Goal: Transaction & Acquisition: Purchase product/service

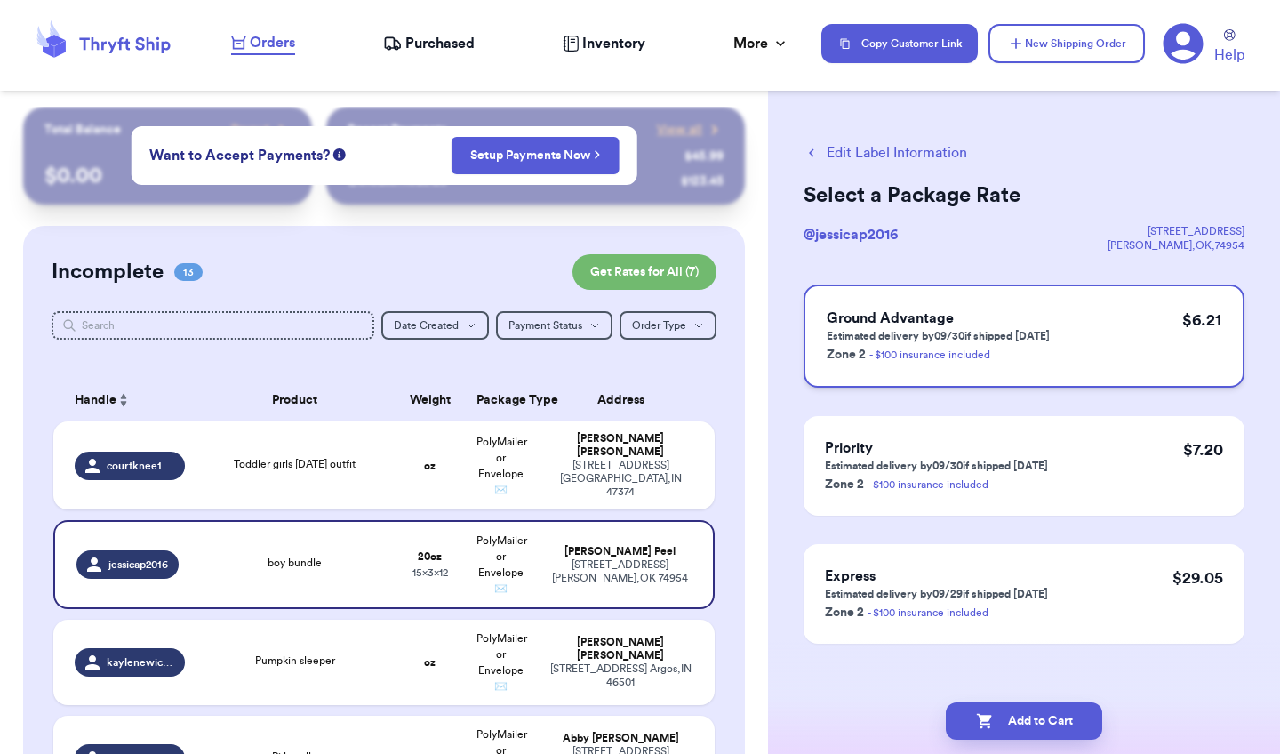
scroll to position [498, 0]
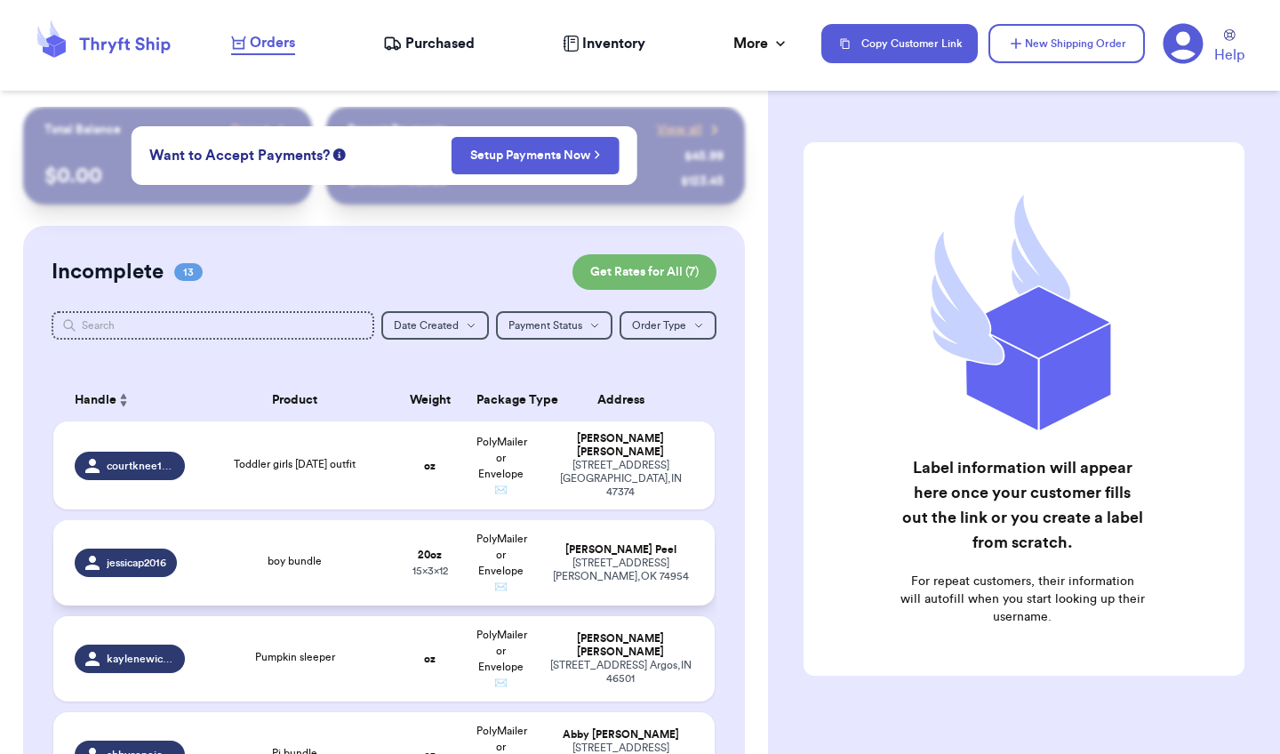
click at [380, 562] on div "boy bundle" at bounding box center [295, 563] width 178 height 20
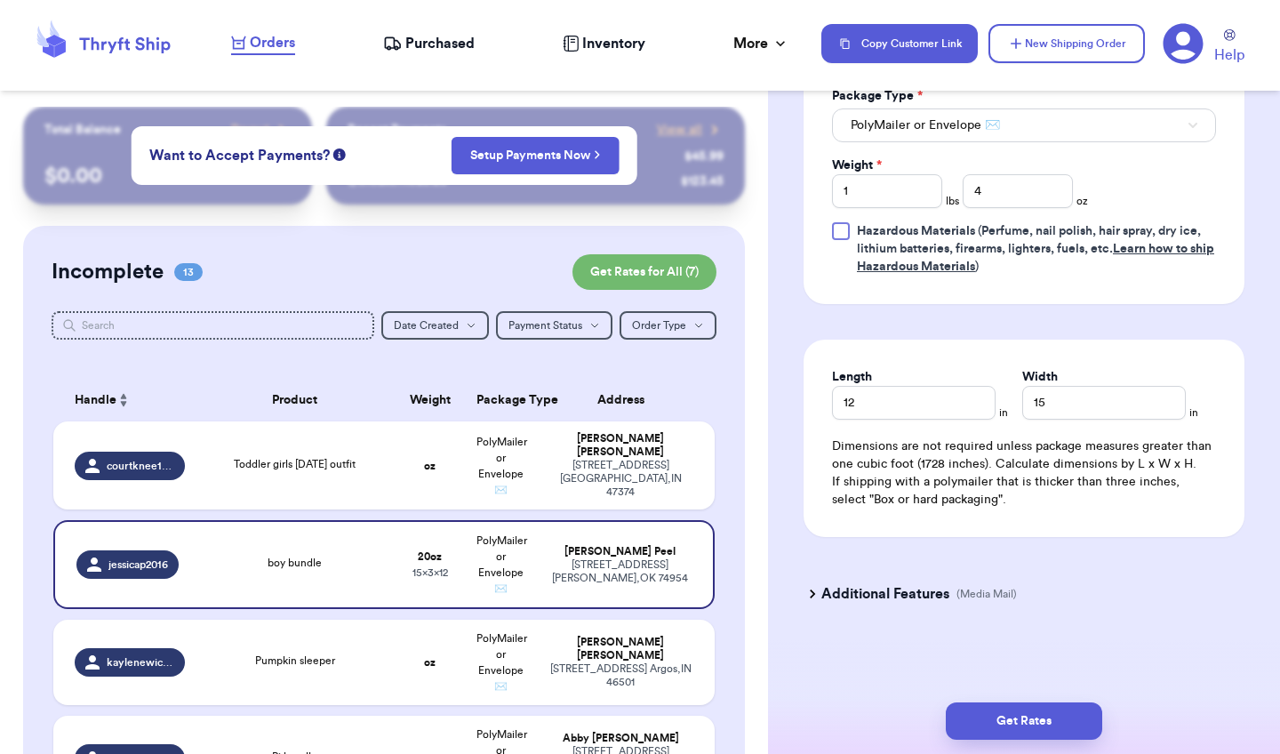
scroll to position [953, 0]
click at [1014, 716] on button "Get Rates" at bounding box center [1023, 720] width 156 height 37
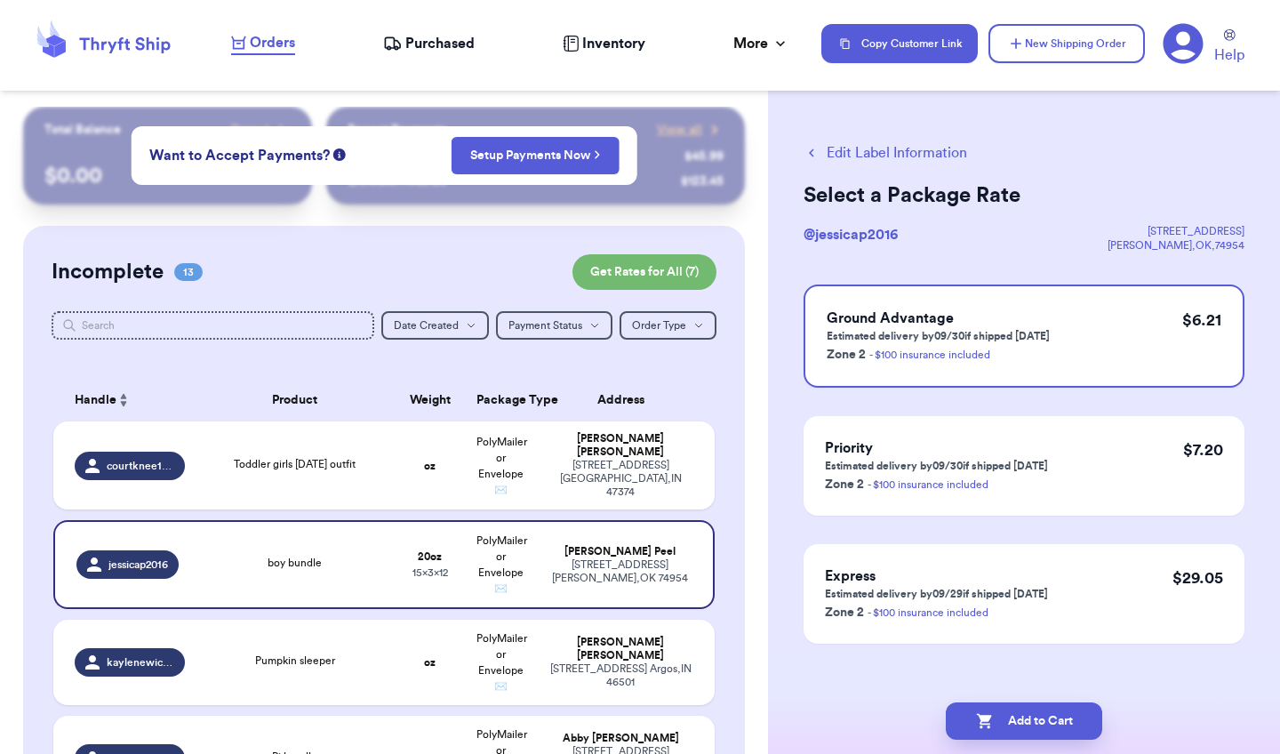
click at [1014, 716] on button "Add to Cart" at bounding box center [1023, 720] width 156 height 37
checkbox input "true"
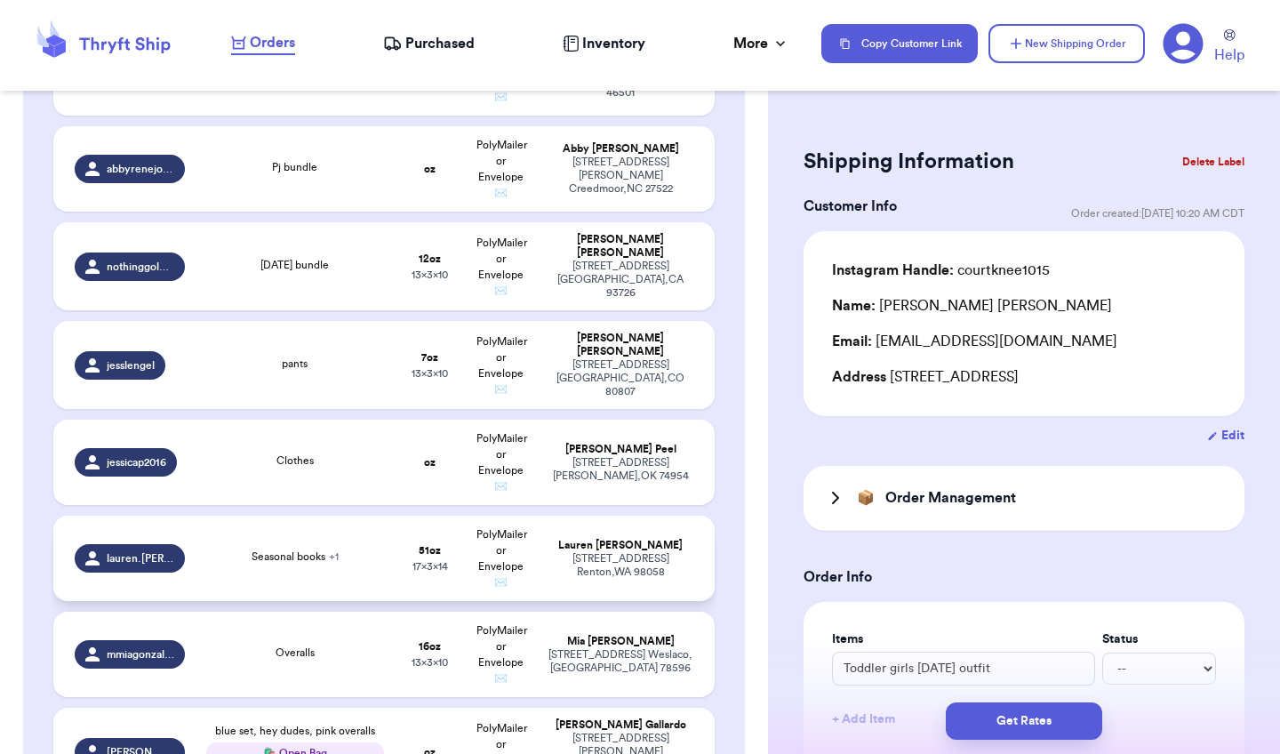
scroll to position [497, 0]
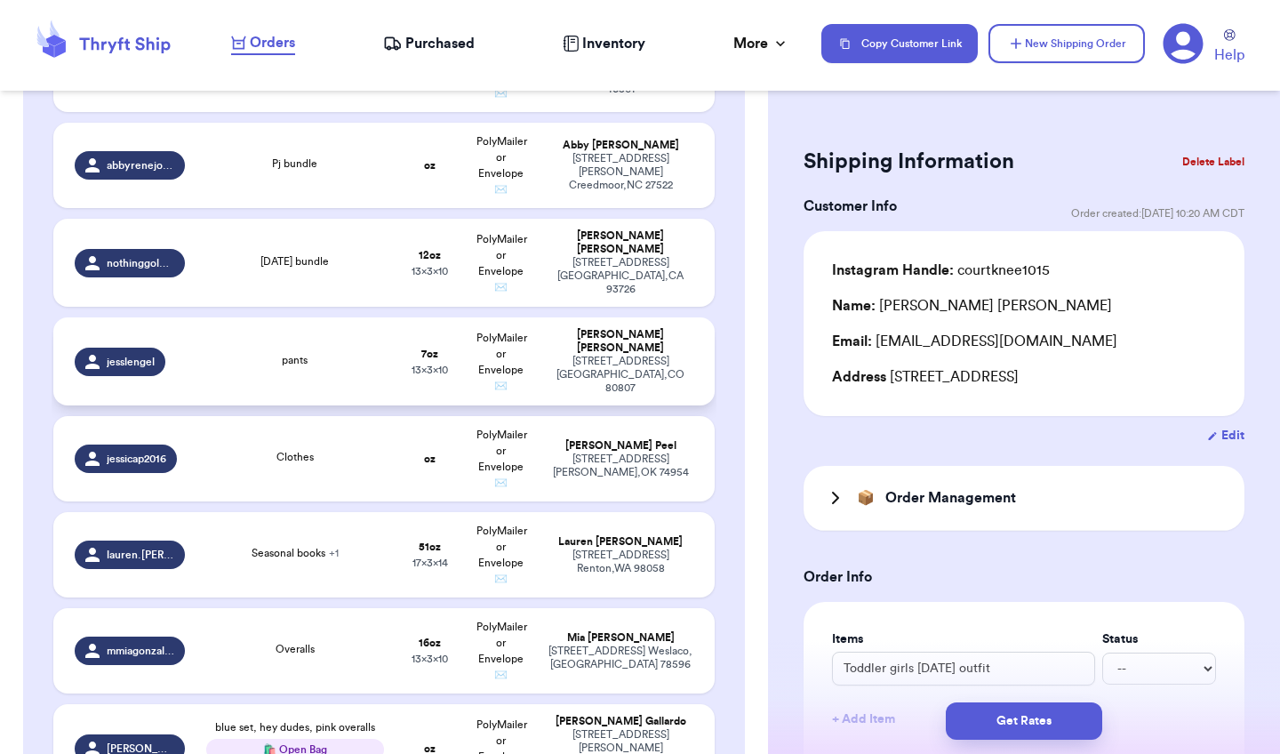
click at [635, 364] on div "998 US HWY 385 Burlington , CO 80807" at bounding box center [620, 375] width 146 height 40
type input "pants"
type input "7"
type input "10"
type input "13"
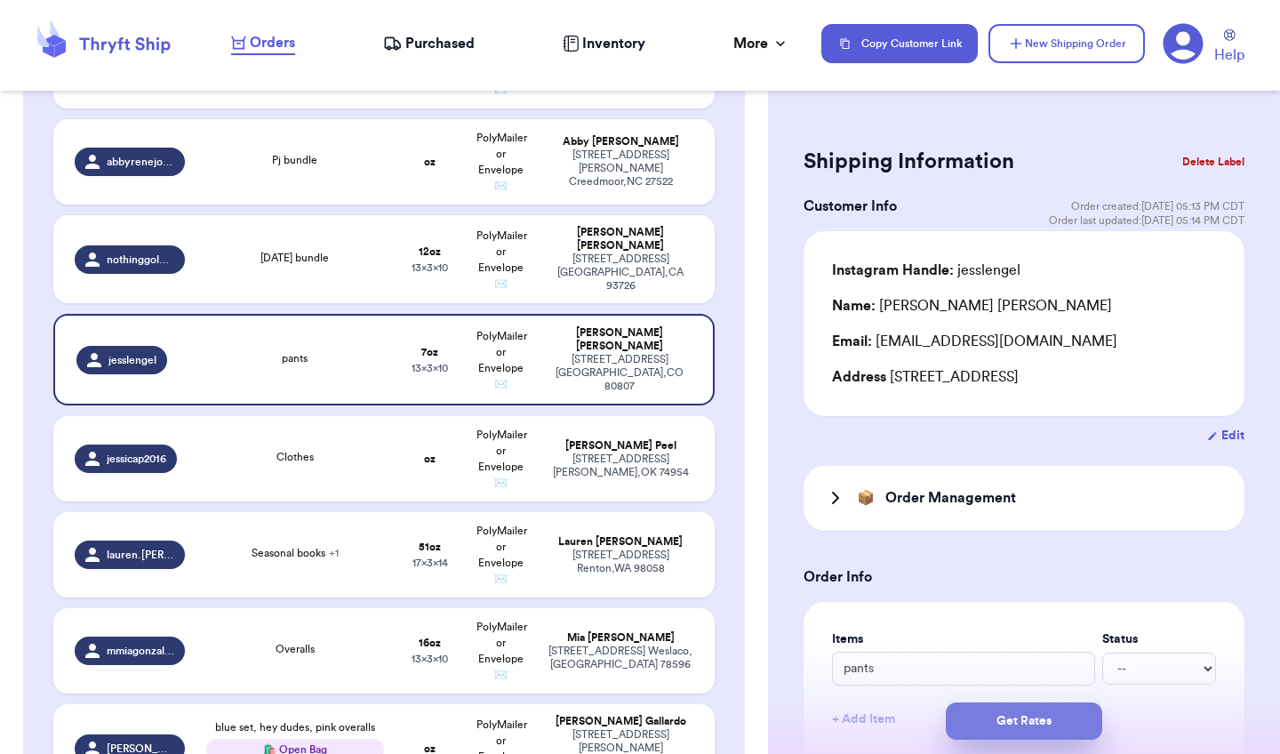
click at [1063, 722] on button "Get Rates" at bounding box center [1023, 720] width 156 height 37
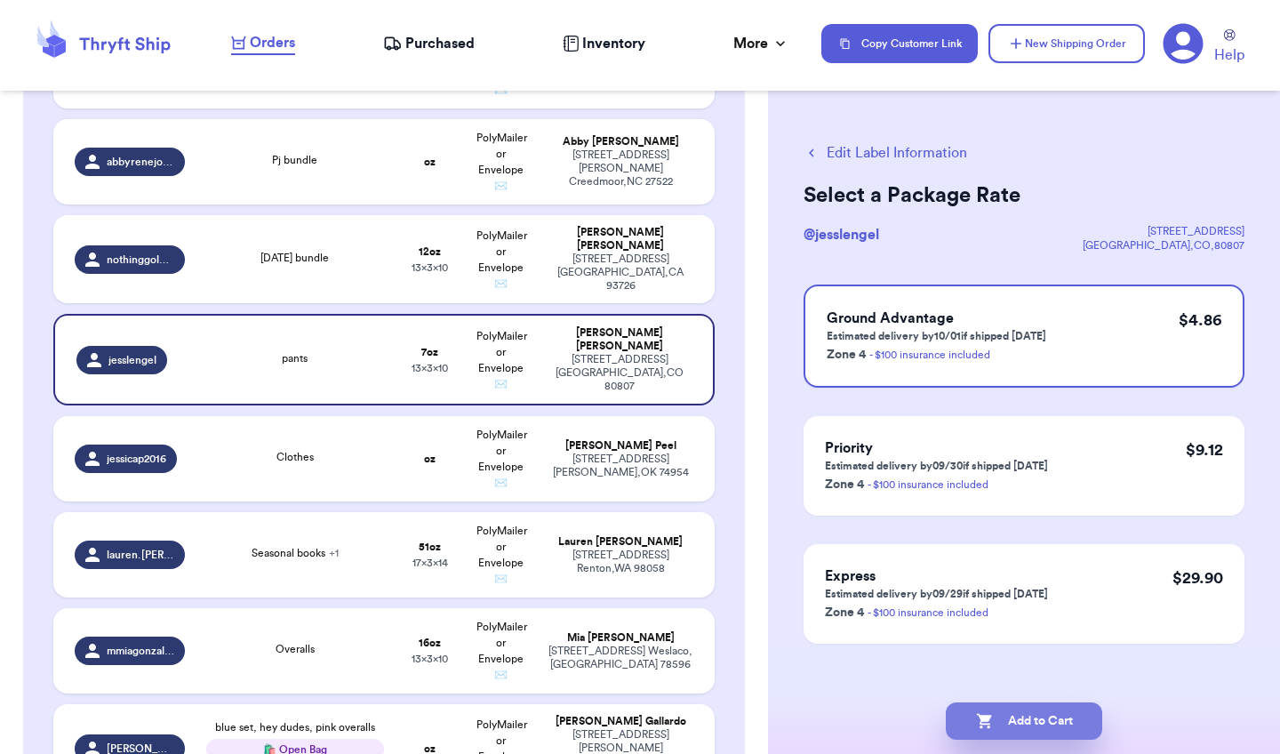
click at [1045, 720] on button "Add to Cart" at bounding box center [1023, 720] width 156 height 37
checkbox input "true"
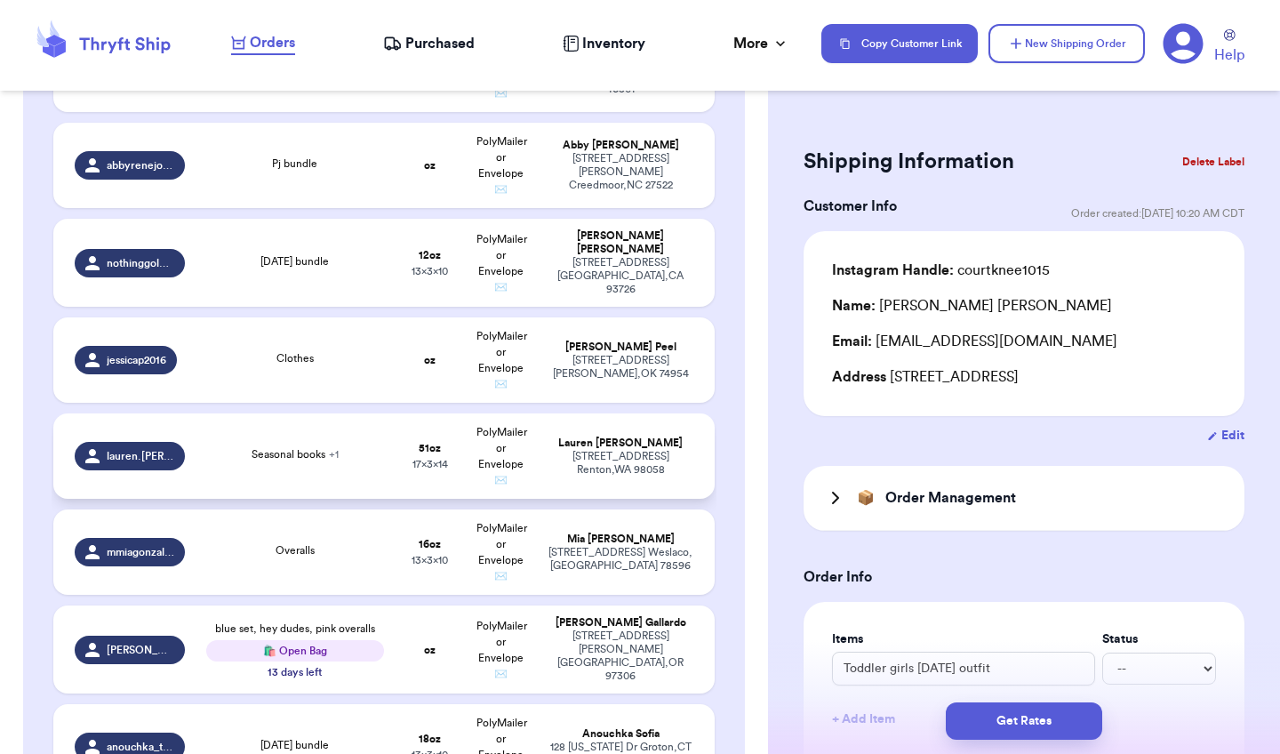
click at [650, 450] on div "Lauren Galgano" at bounding box center [620, 442] width 146 height 13
type input "Seasonal books"
type input "3"
type input "14"
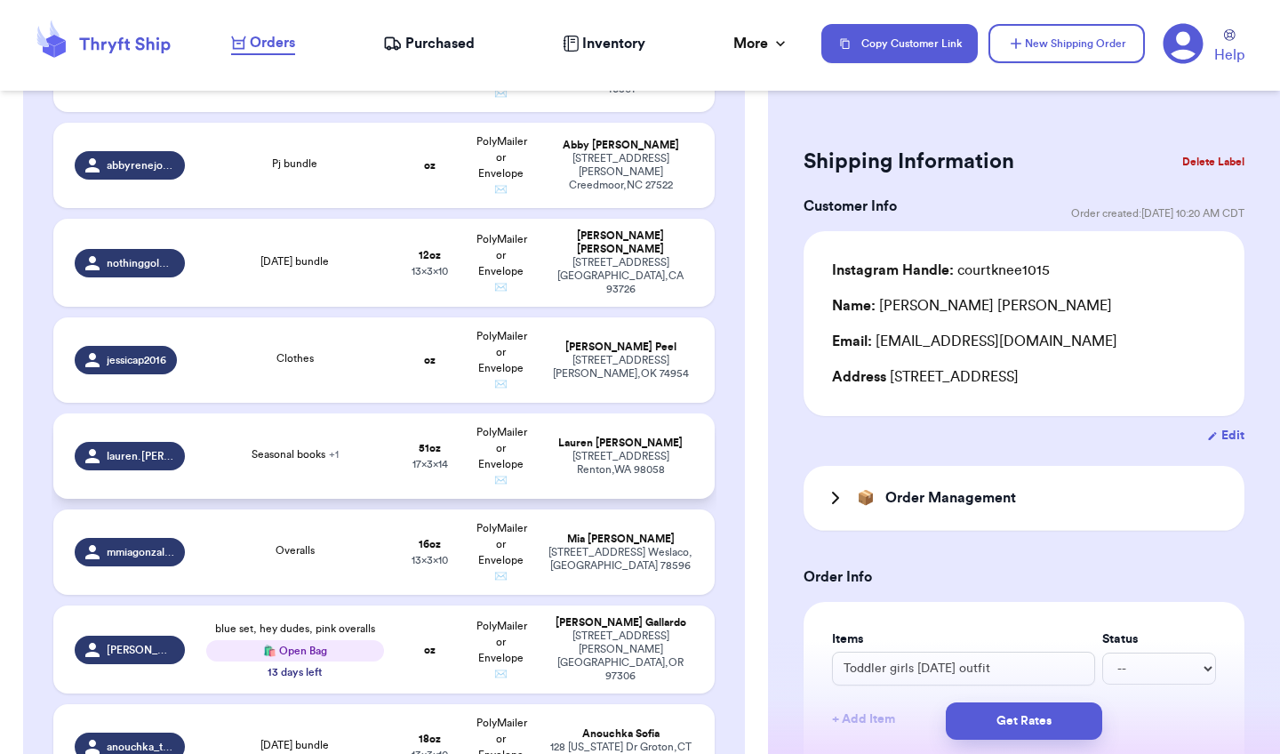
type input "17"
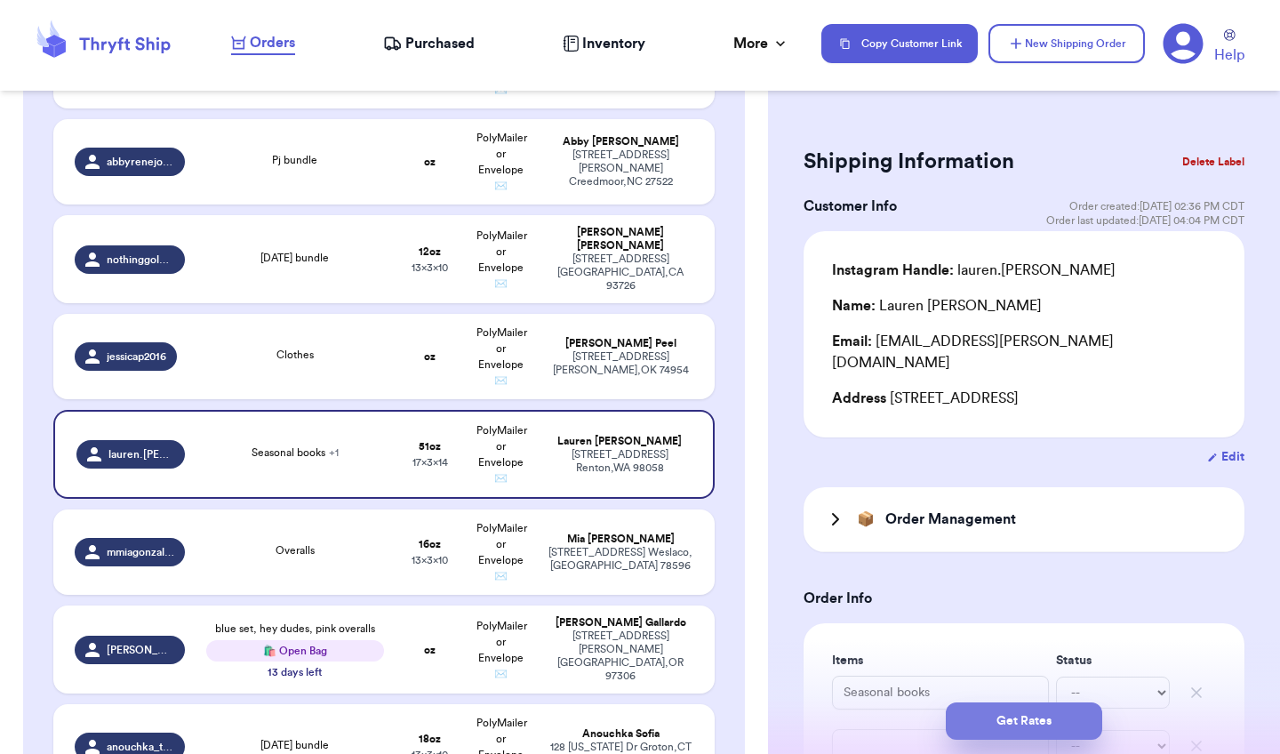
click at [1000, 724] on button "Get Rates" at bounding box center [1023, 720] width 156 height 37
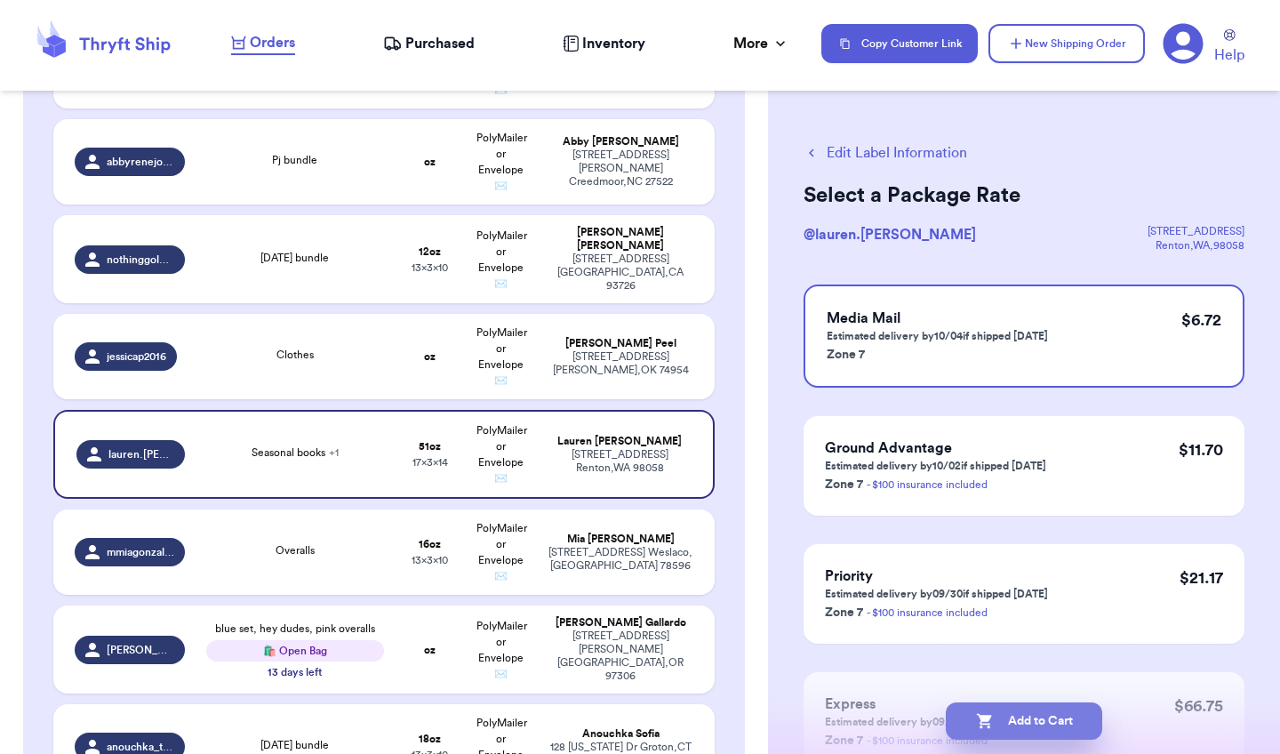
click at [1024, 717] on button "Add to Cart" at bounding box center [1023, 720] width 156 height 37
checkbox input "true"
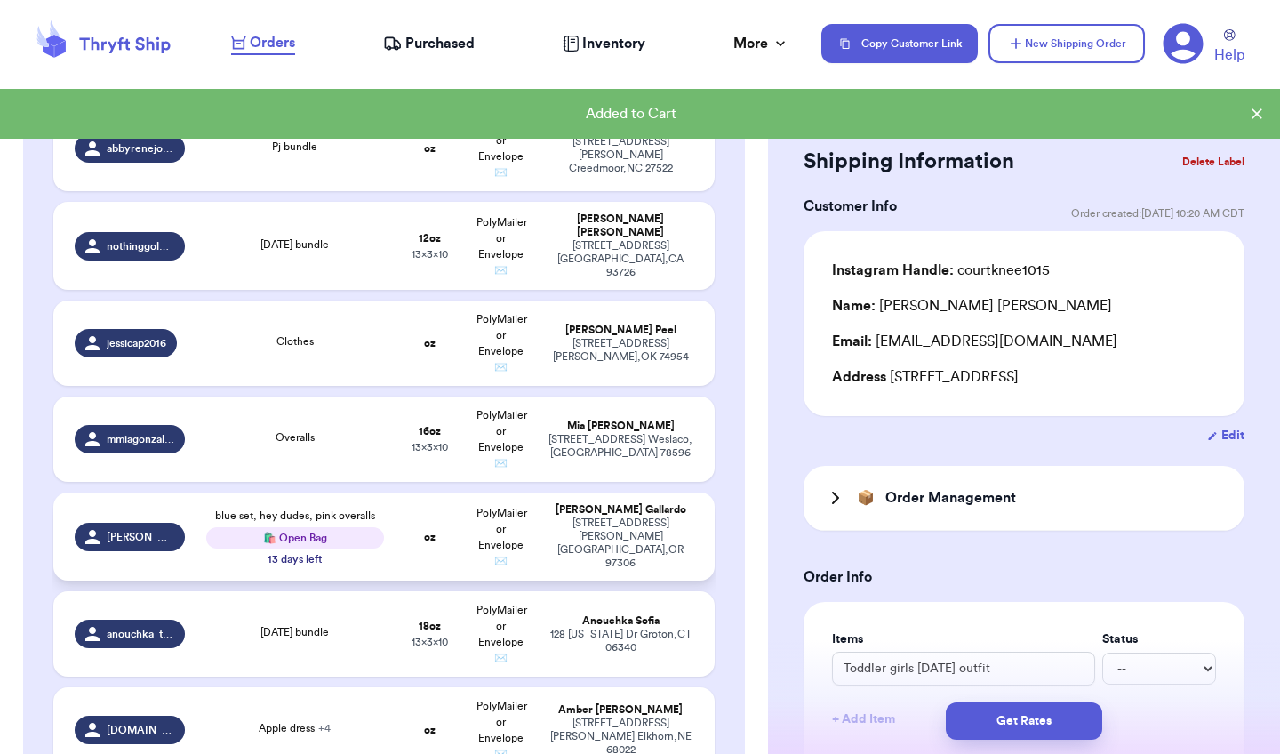
scroll to position [521, 0]
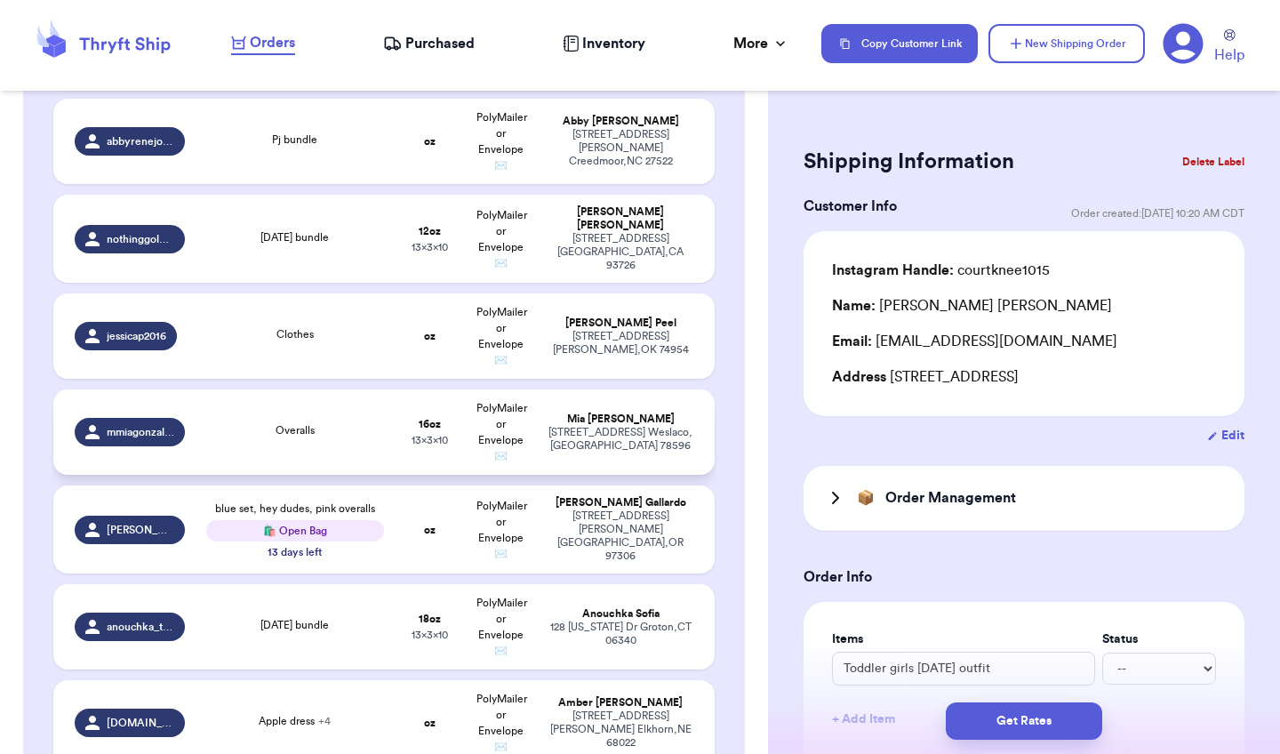
click at [637, 443] on div "3551 S Bridge Ave Weslaco , TX 78596" at bounding box center [620, 439] width 146 height 27
type input "Overalls"
type input "16"
type input "10"
type input "13"
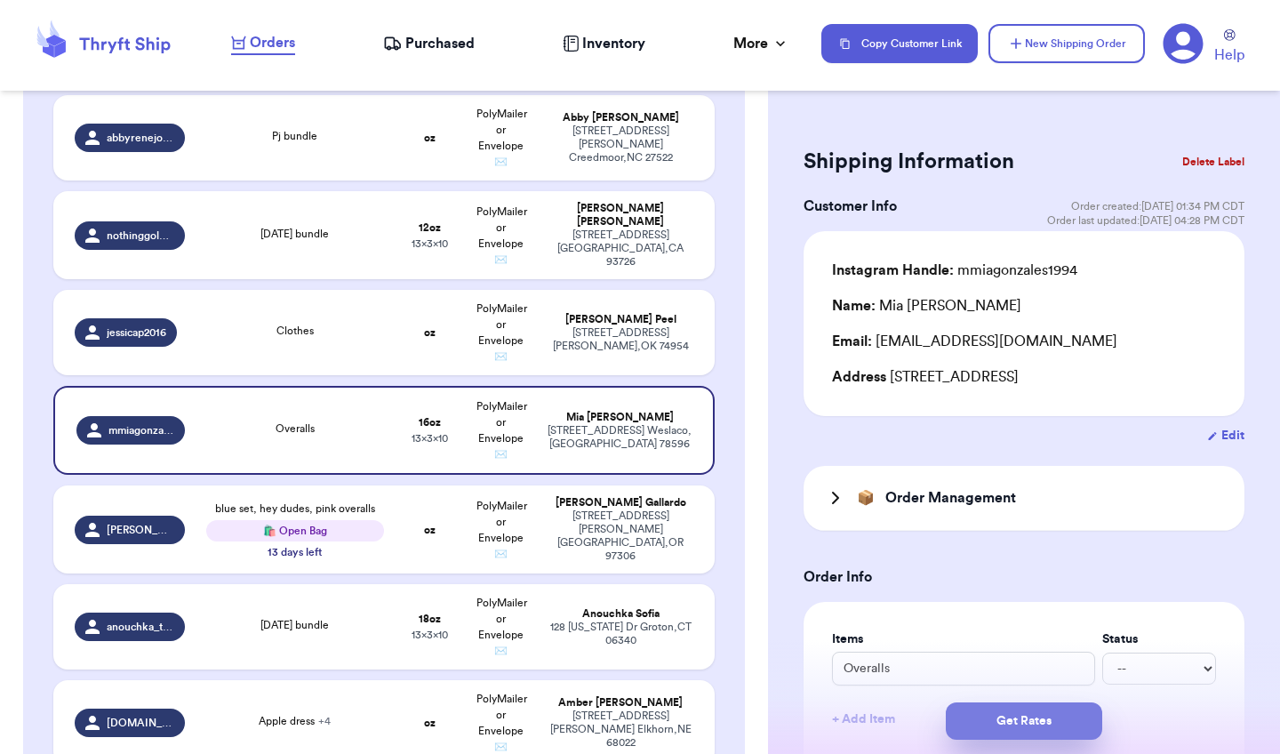
click at [994, 716] on button "Get Rates" at bounding box center [1023, 720] width 156 height 37
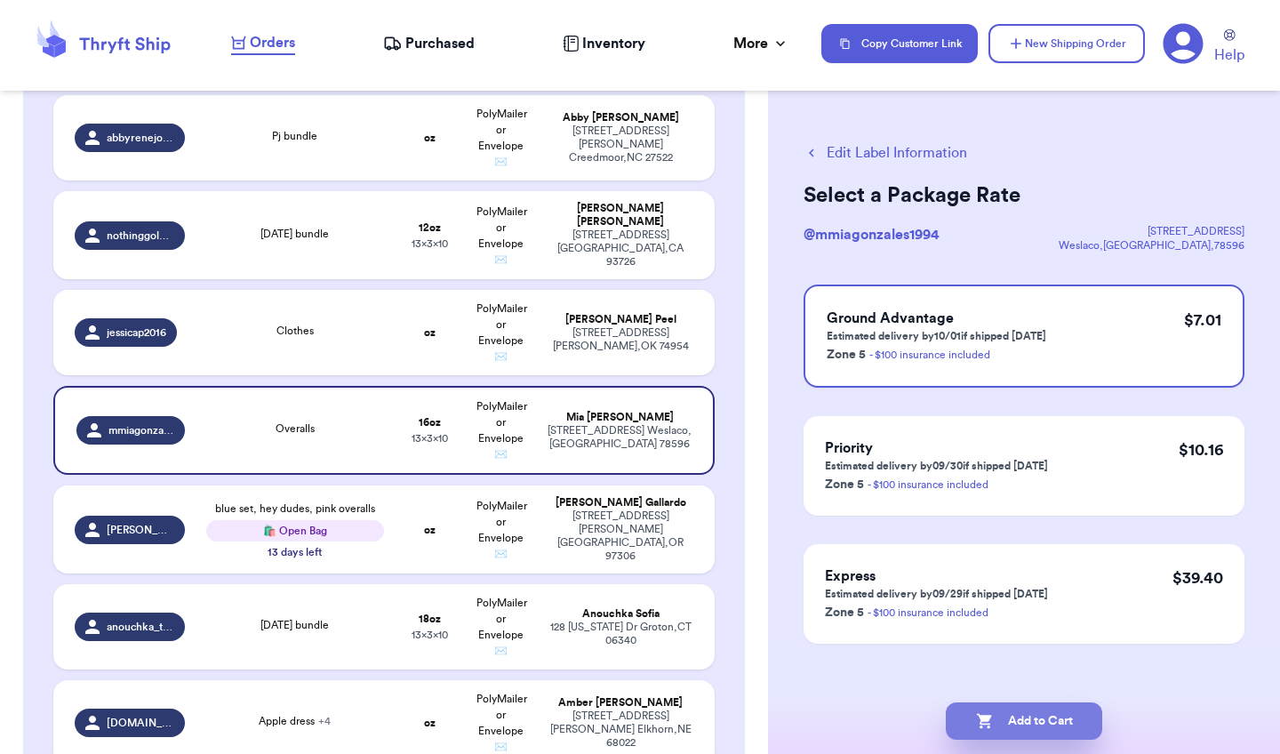
click at [986, 716] on icon "button" at bounding box center [983, 721] width 15 height 15
checkbox input "true"
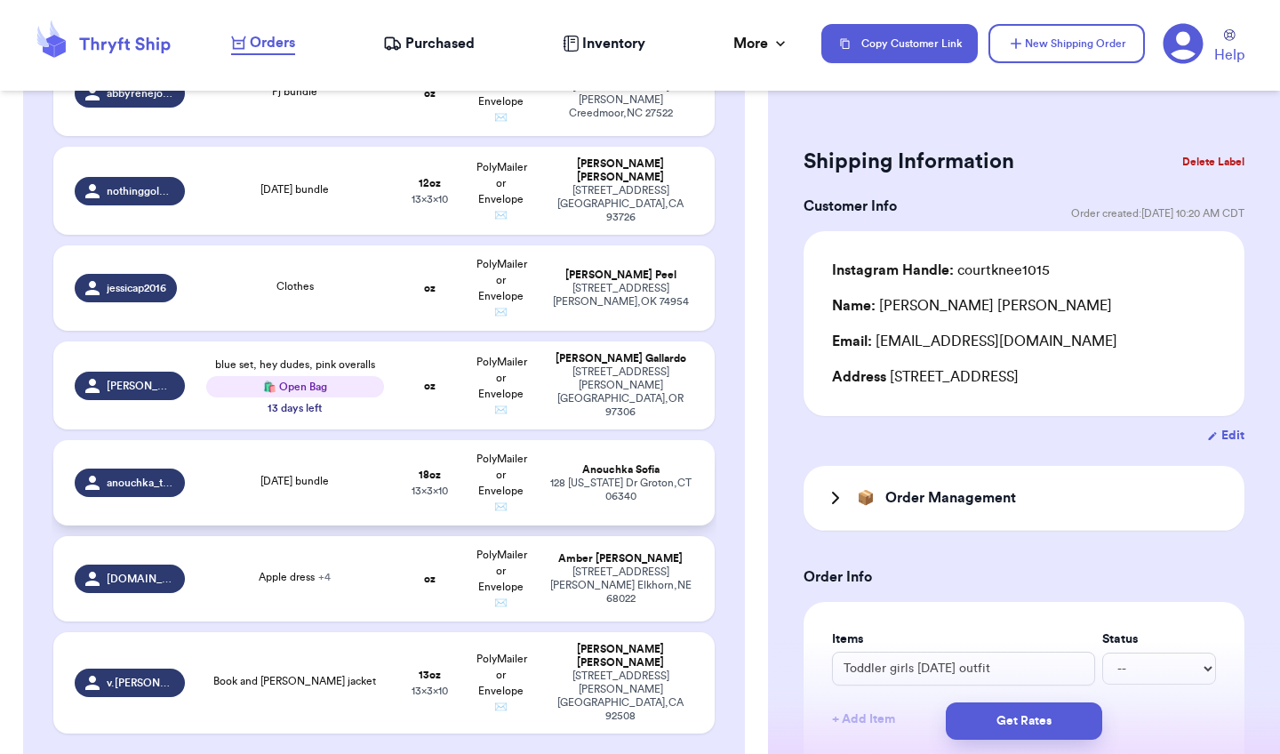
scroll to position [565, 0]
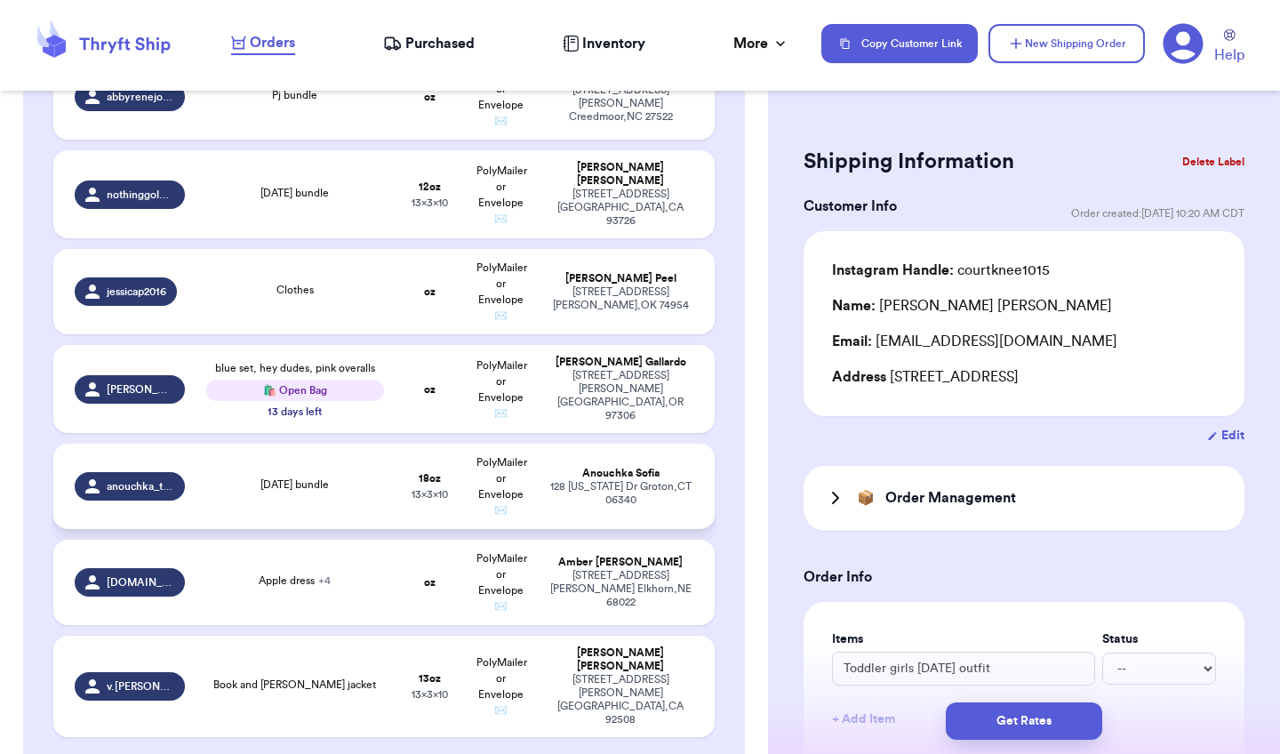
click at [637, 490] on div "128 Michigan Dr Groton , CT 06340" at bounding box center [620, 493] width 146 height 27
type input "[DATE] bundle"
type input "1"
type input "2"
type input "10"
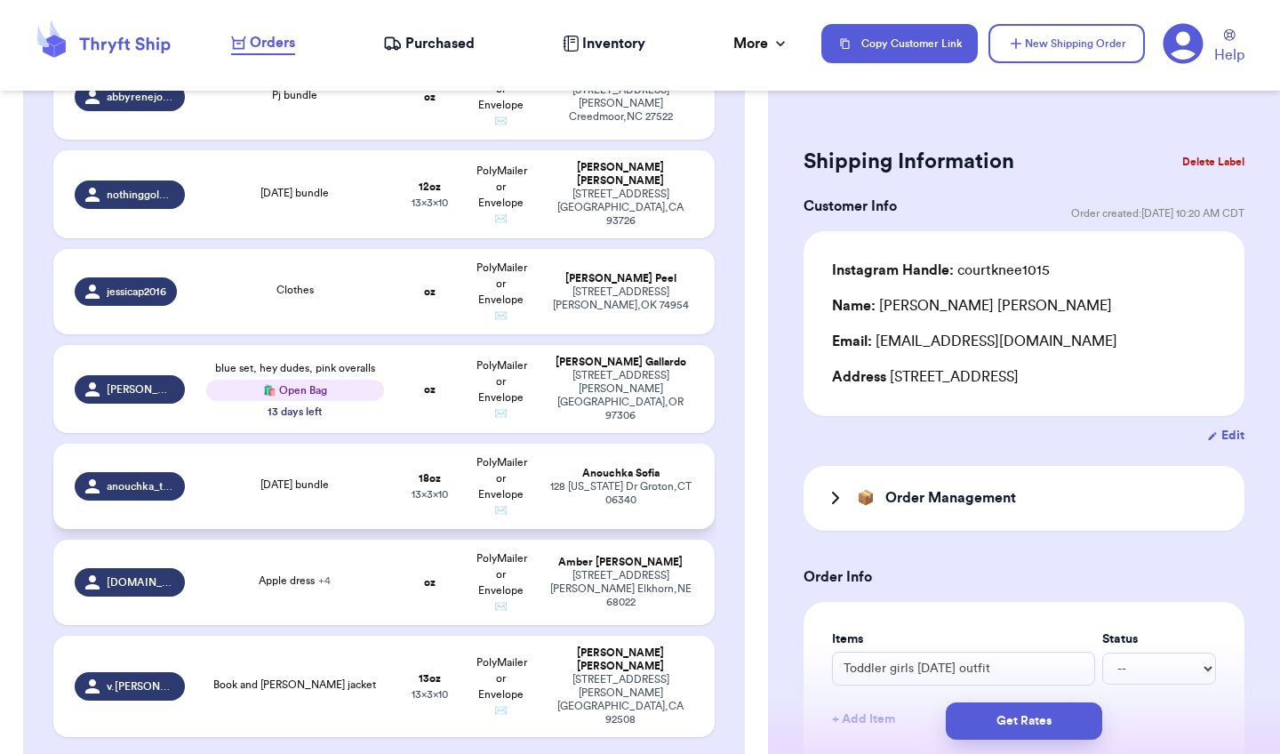
type input "13"
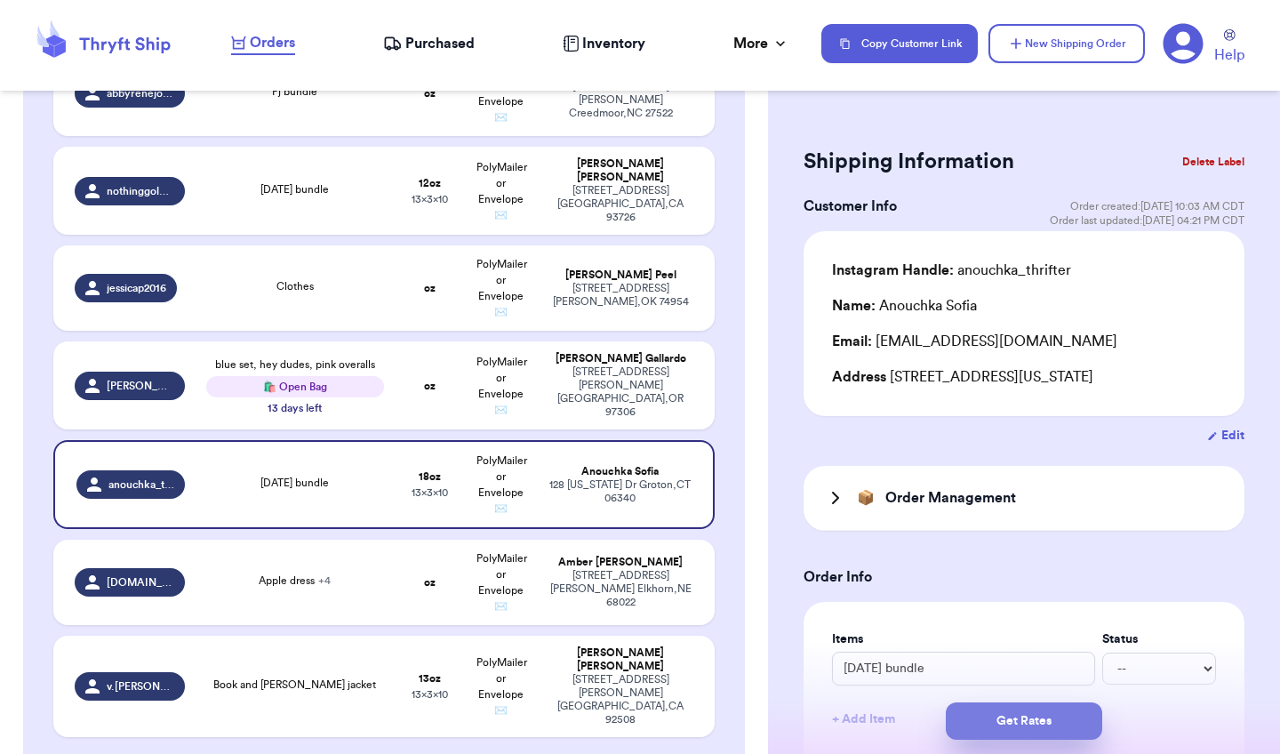
click at [1016, 712] on button "Get Rates" at bounding box center [1023, 720] width 156 height 37
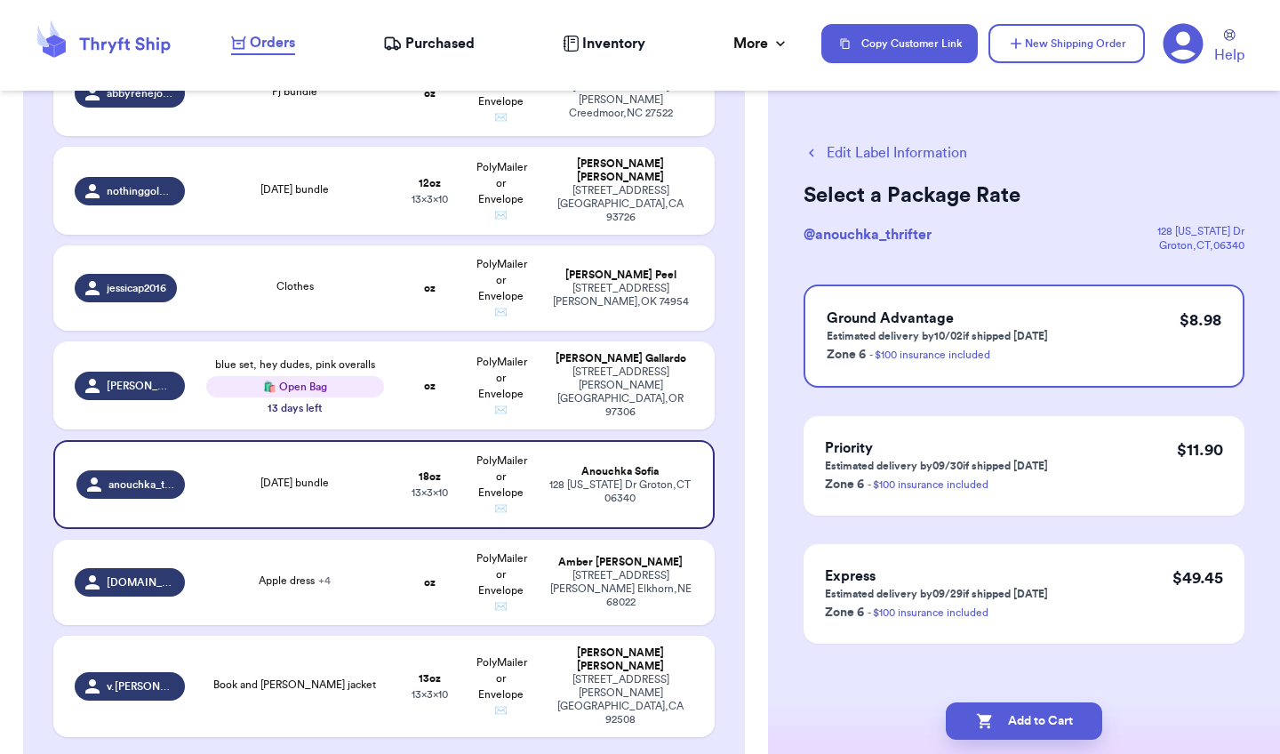
click at [1016, 712] on button "Add to Cart" at bounding box center [1023, 720] width 156 height 37
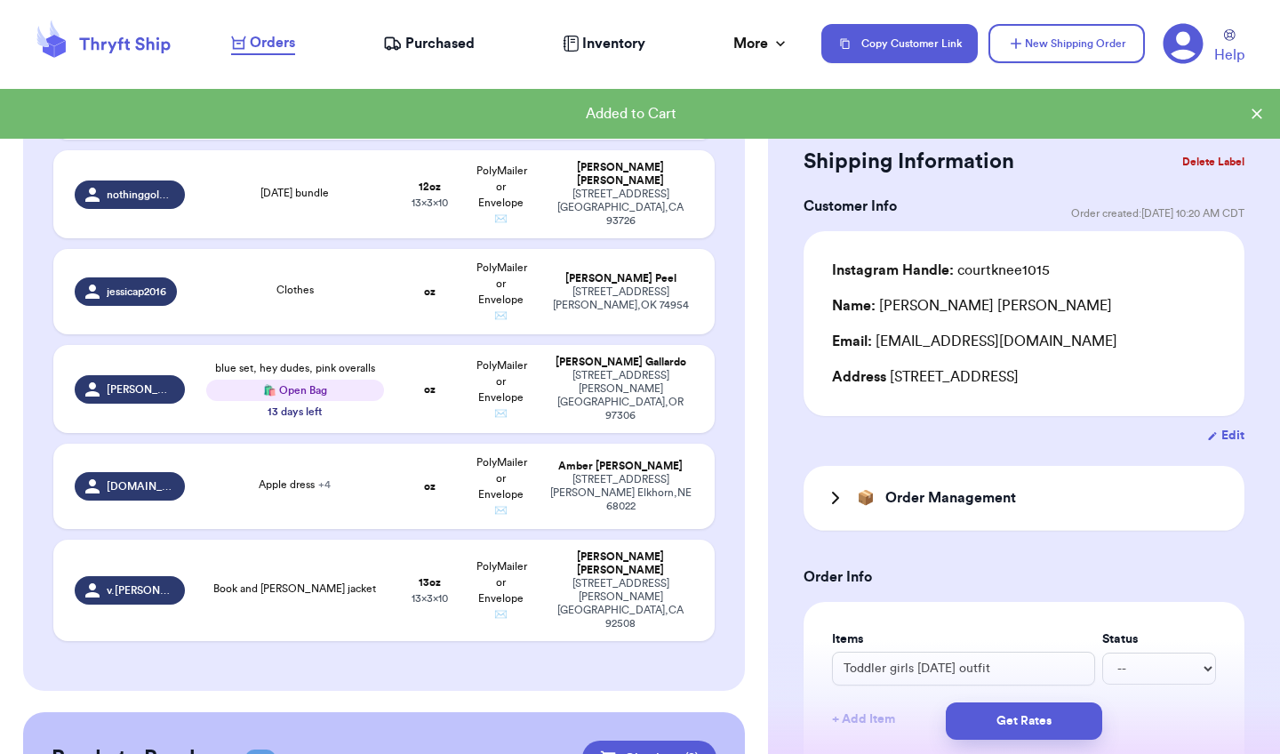
checkbox input "true"
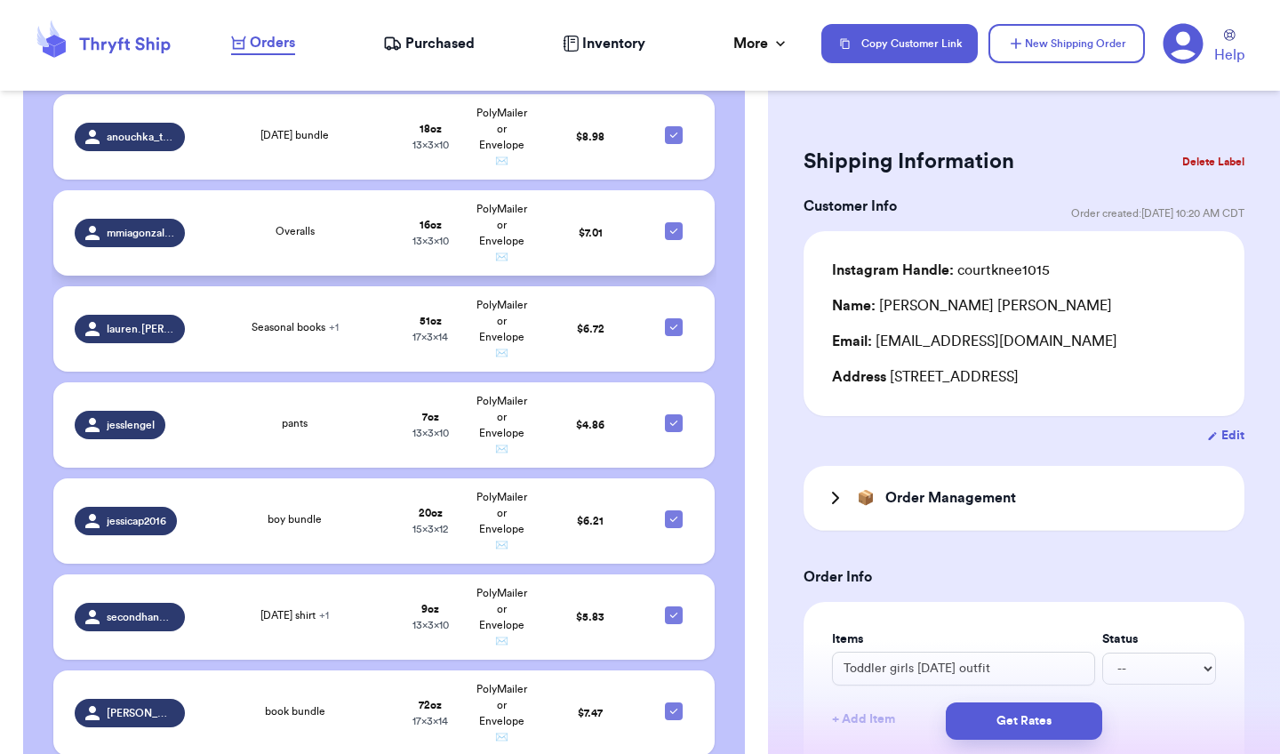
scroll to position [1323, 0]
click at [321, 241] on td "Overalls" at bounding box center [294, 233] width 199 height 85
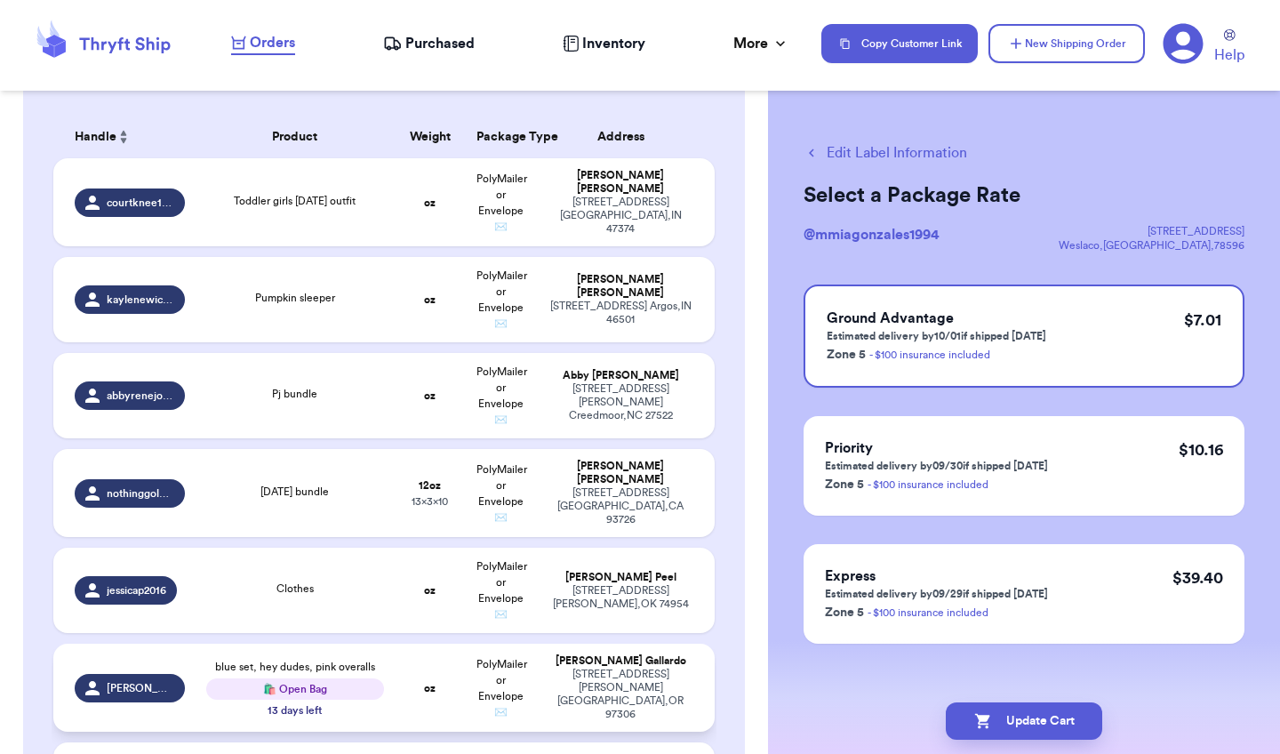
scroll to position [262, 0]
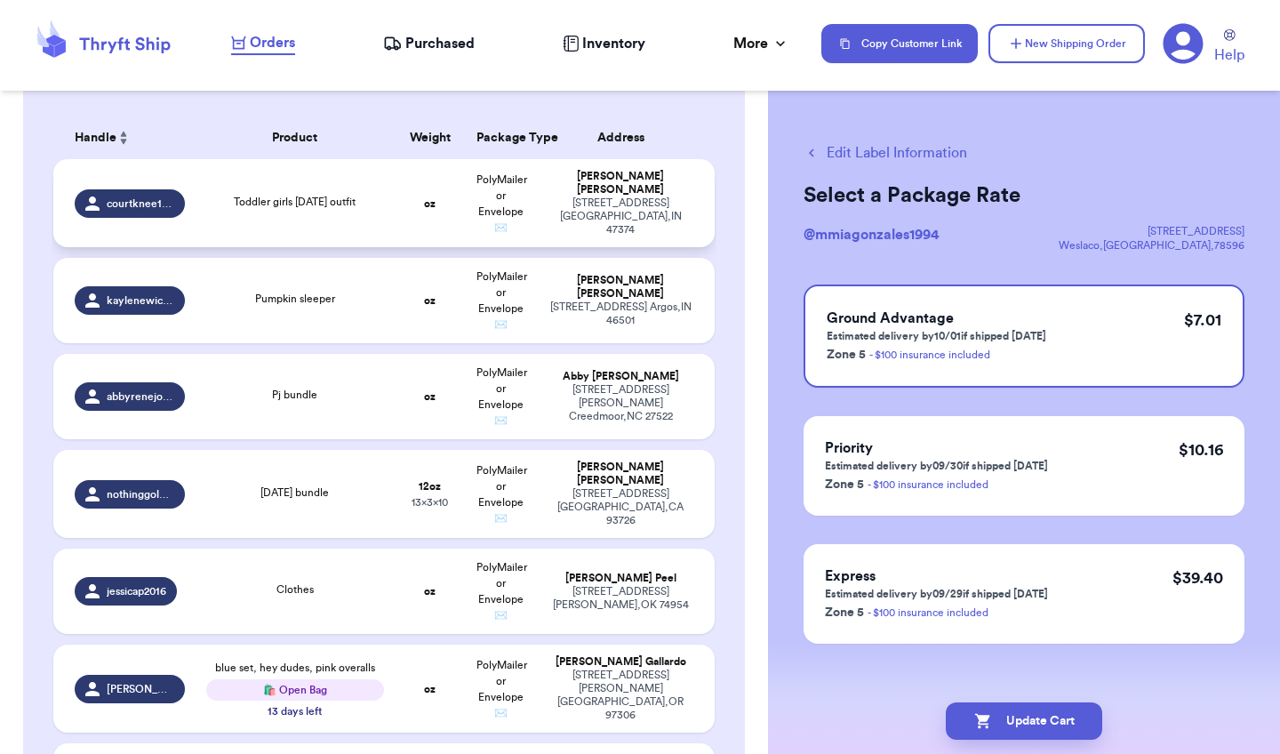
click at [397, 217] on td "oz" at bounding box center [430, 203] width 71 height 88
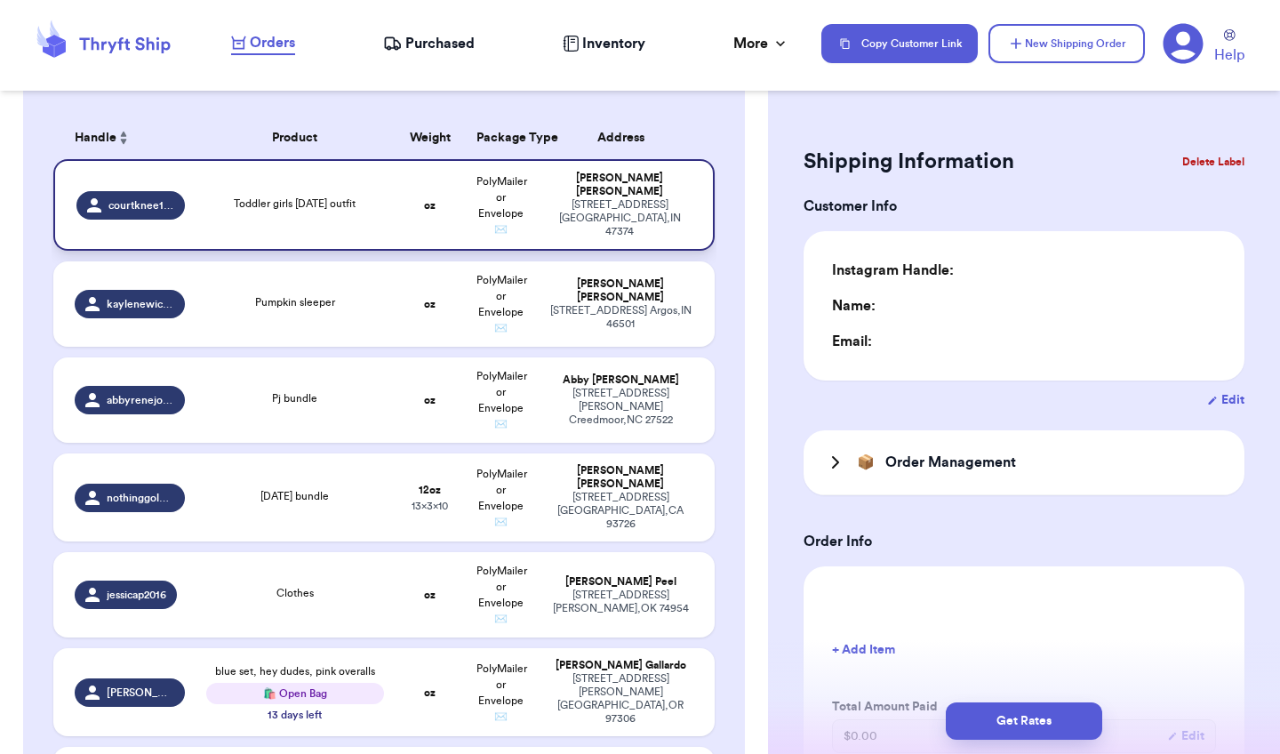
type input "0"
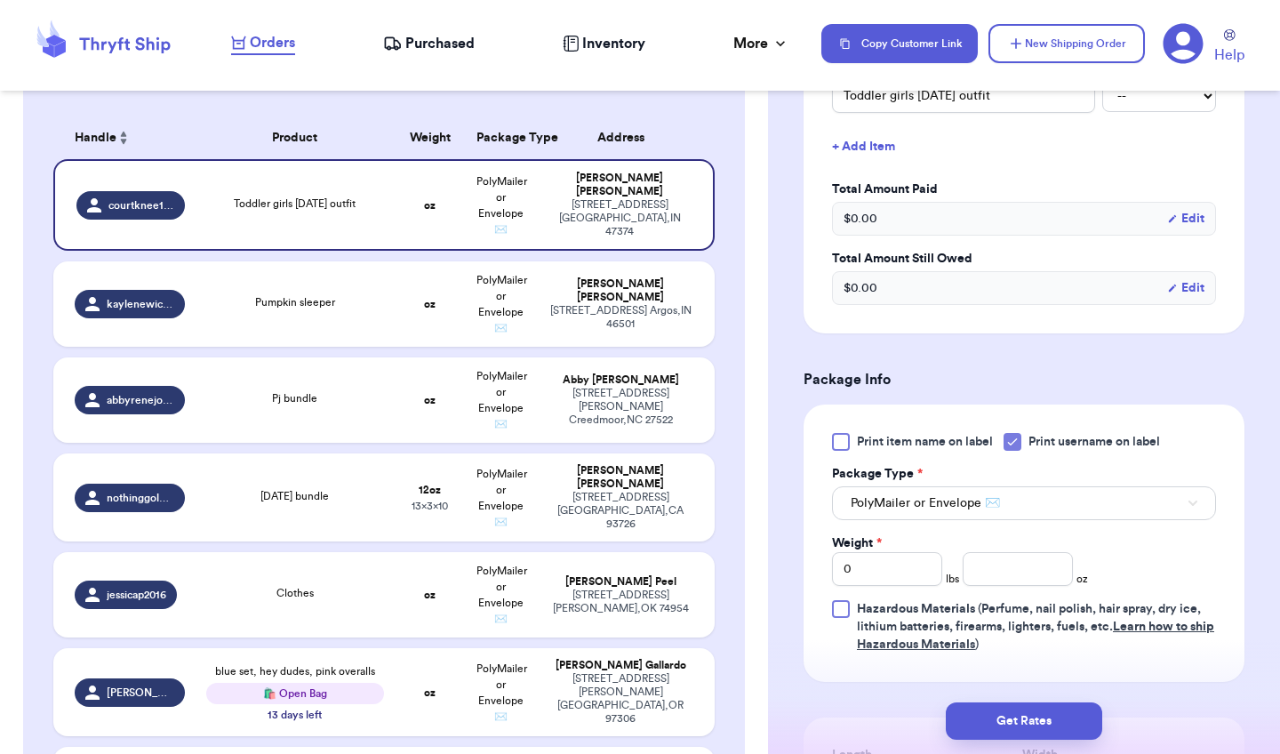
scroll to position [576, 0]
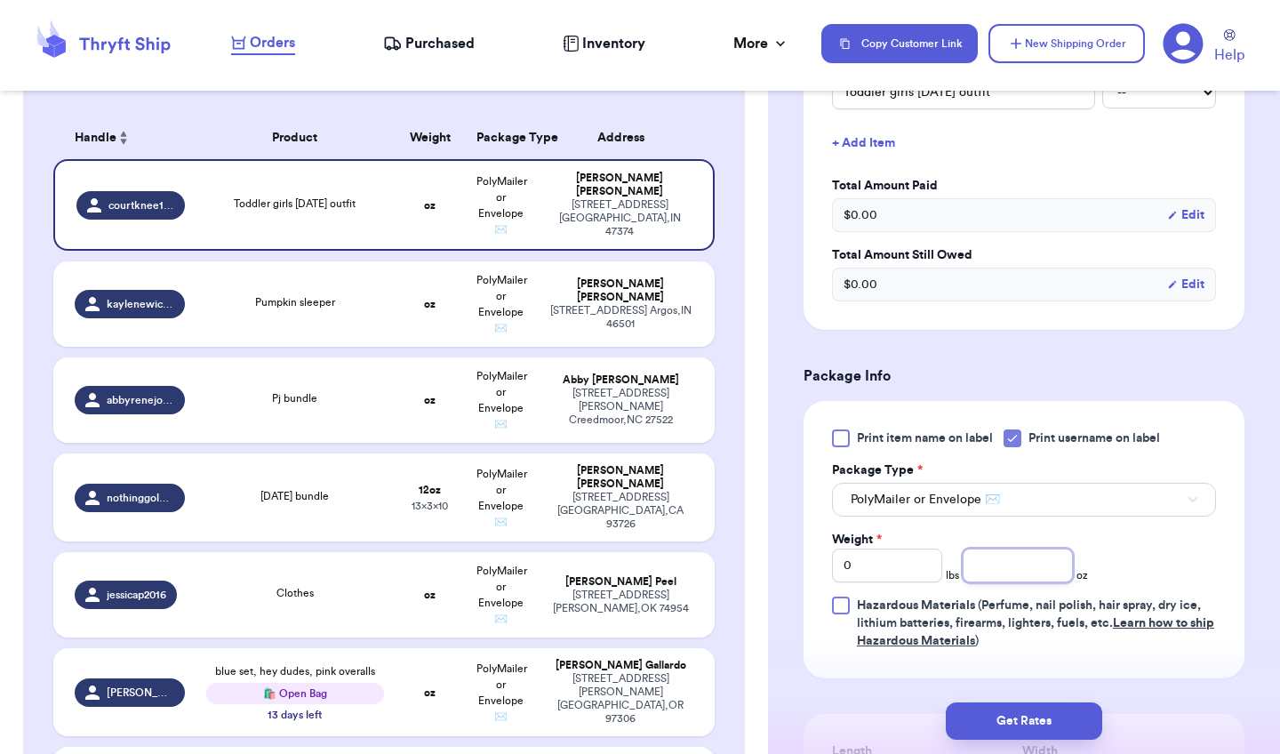
click at [1022, 567] on input "number" at bounding box center [1017, 565] width 110 height 34
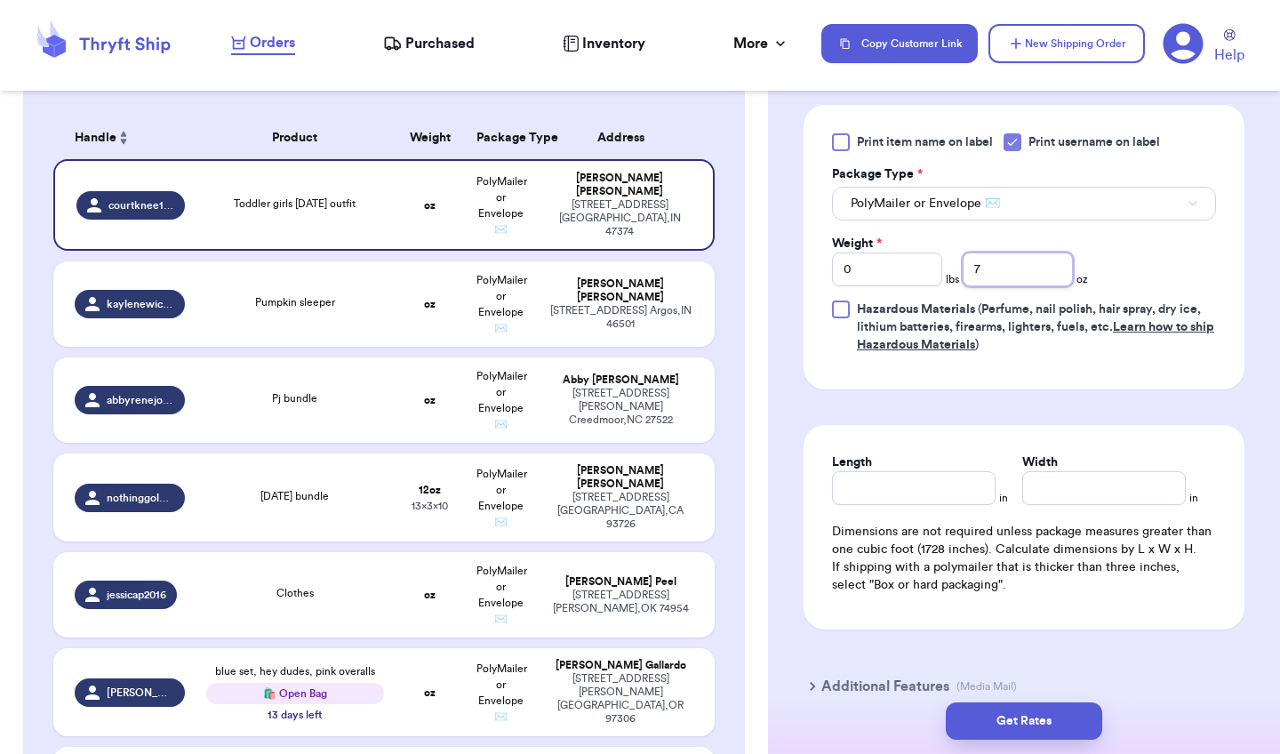
scroll to position [910, 0]
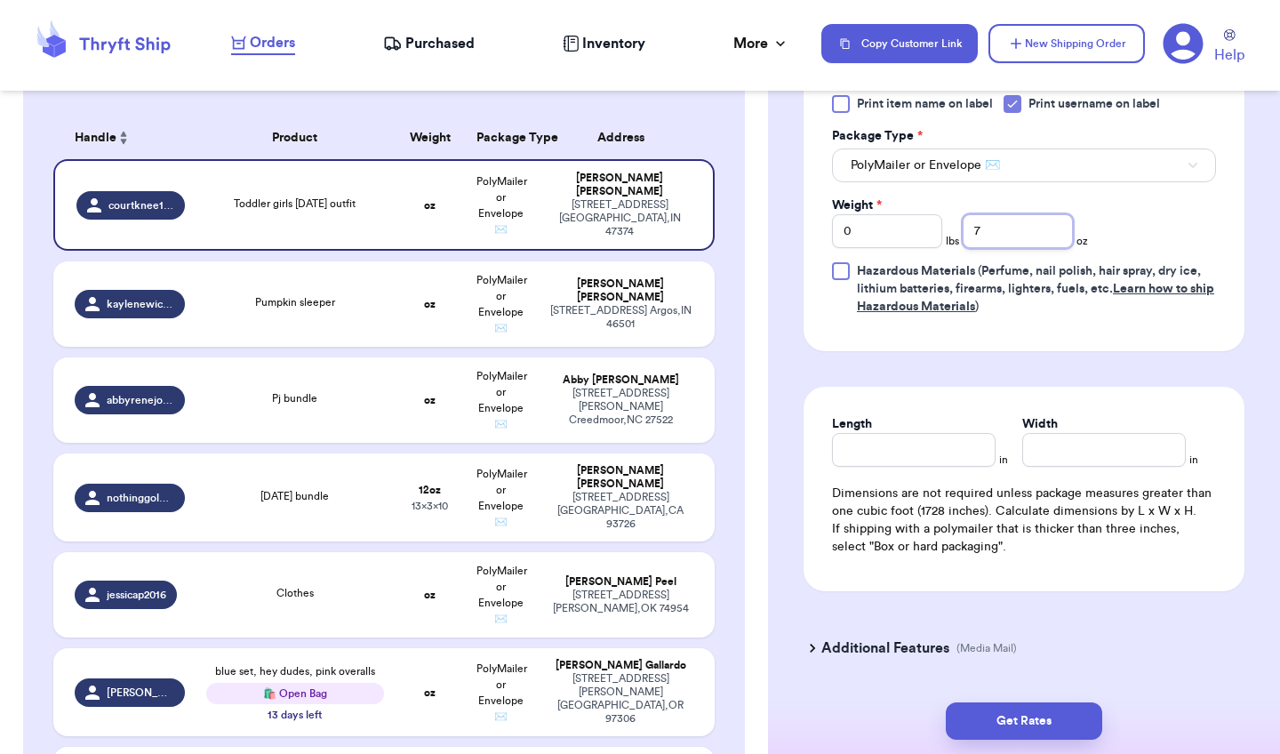
type input "7"
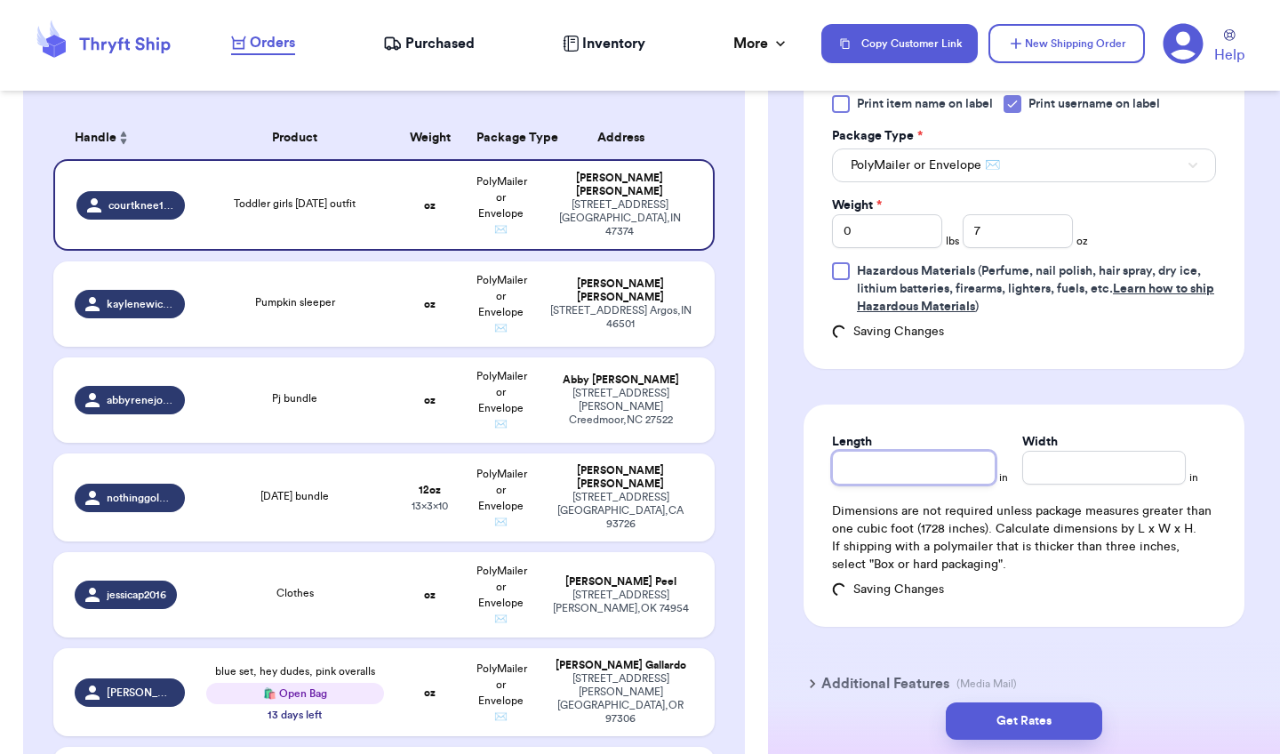
click at [973, 456] on input "Length" at bounding box center [913, 468] width 163 height 34
type input "10"
click at [1122, 461] on input "Width *" at bounding box center [1103, 468] width 163 height 34
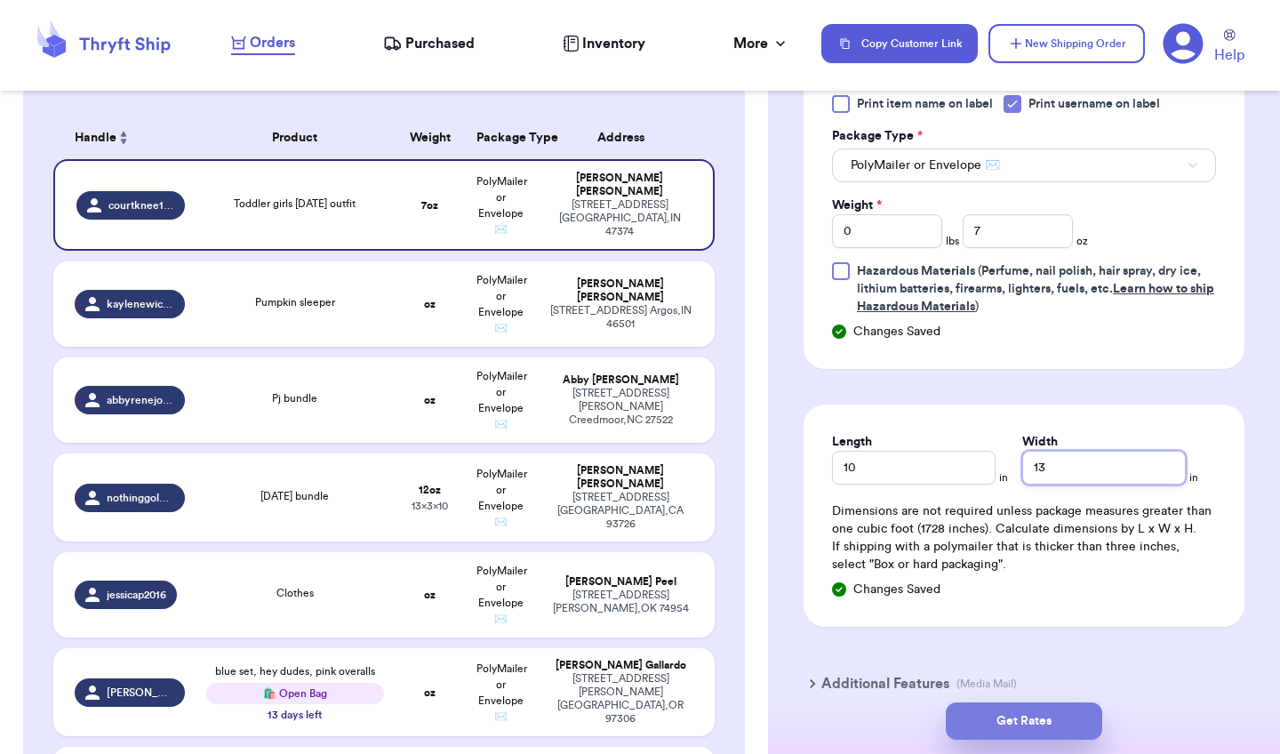
type input "13"
click at [1061, 715] on button "Get Rates" at bounding box center [1023, 720] width 156 height 37
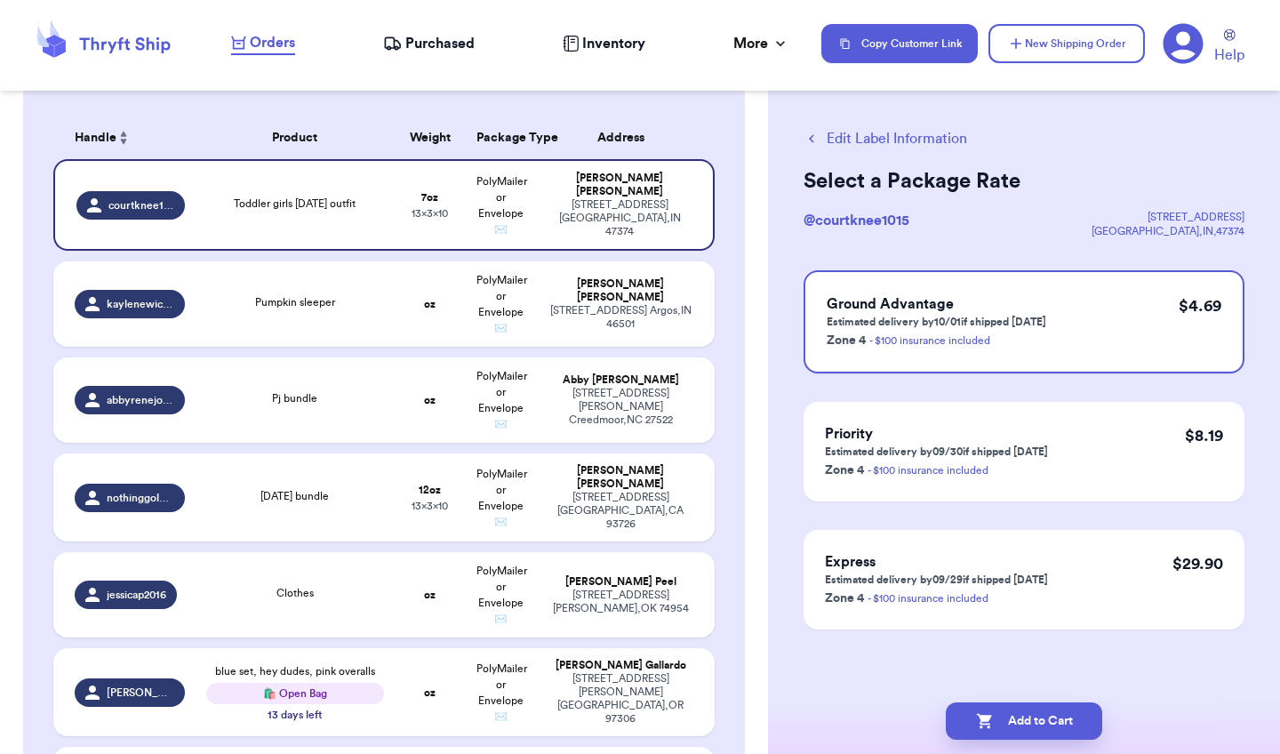
scroll to position [0, 0]
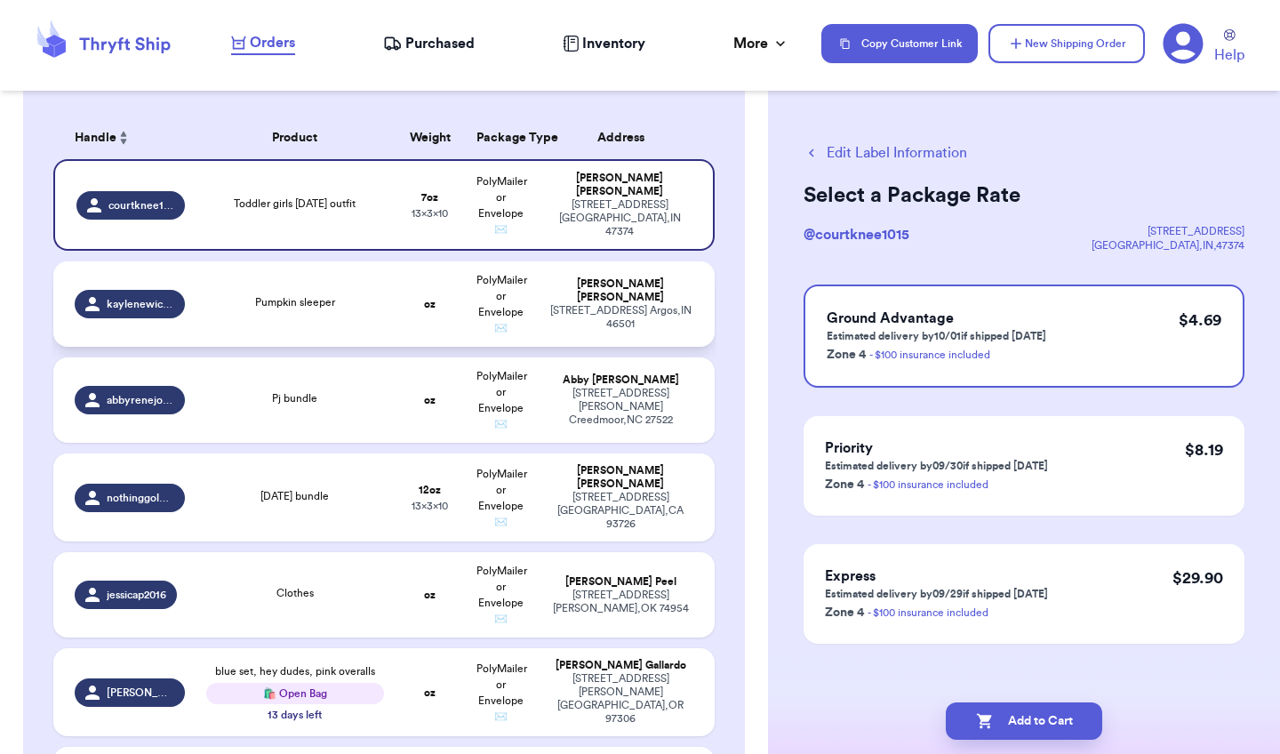
click at [459, 300] on td "oz" at bounding box center [430, 303] width 71 height 85
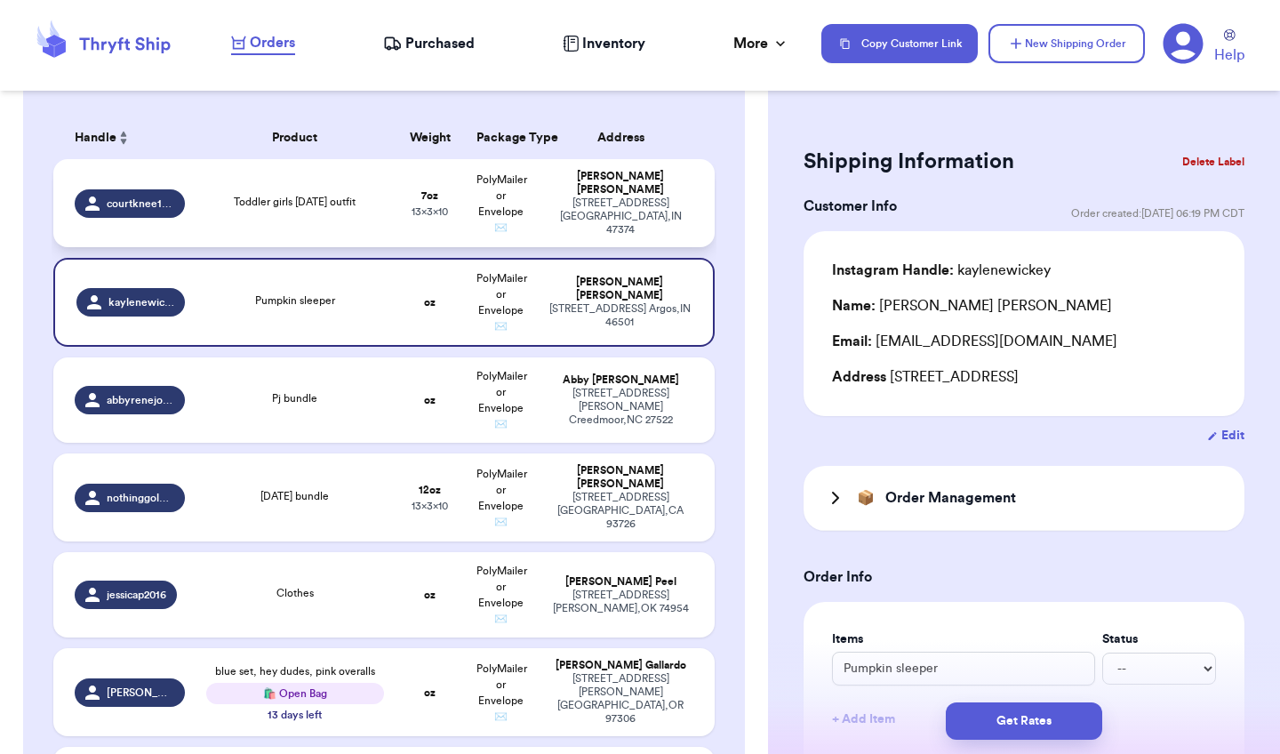
click at [479, 219] on span "PolyMailer or Envelope ✉️" at bounding box center [501, 203] width 51 height 59
type input "Toddler girls [DATE] outfit"
type input "7"
type input "10"
type input "13"
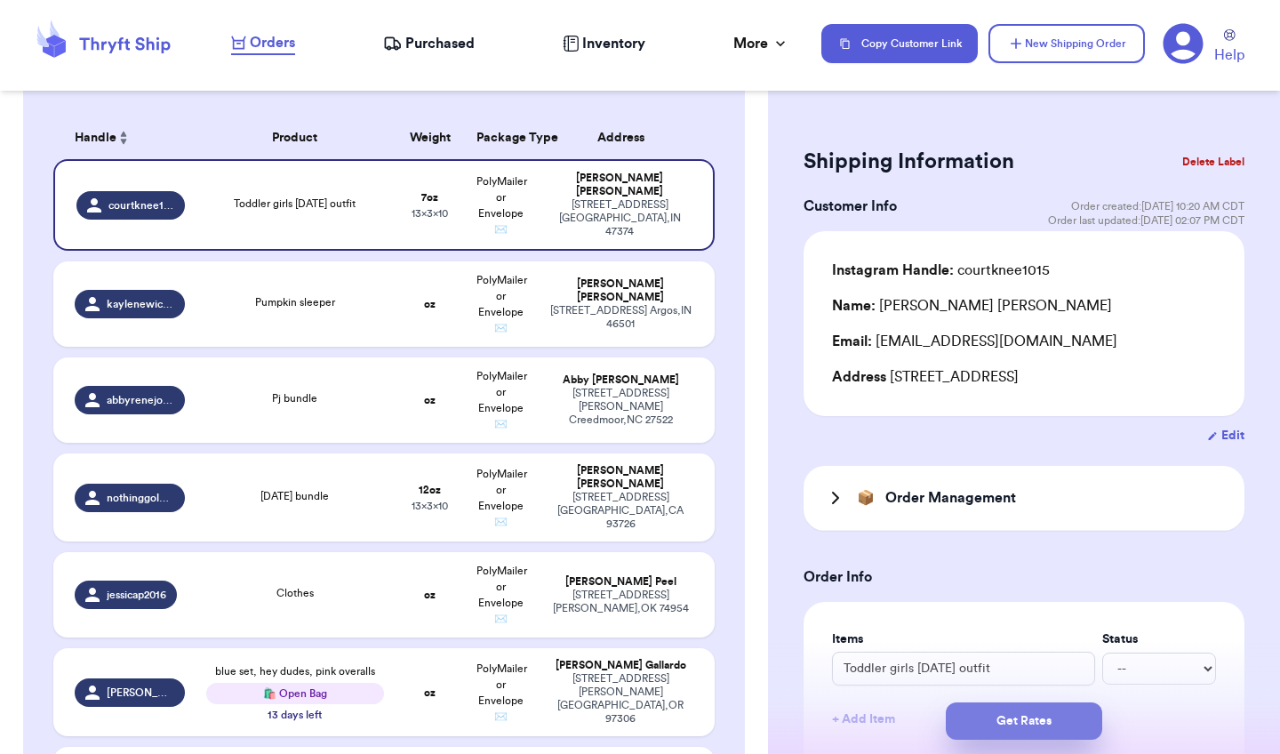
click at [1039, 724] on button "Get Rates" at bounding box center [1023, 720] width 156 height 37
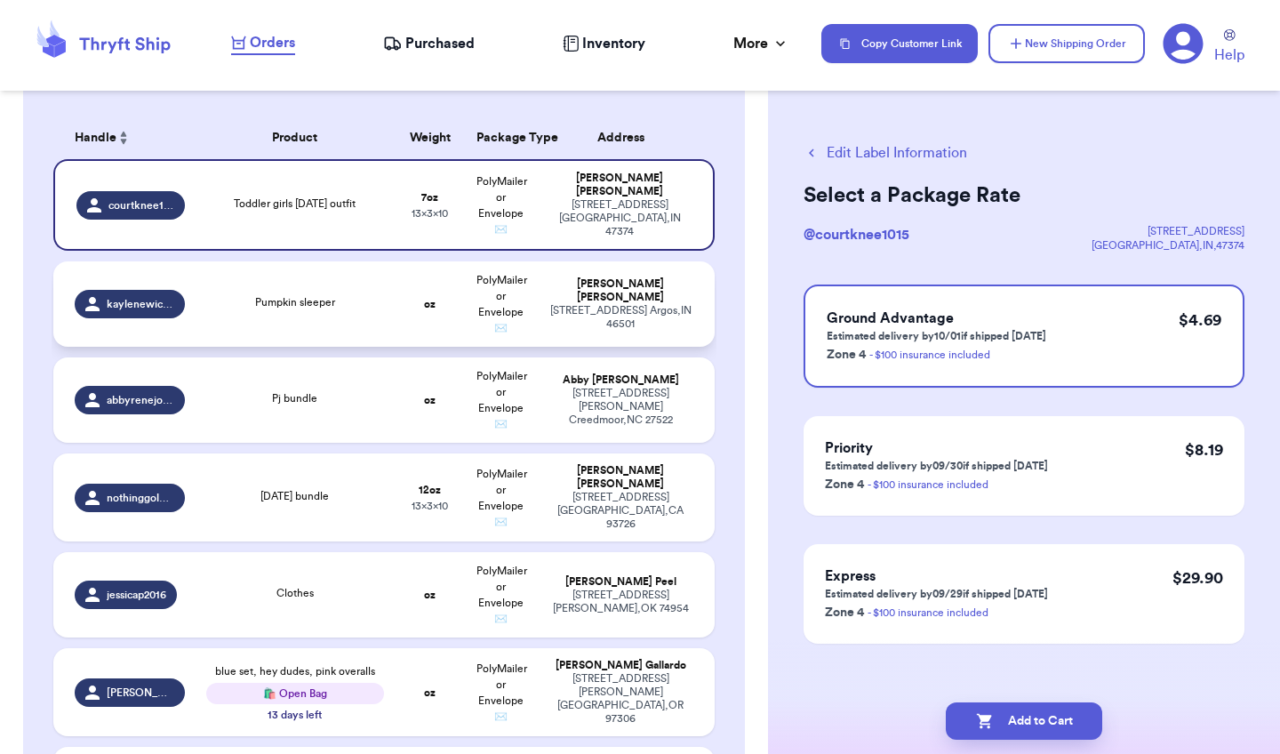
click at [640, 299] on div "Kaylene Wickey" at bounding box center [620, 290] width 146 height 27
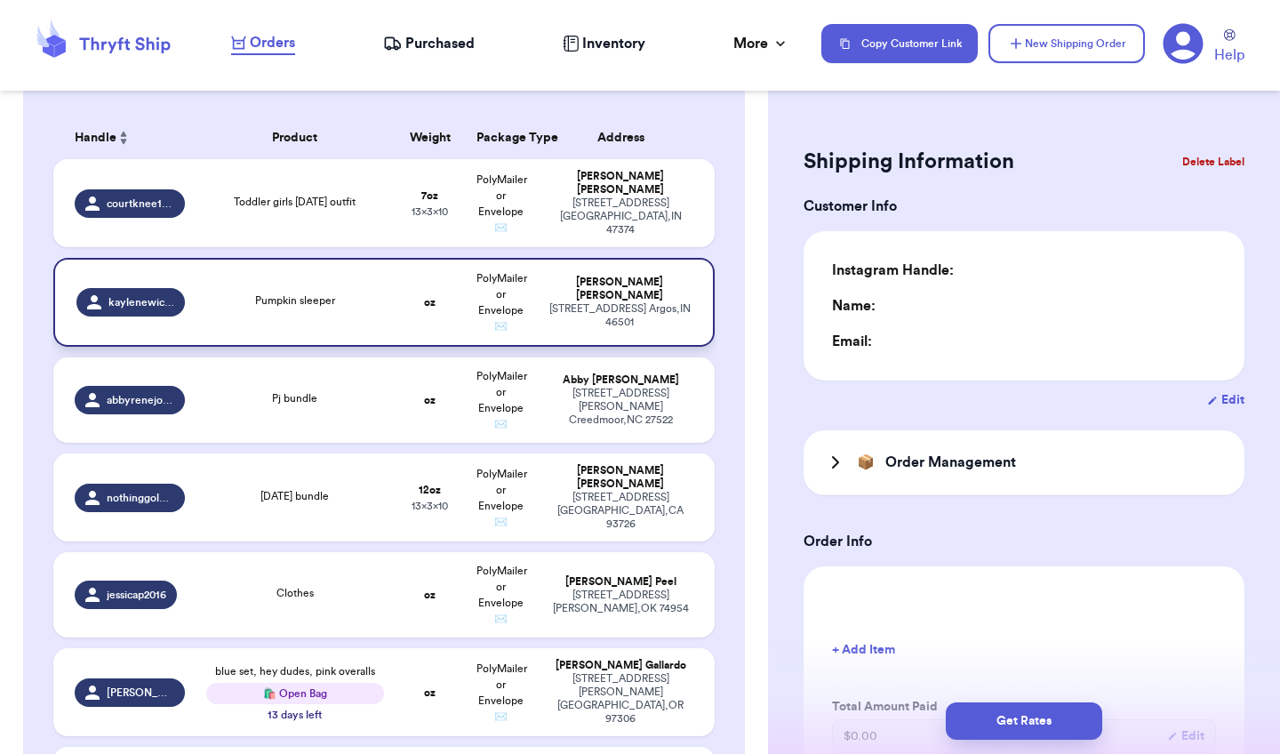
type input "0"
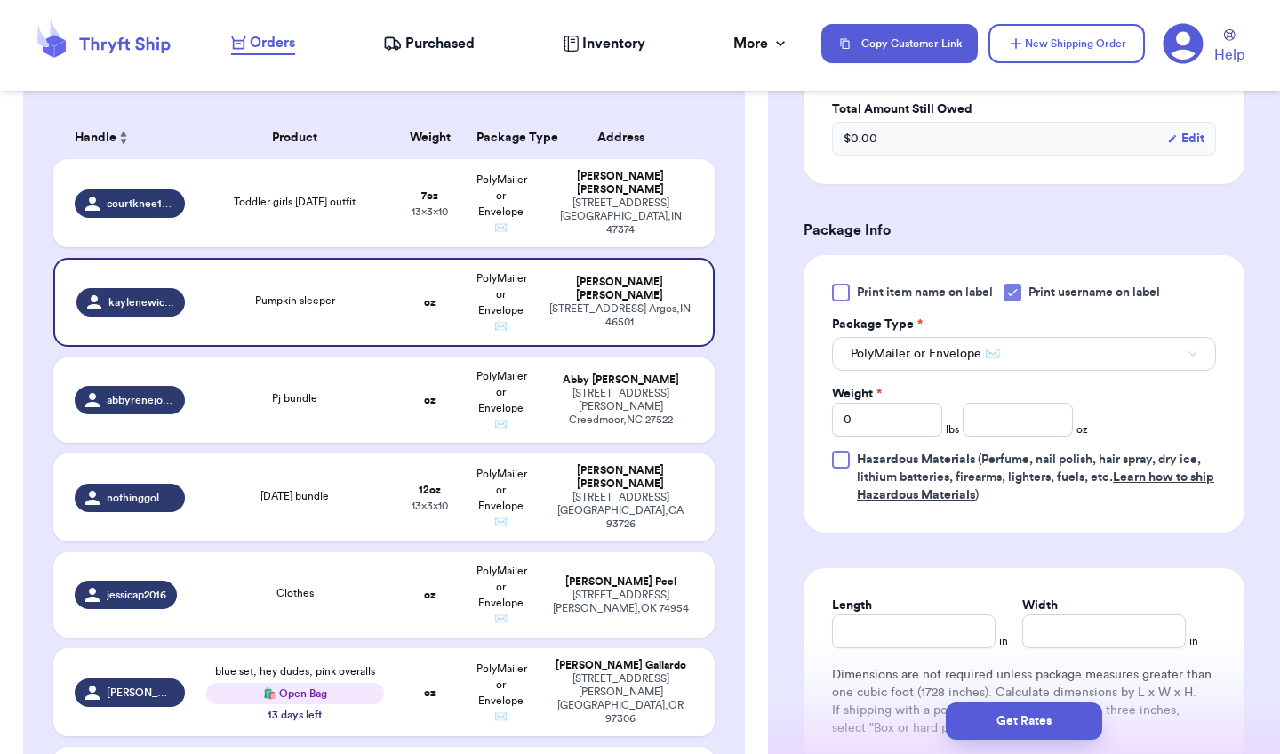
scroll to position [730, 0]
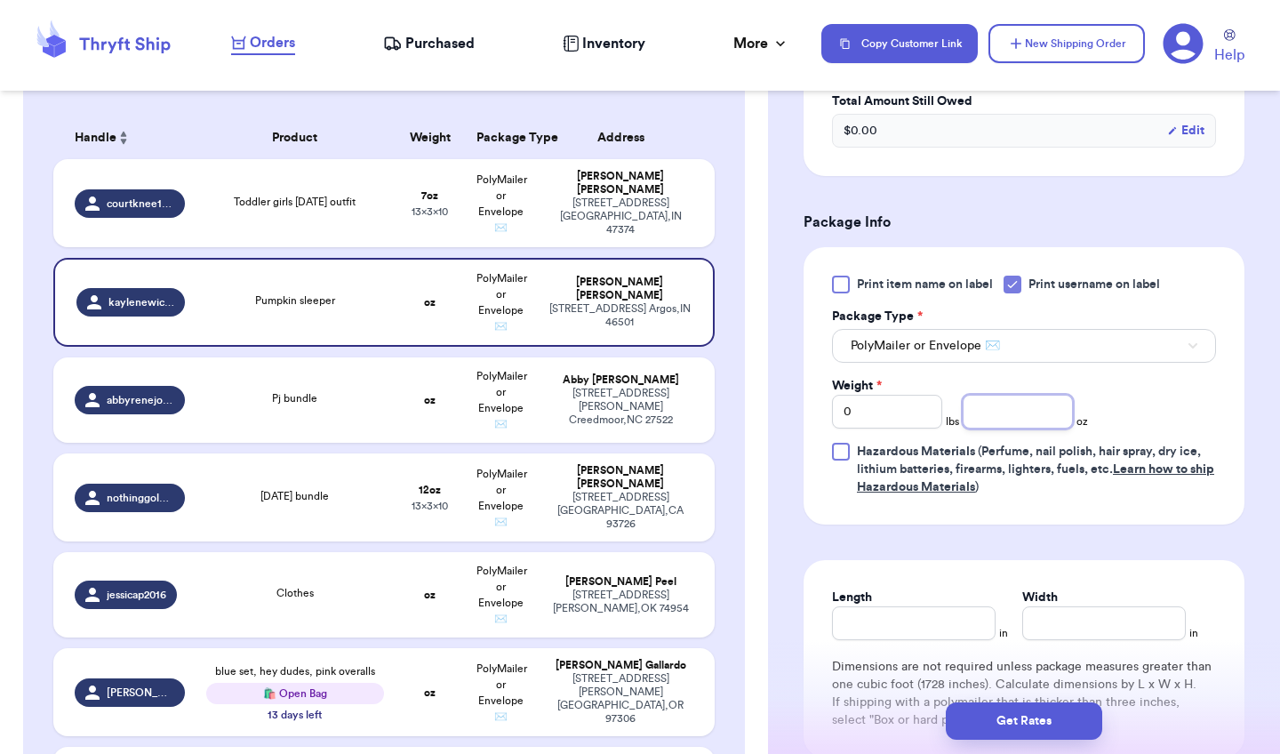
click at [1025, 422] on input "number" at bounding box center [1017, 412] width 110 height 34
type input "4"
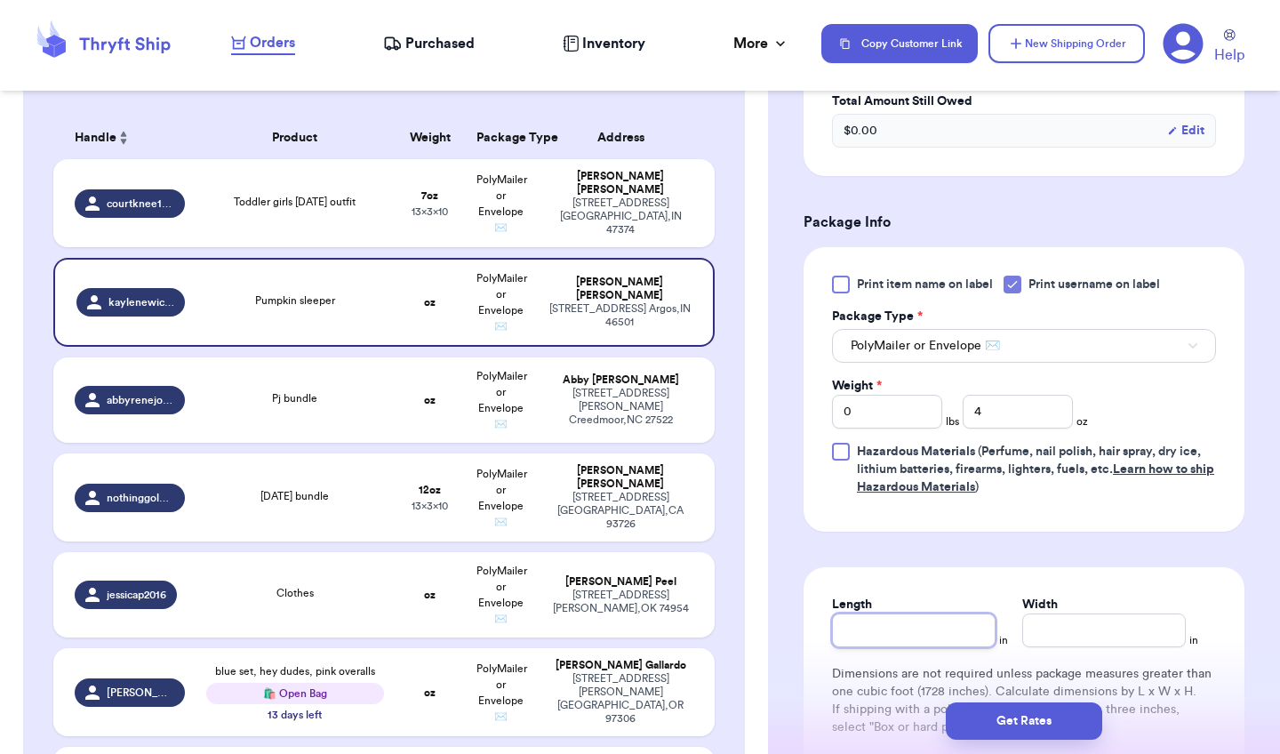
click at [933, 621] on div "Length" at bounding box center [913, 621] width 163 height 52
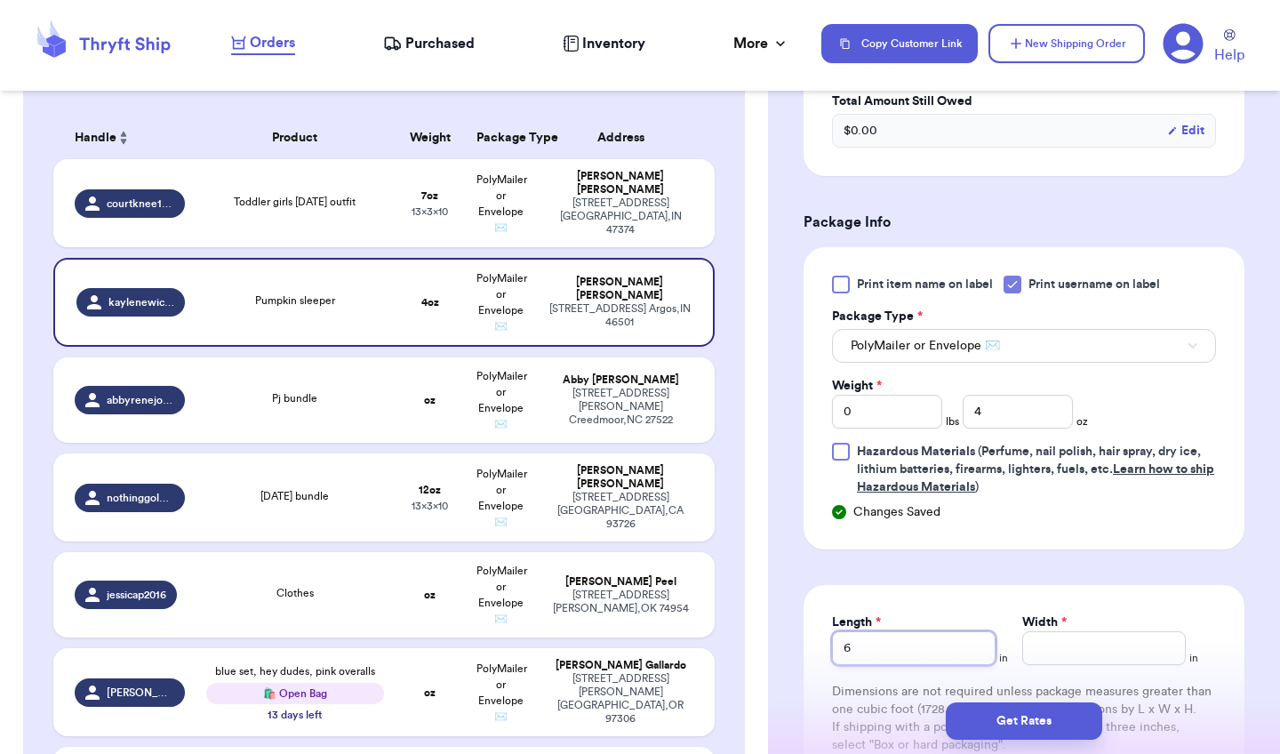
type input "6"
click at [1139, 655] on input "Width *" at bounding box center [1103, 648] width 163 height 34
type input "9"
click at [1056, 721] on button "Get Rates" at bounding box center [1023, 720] width 156 height 37
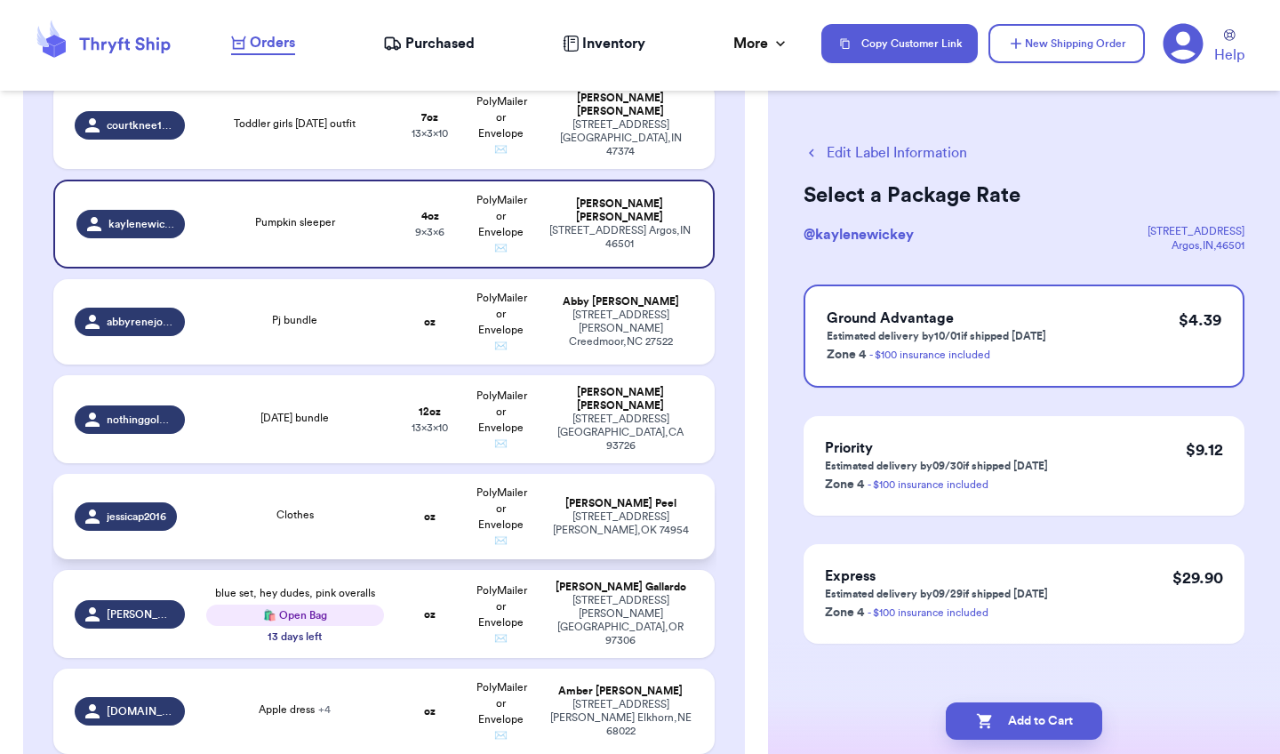
scroll to position [342, 0]
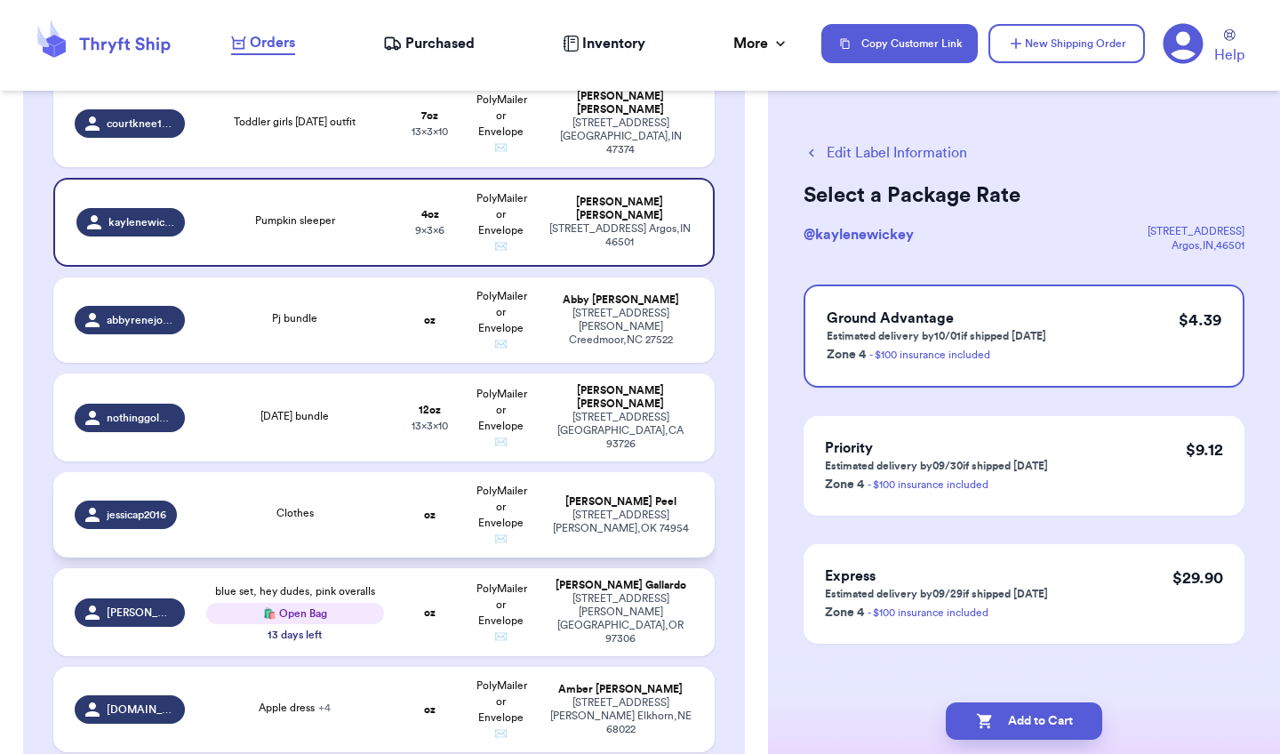
click at [559, 504] on div "Jessica Peel" at bounding box center [620, 501] width 146 height 13
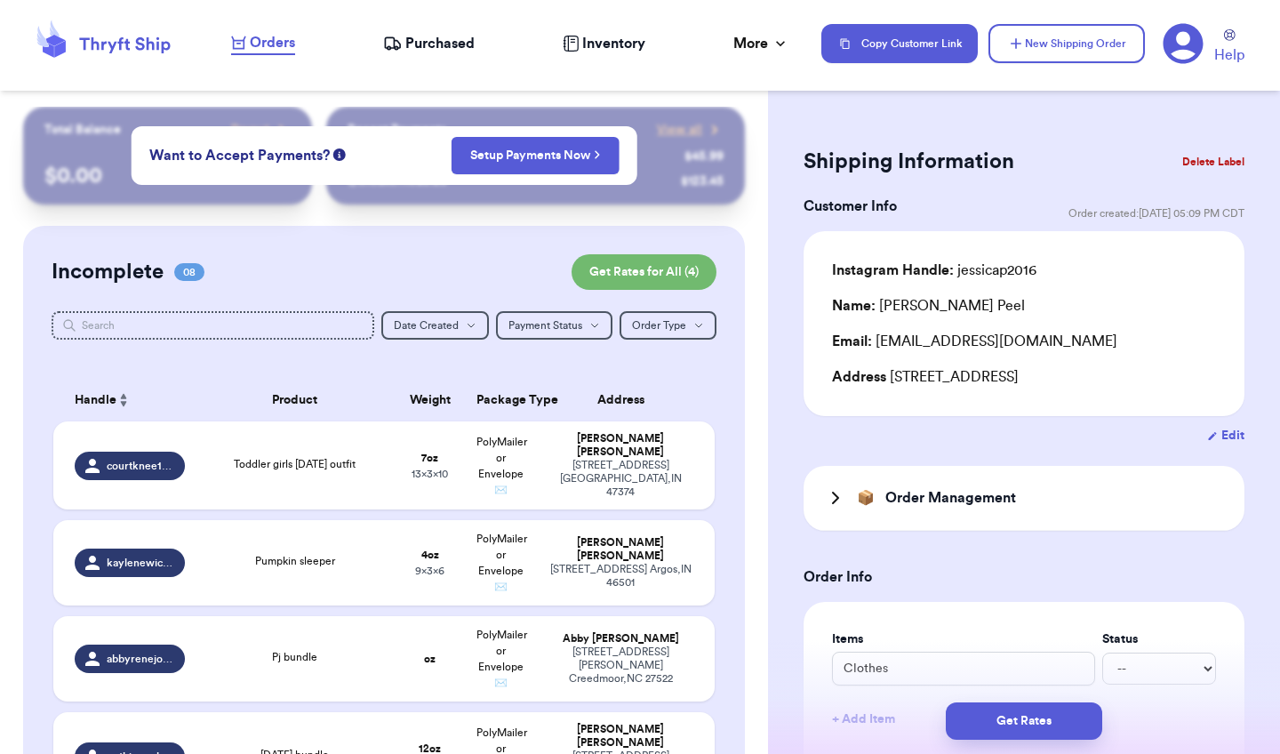
scroll to position [0, 0]
click at [1210, 164] on button "Delete Label" at bounding box center [1213, 161] width 76 height 39
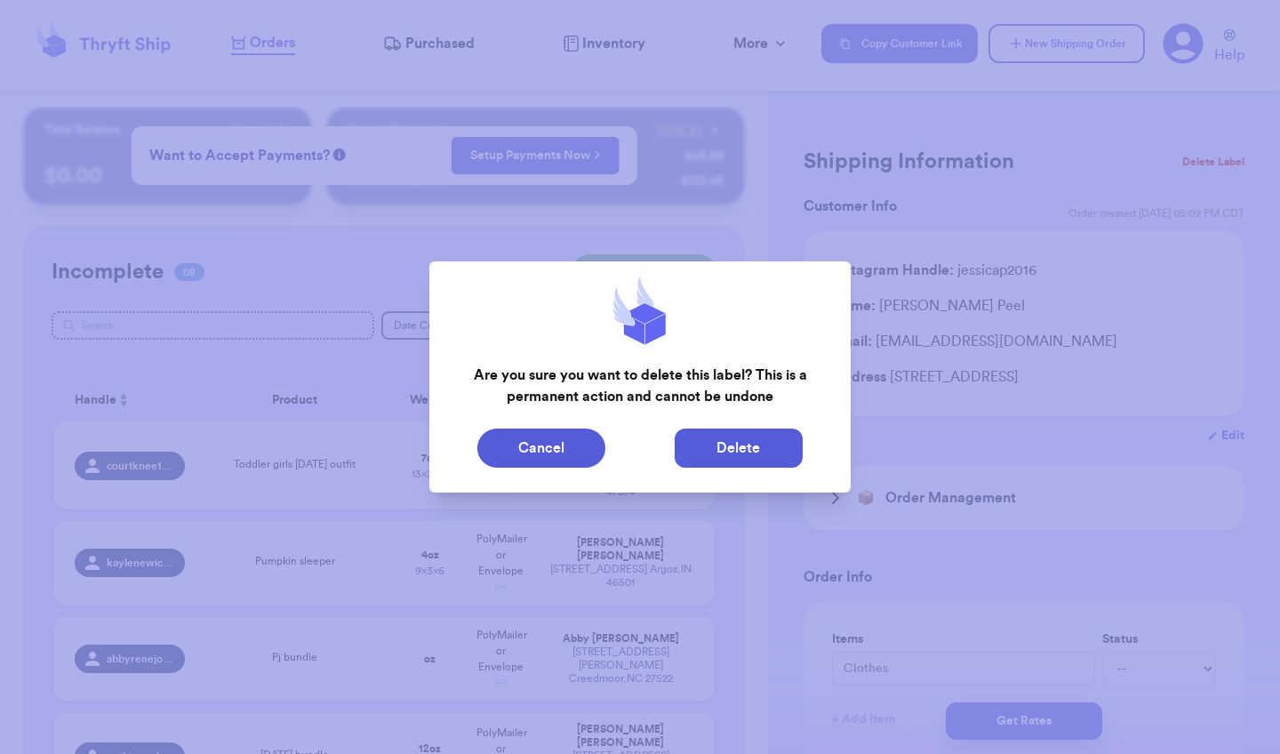
click at [776, 444] on button "Delete" at bounding box center [738, 447] width 128 height 39
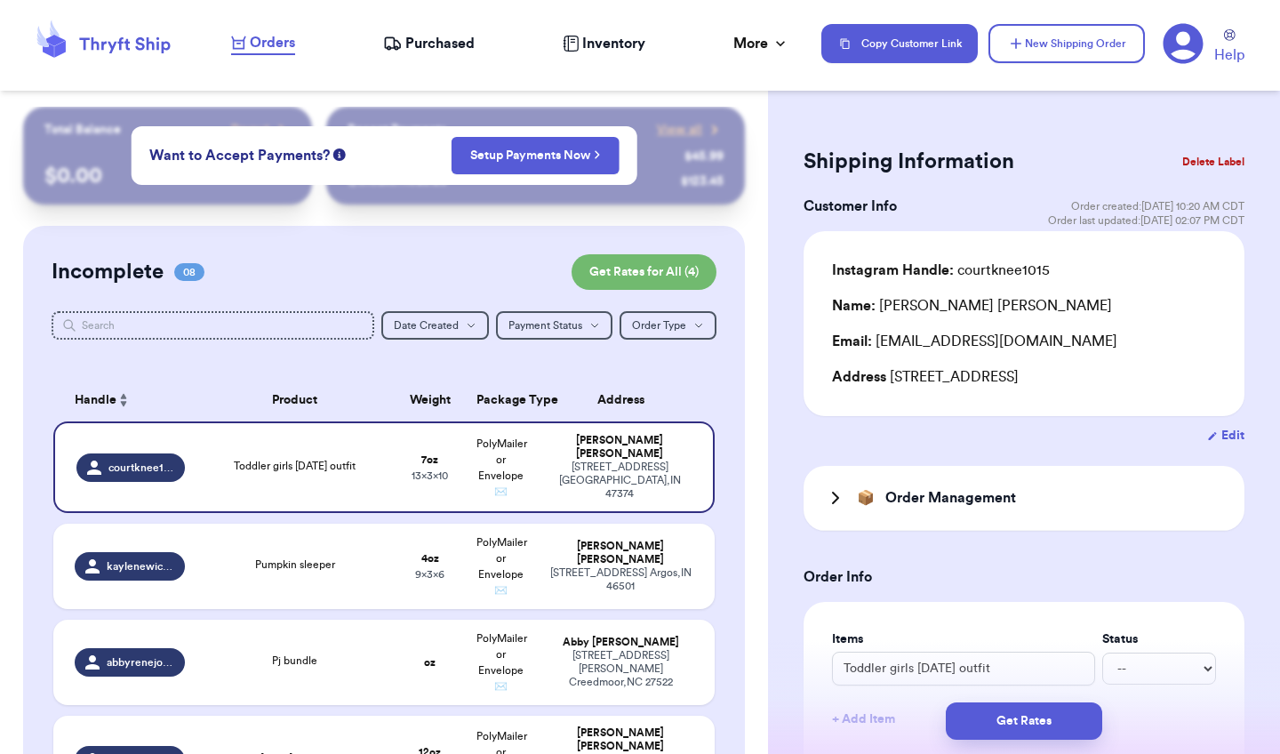
type input "Toddler girls [DATE] outfit"
type input "7"
type input "10"
type input "13"
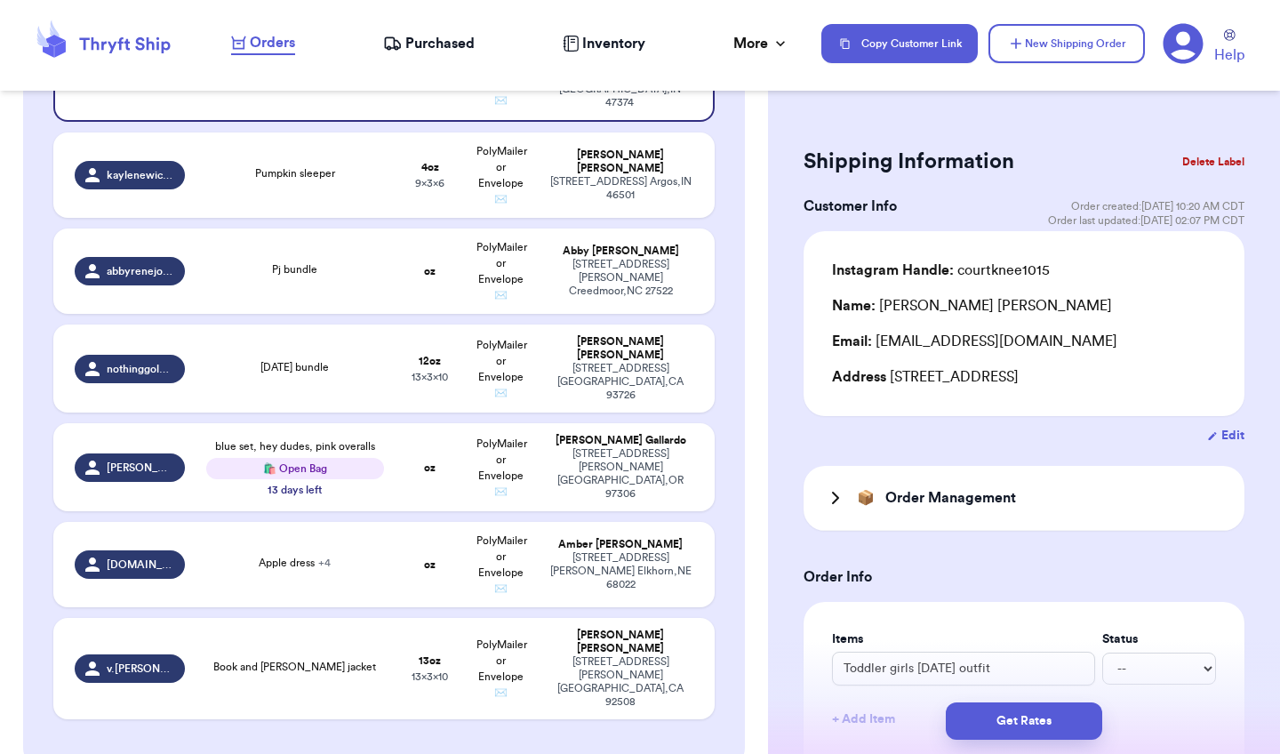
scroll to position [392, 0]
click at [382, 553] on td "Apple dress + 4" at bounding box center [294, 563] width 199 height 85
type input "Apple dress"
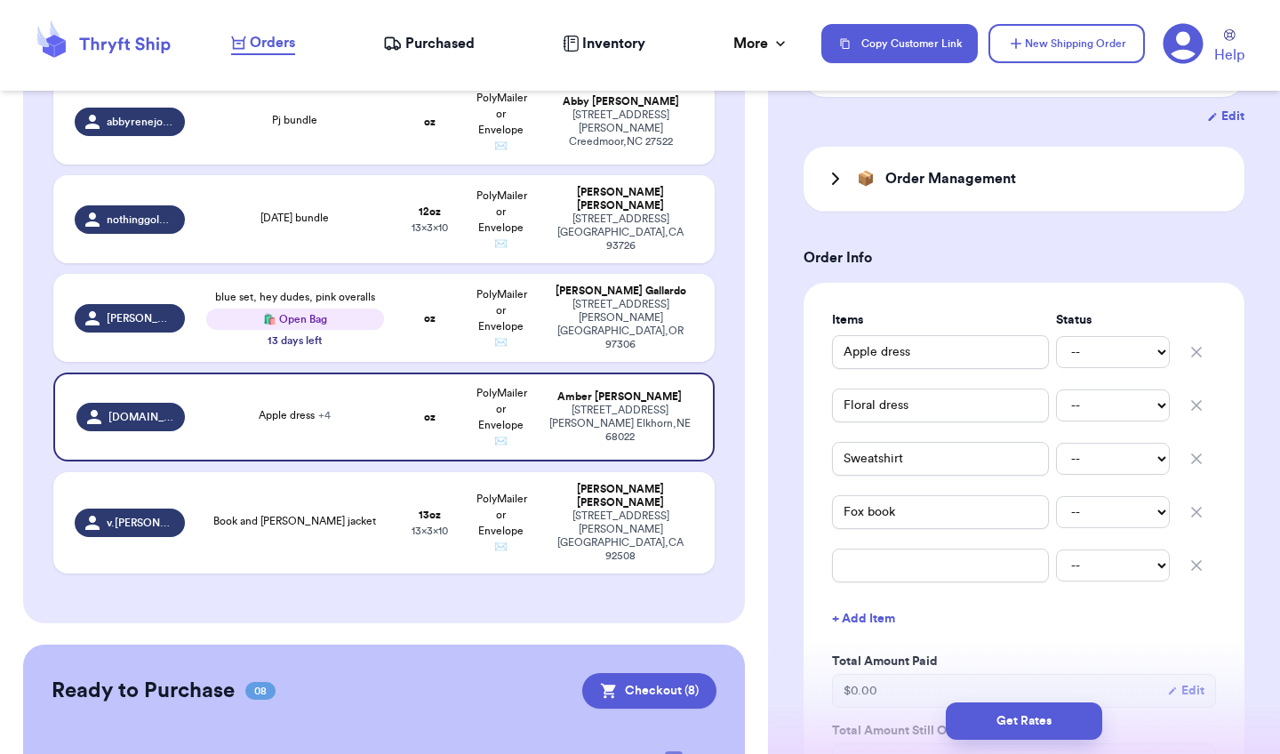
scroll to position [321, 0]
click at [621, 135] on div "702 Forrest Ln Creedmoor , NC 27522" at bounding box center [620, 128] width 146 height 40
type input "Pj bundle"
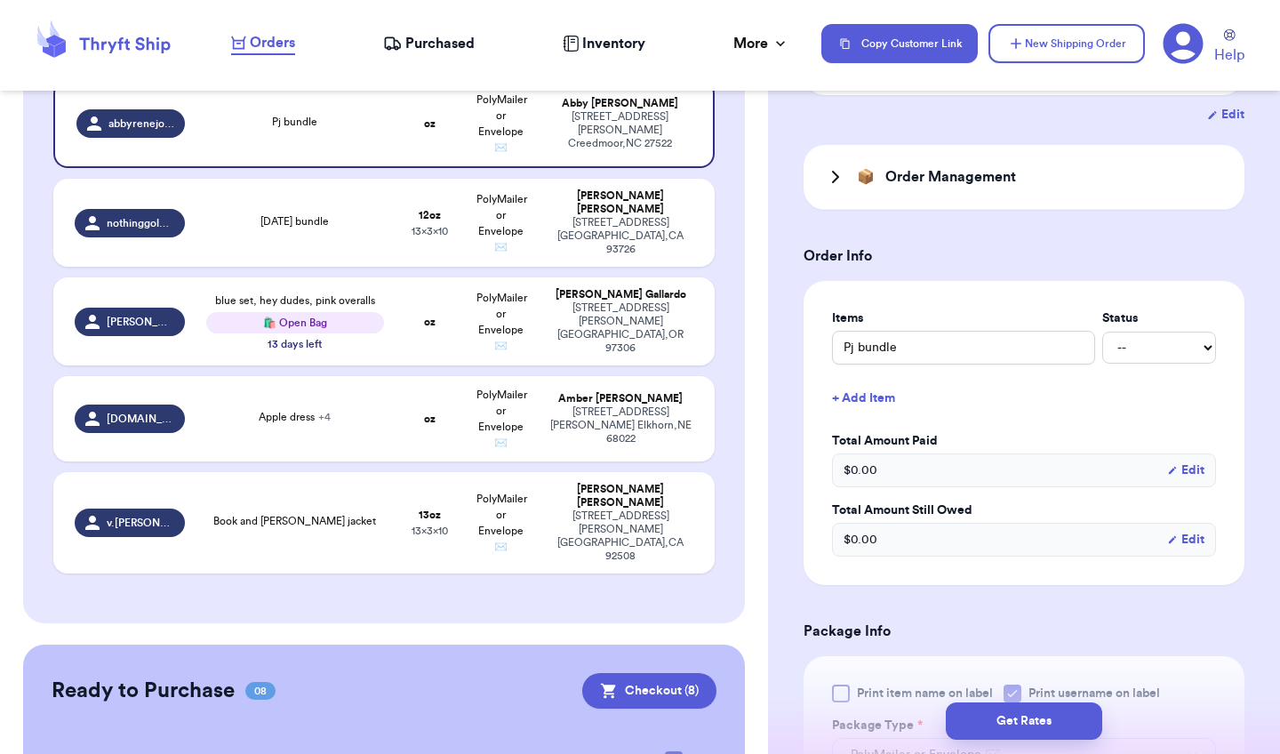
click at [929, 174] on h3 "Order Management" at bounding box center [950, 176] width 131 height 21
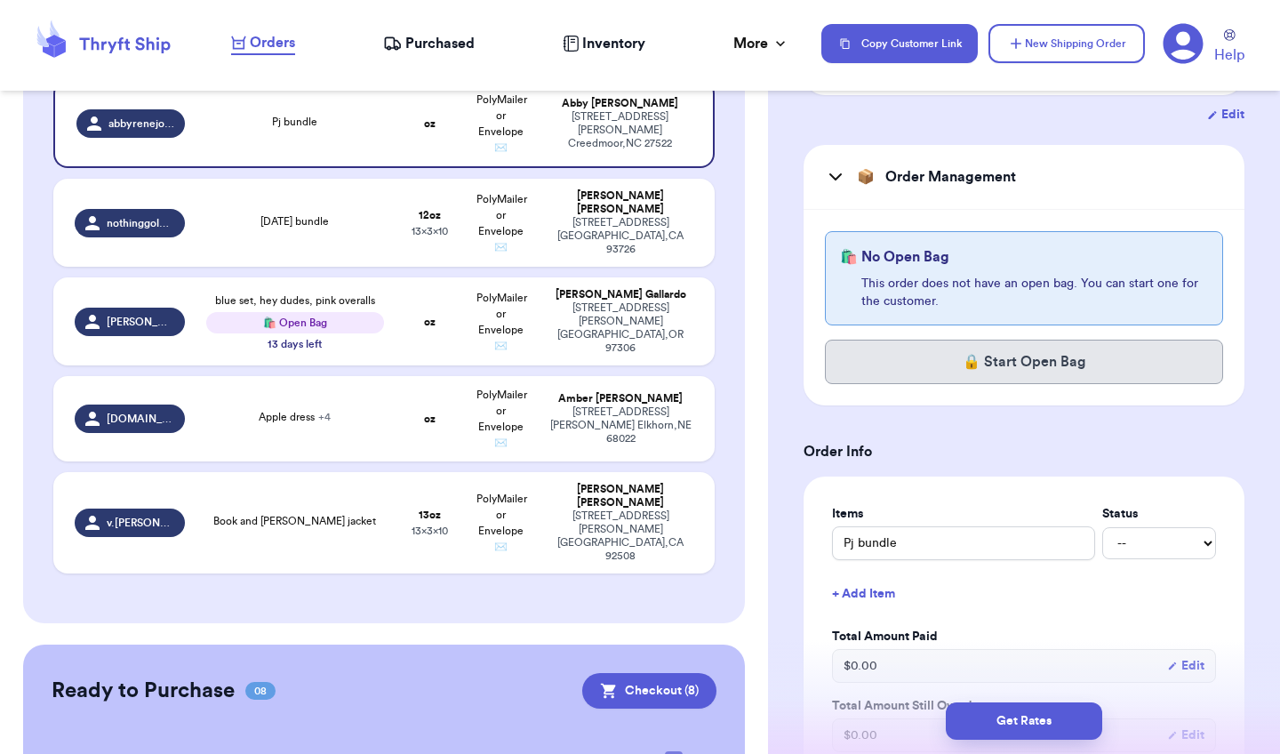
click at [998, 364] on button "🔒 Start Open Bag" at bounding box center [1024, 361] width 398 height 44
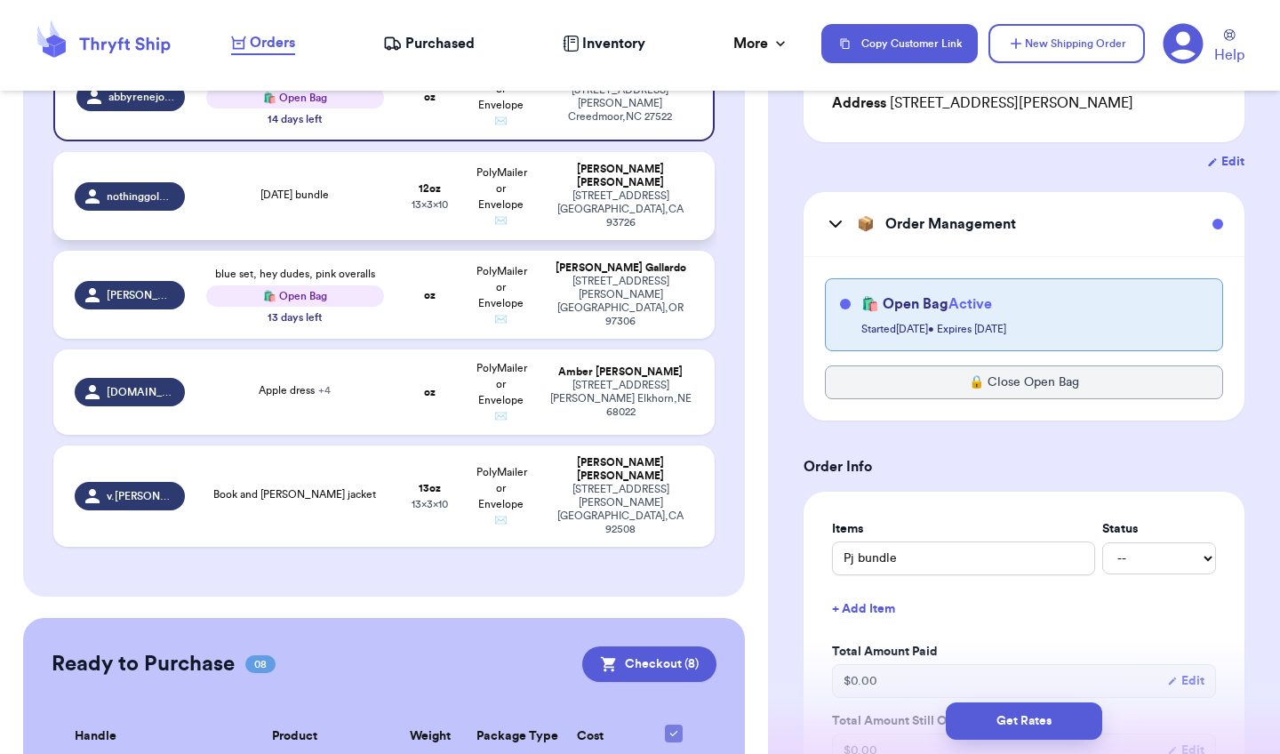
scroll to position [567, 0]
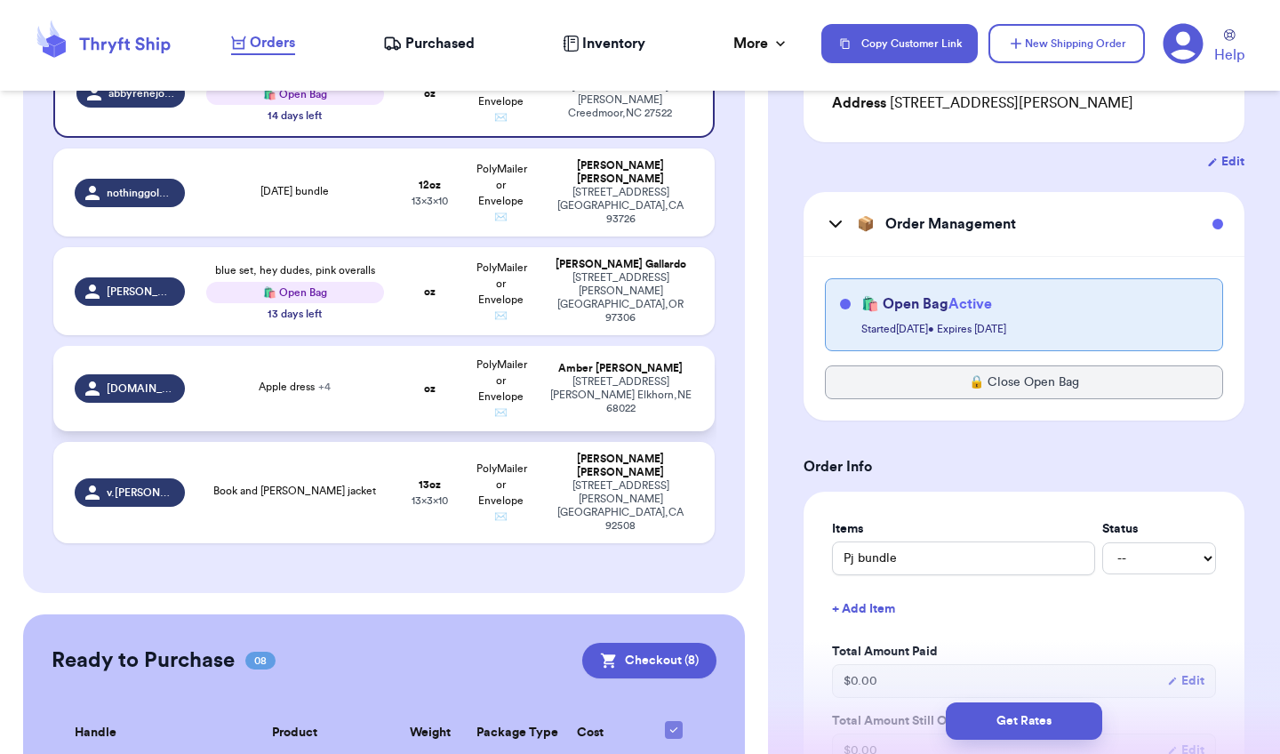
click at [446, 377] on td "oz" at bounding box center [430, 388] width 71 height 85
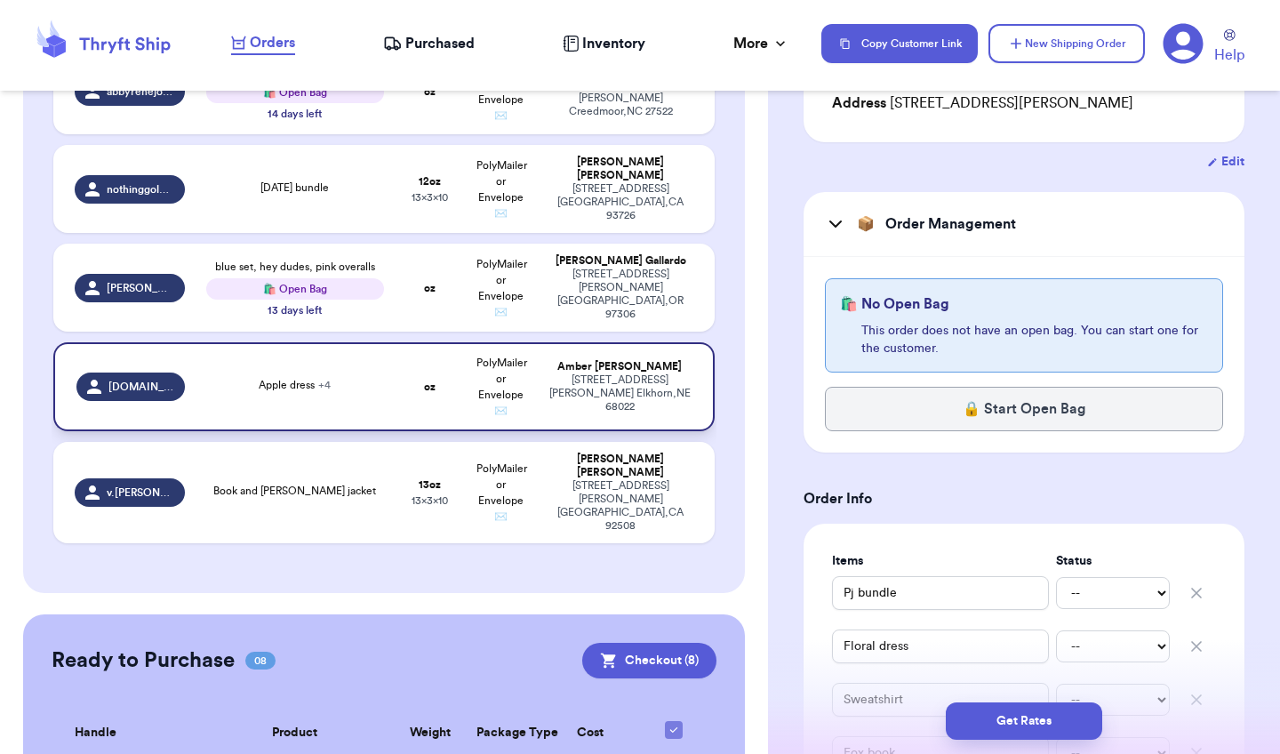
type input "Apple dress"
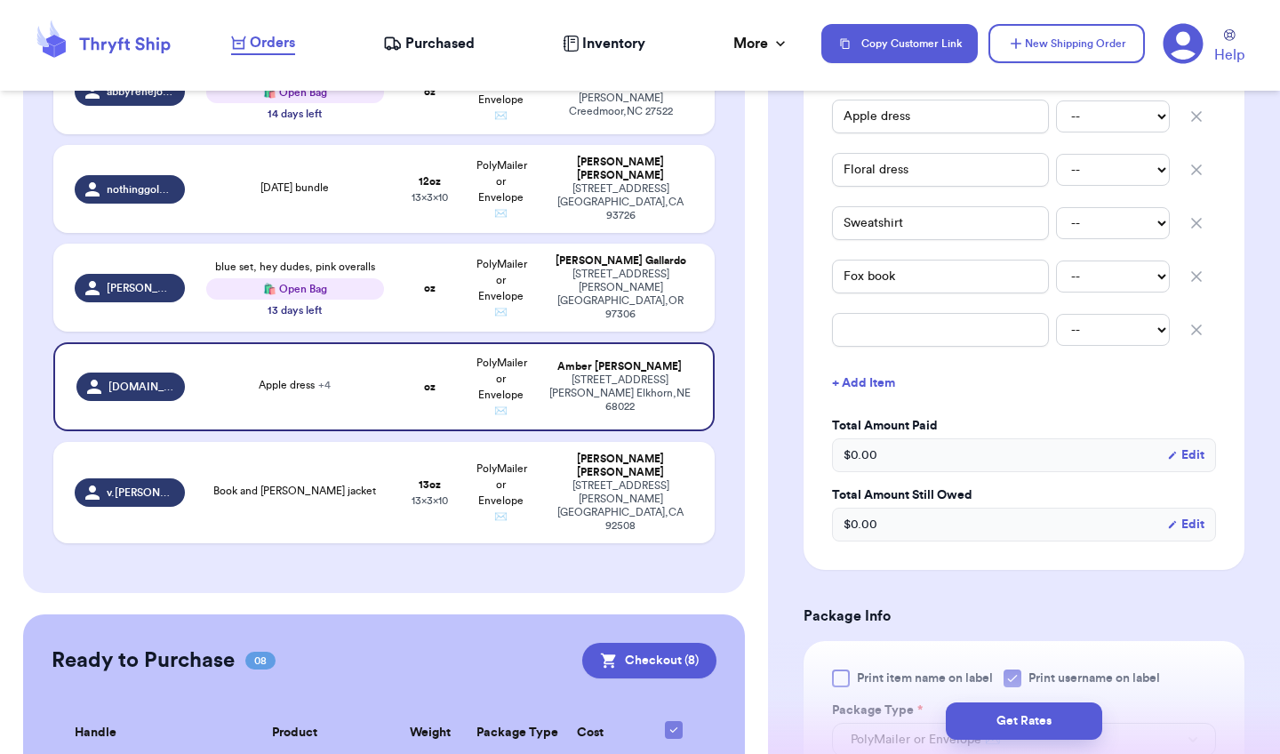
scroll to position [752, 0]
click at [1192, 331] on icon "button" at bounding box center [1196, 328] width 18 height 18
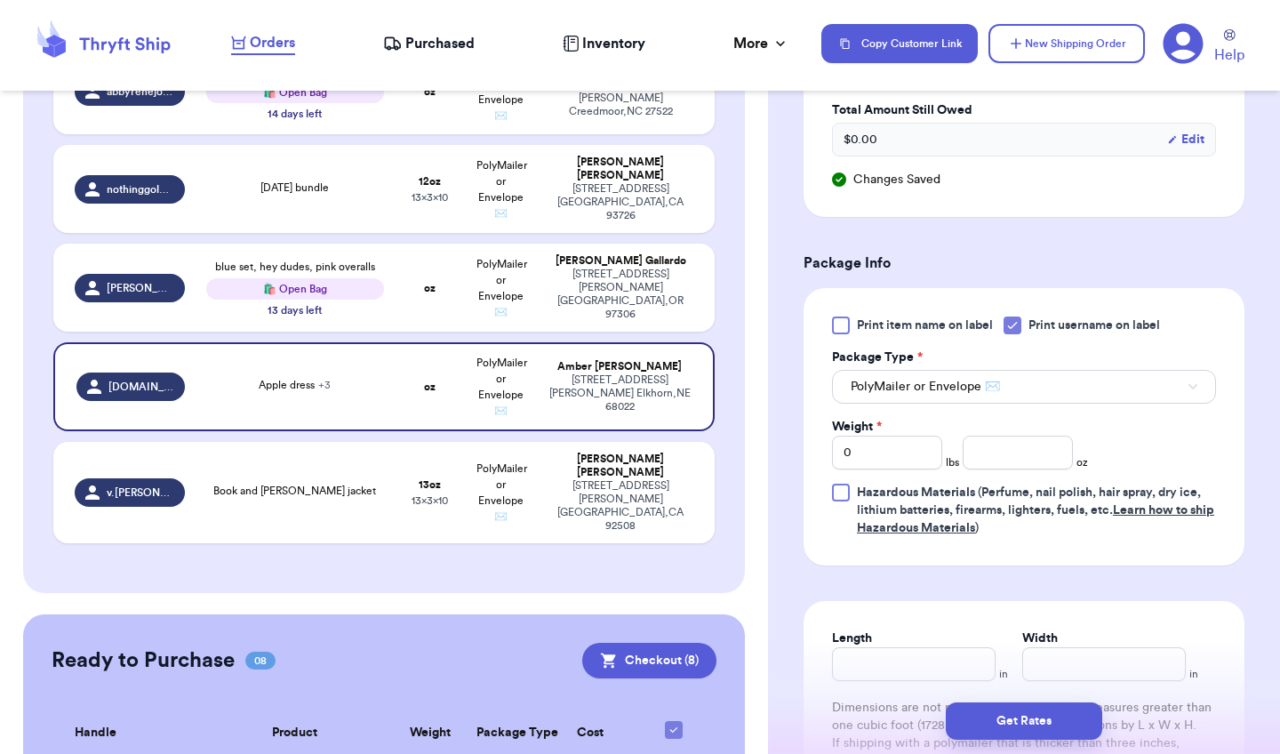
scroll to position [1182, 0]
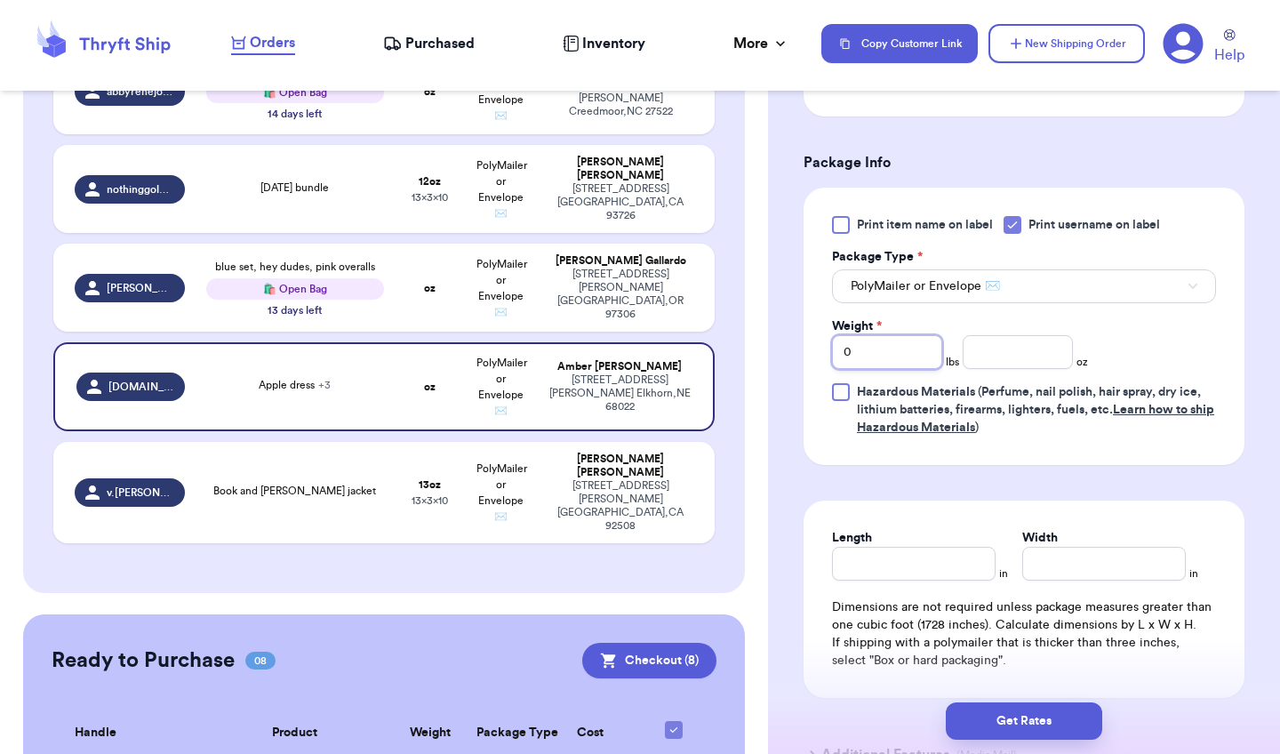
click at [876, 356] on input "0" at bounding box center [887, 352] width 110 height 34
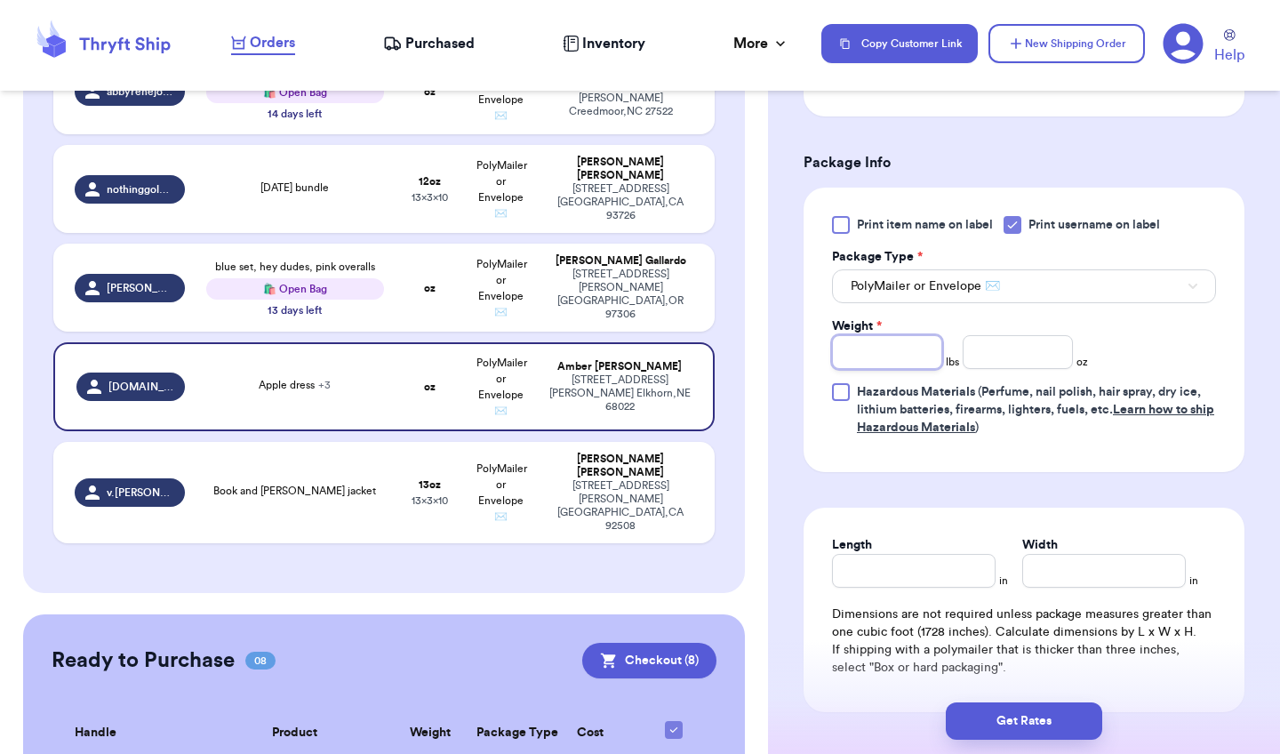
type input "2"
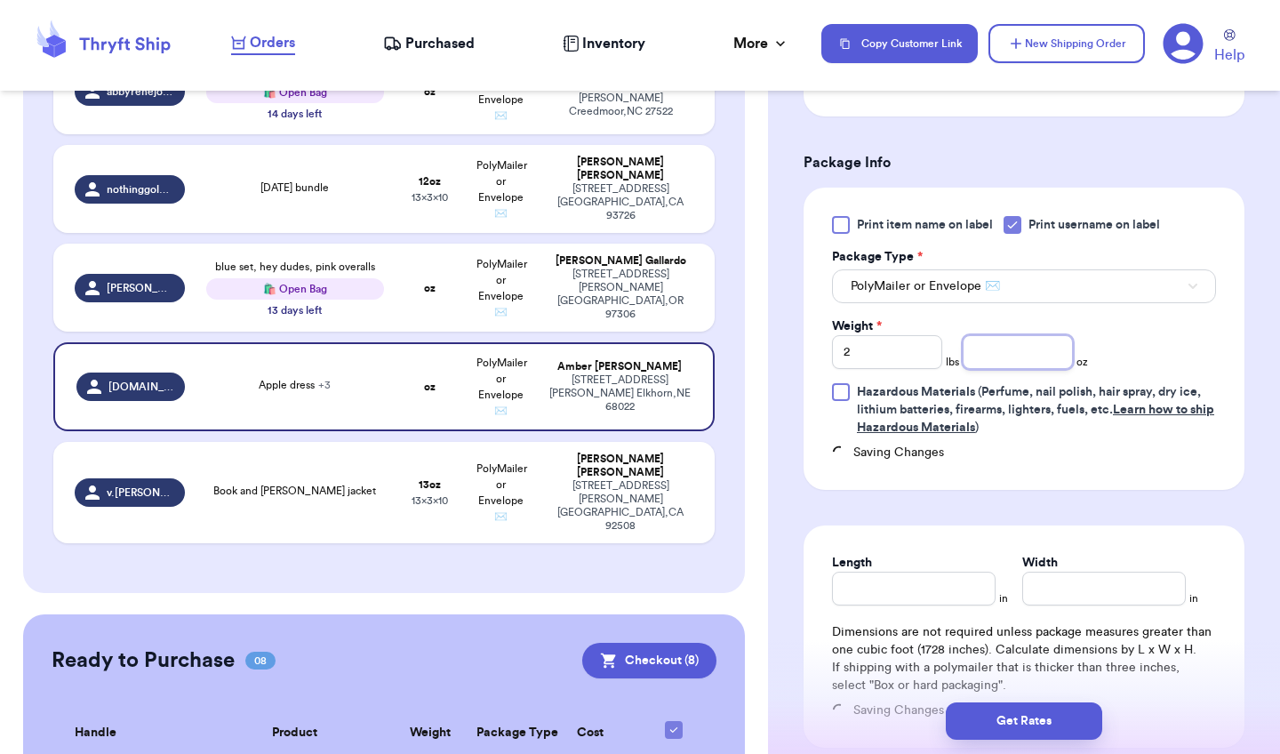
click at [992, 351] on input "number" at bounding box center [1017, 352] width 110 height 34
type input "12"
click at [910, 594] on input "Length" at bounding box center [913, 588] width 163 height 34
type input "14"
click at [1085, 598] on input "Width *" at bounding box center [1103, 588] width 163 height 34
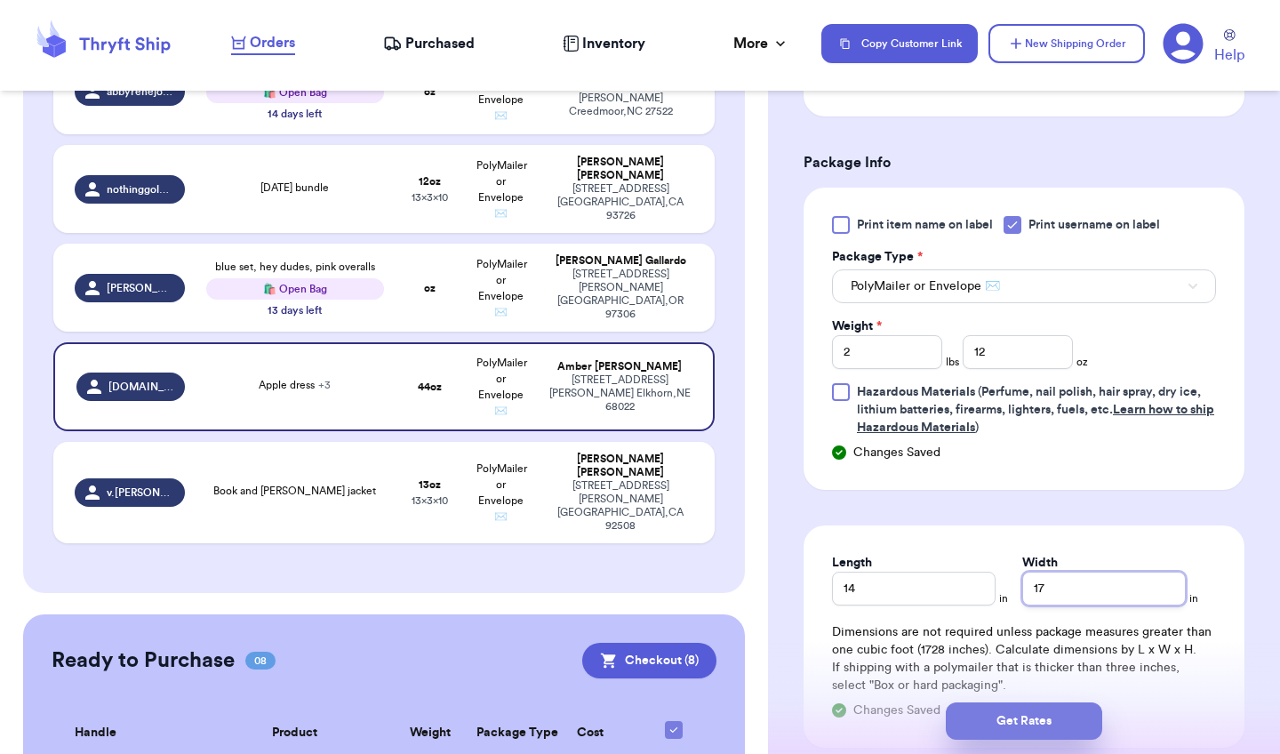
type input "17"
click at [1049, 723] on button "Get Rates" at bounding box center [1023, 720] width 156 height 37
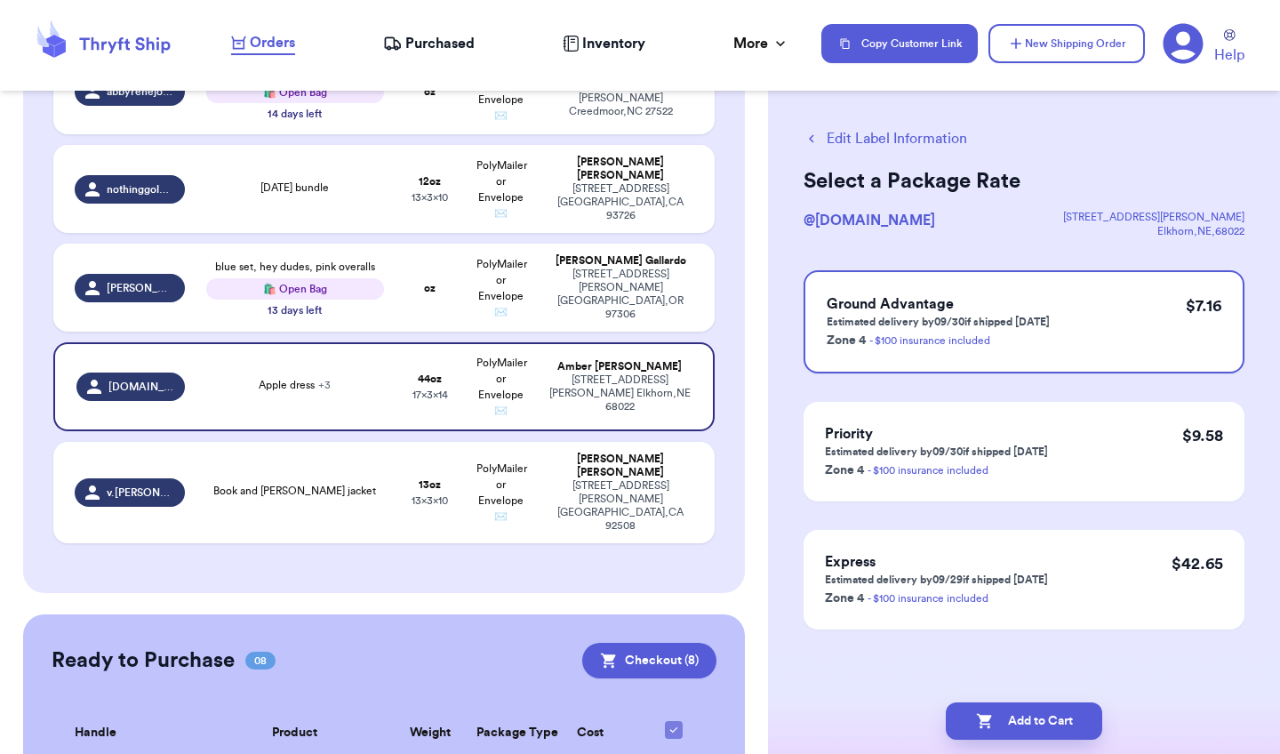
scroll to position [0, 0]
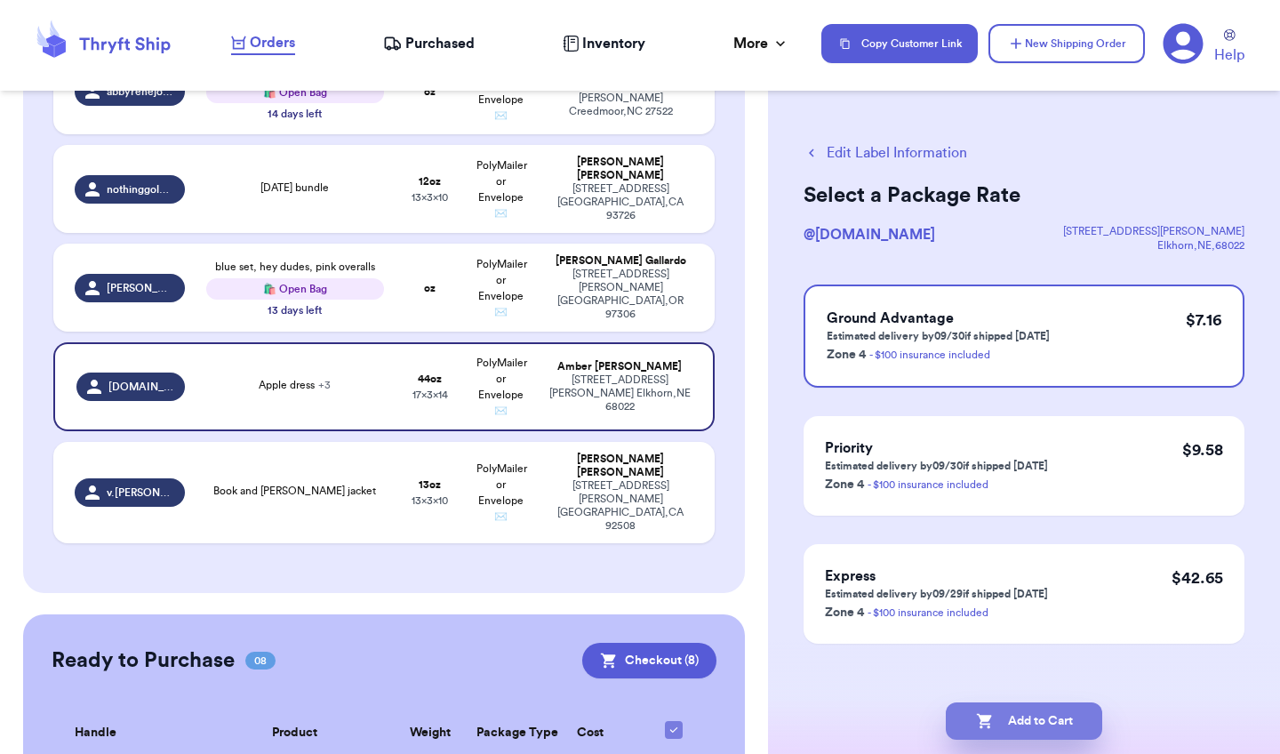
click at [1070, 722] on button "Add to Cart" at bounding box center [1023, 720] width 156 height 37
checkbox input "true"
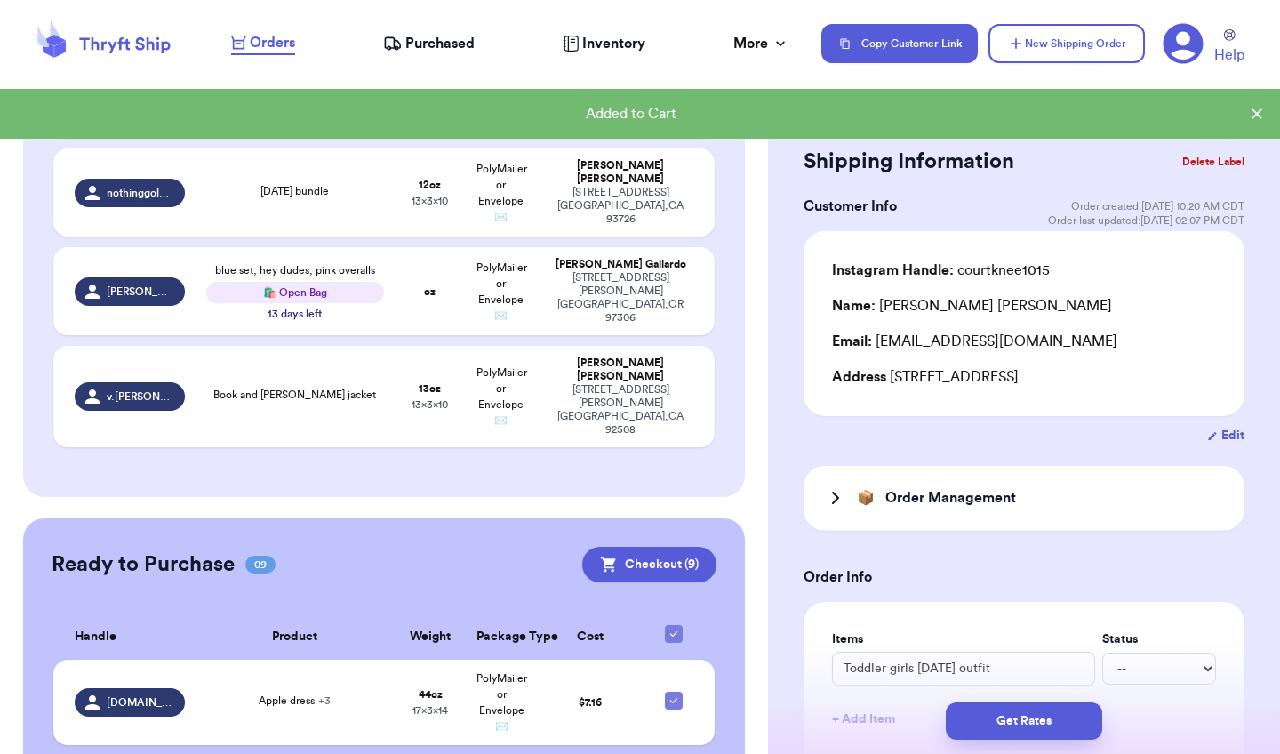
click at [1070, 722] on button "Get Rates" at bounding box center [1023, 720] width 156 height 37
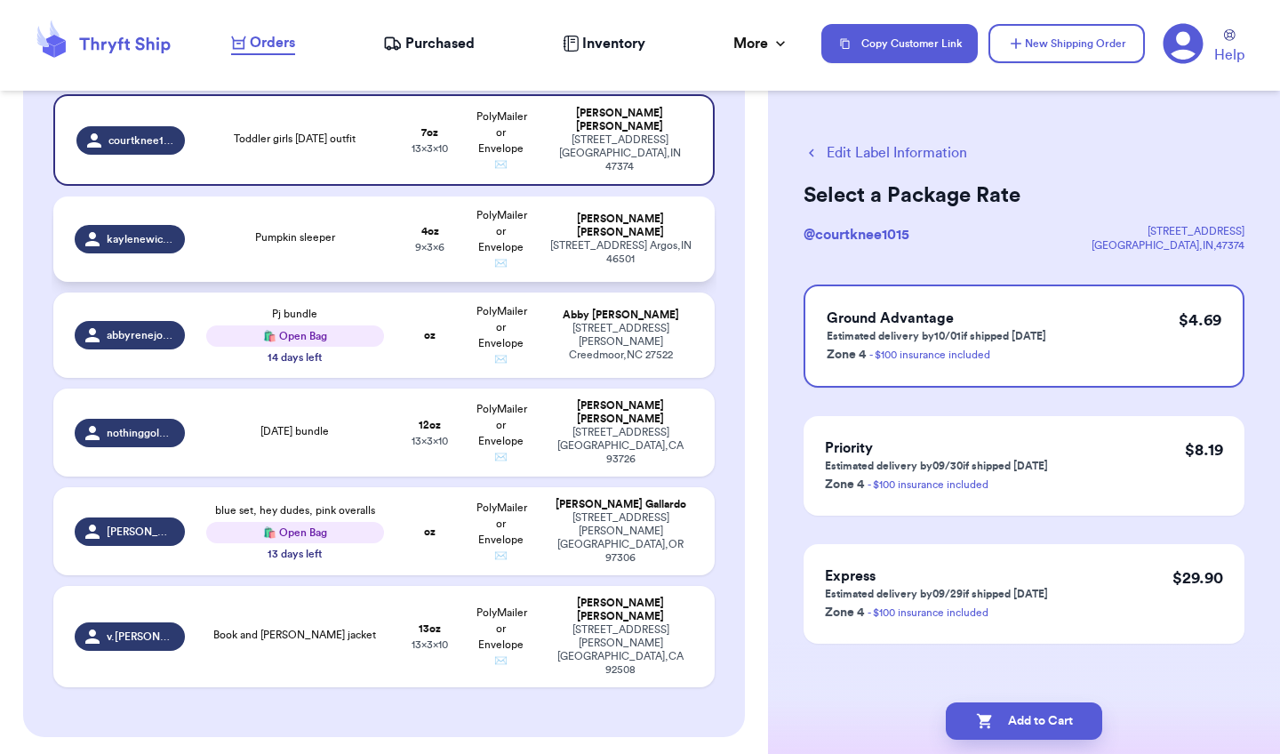
scroll to position [328, 0]
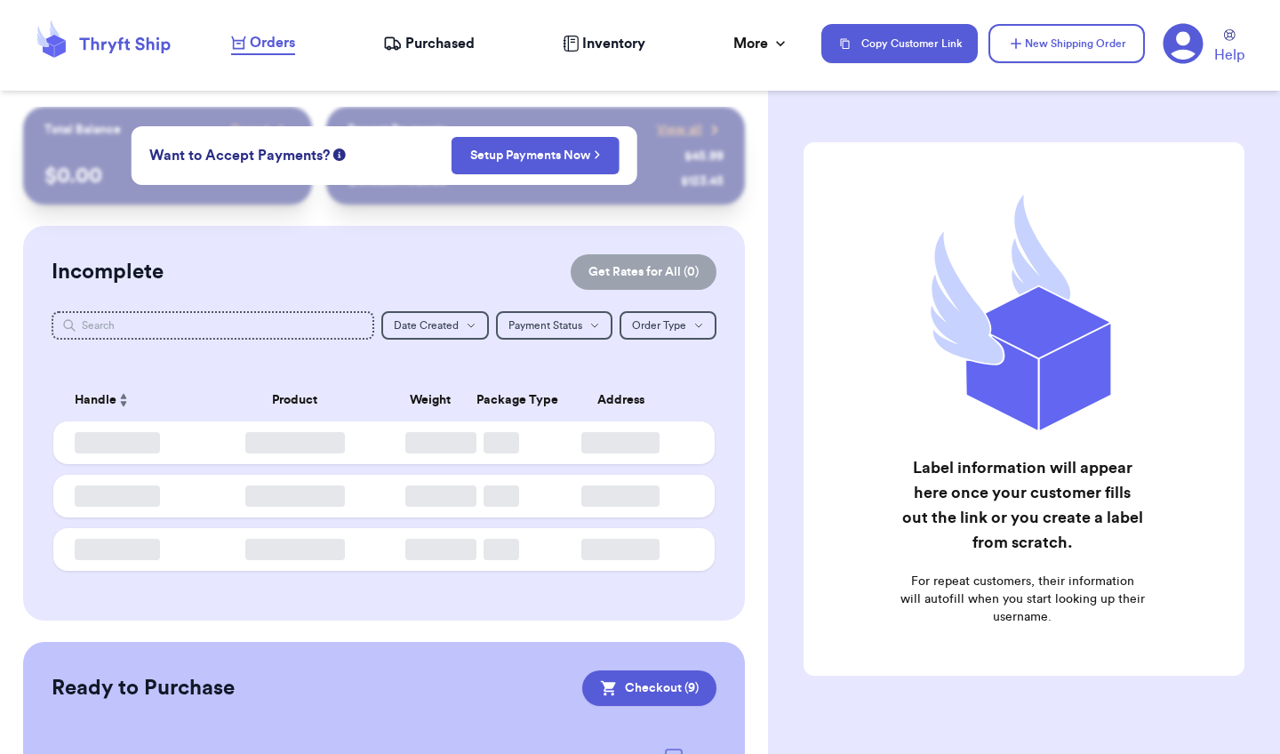
checkbox input "true"
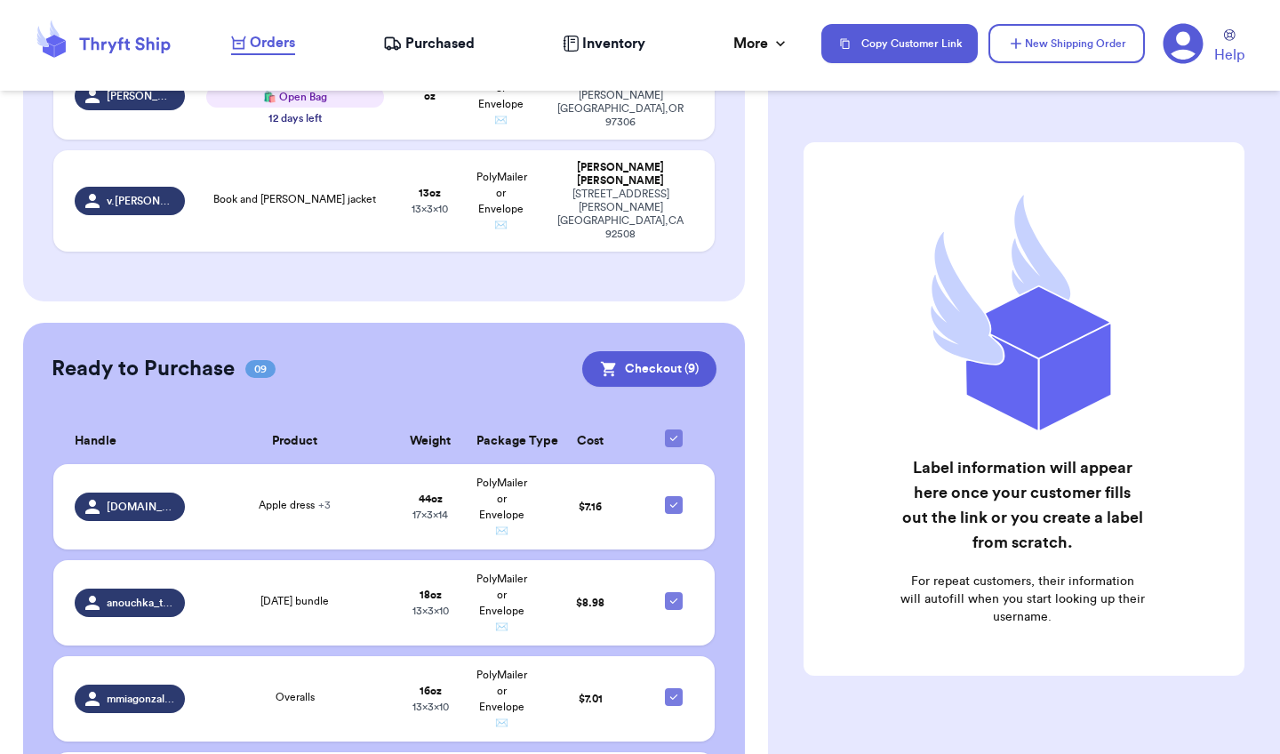
scroll to position [852, 0]
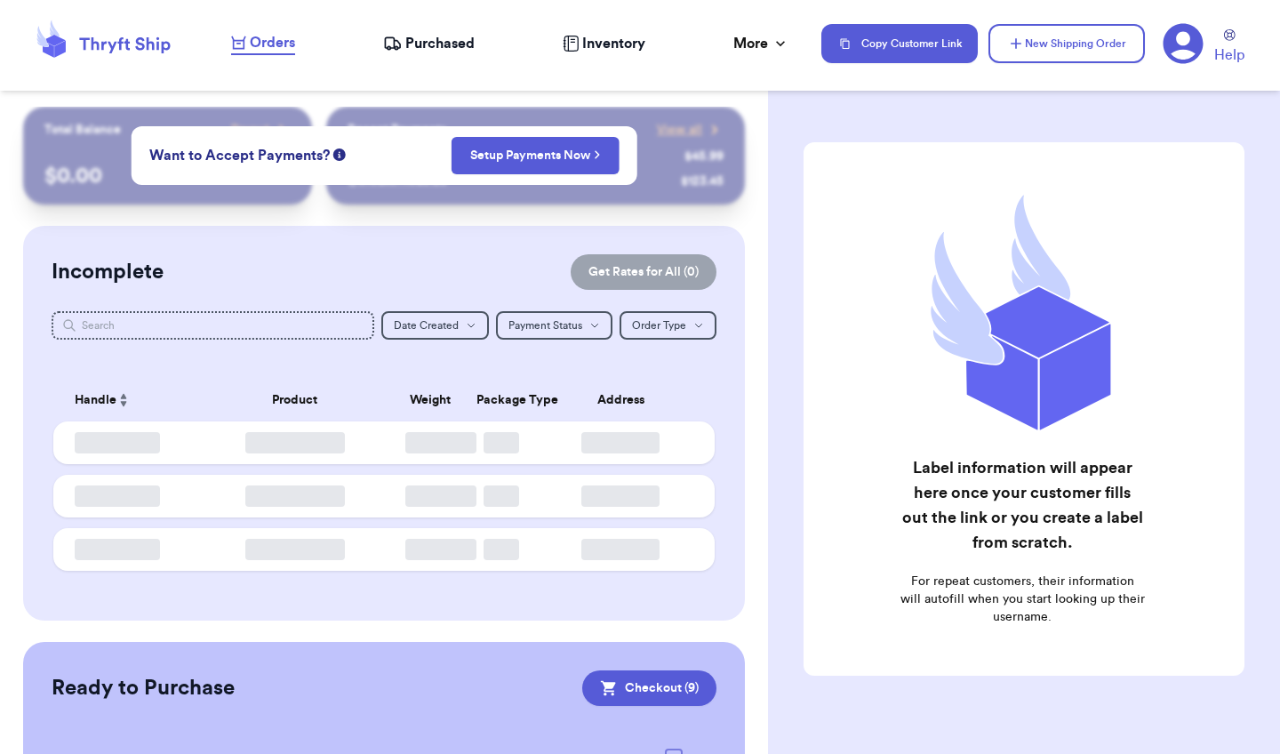
checkbox input "true"
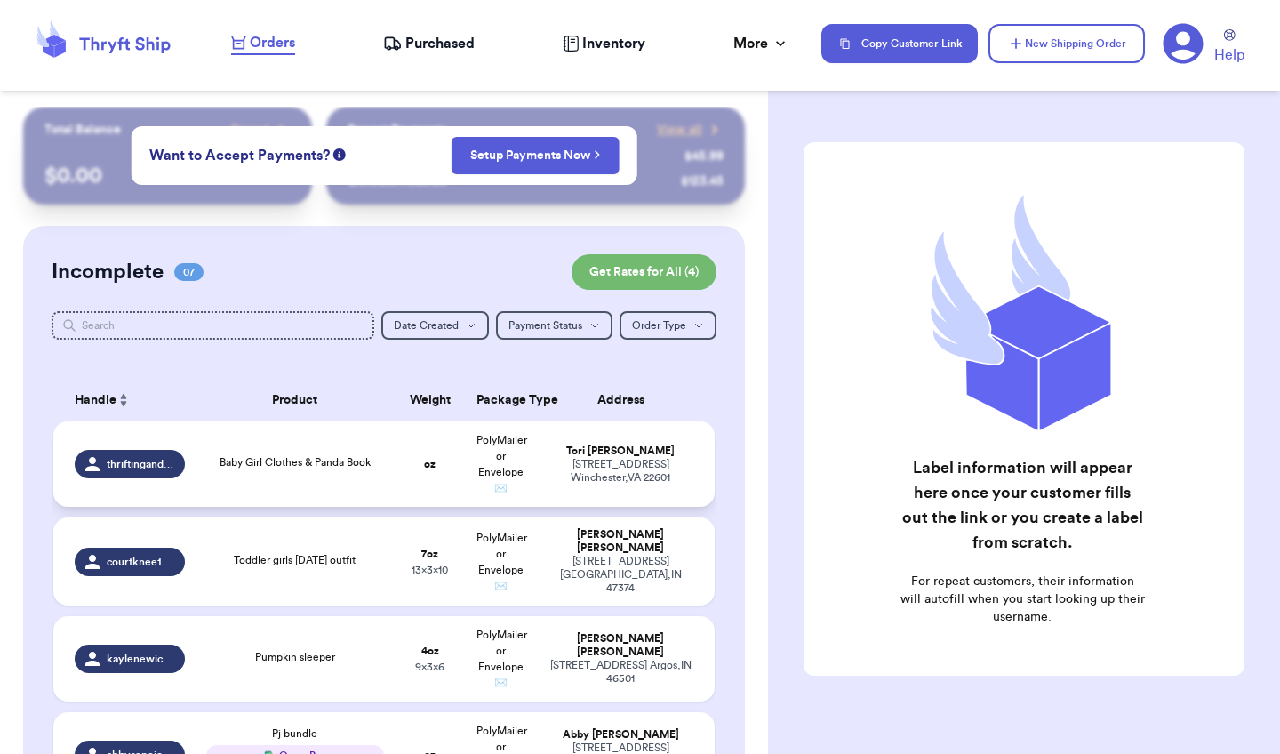
scroll to position [57, 0]
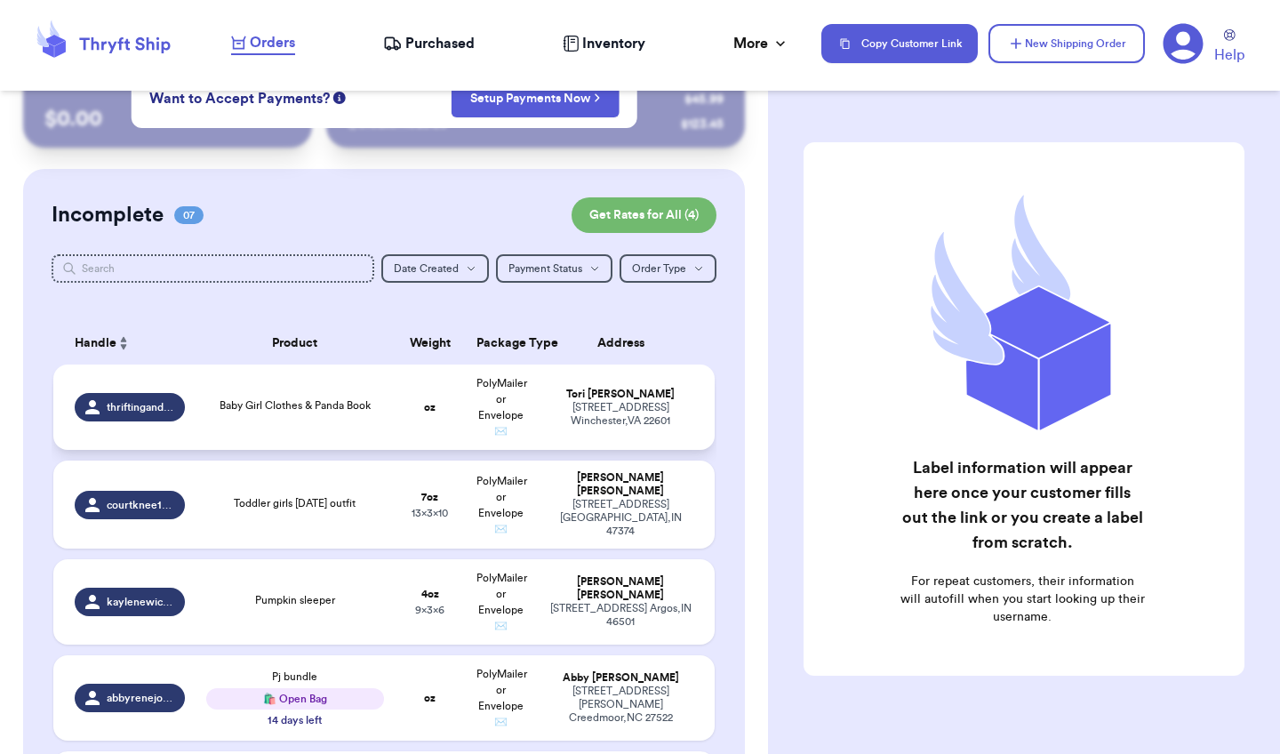
click at [489, 407] on td "PolyMailer or Envelope ✉️" at bounding box center [501, 406] width 71 height 85
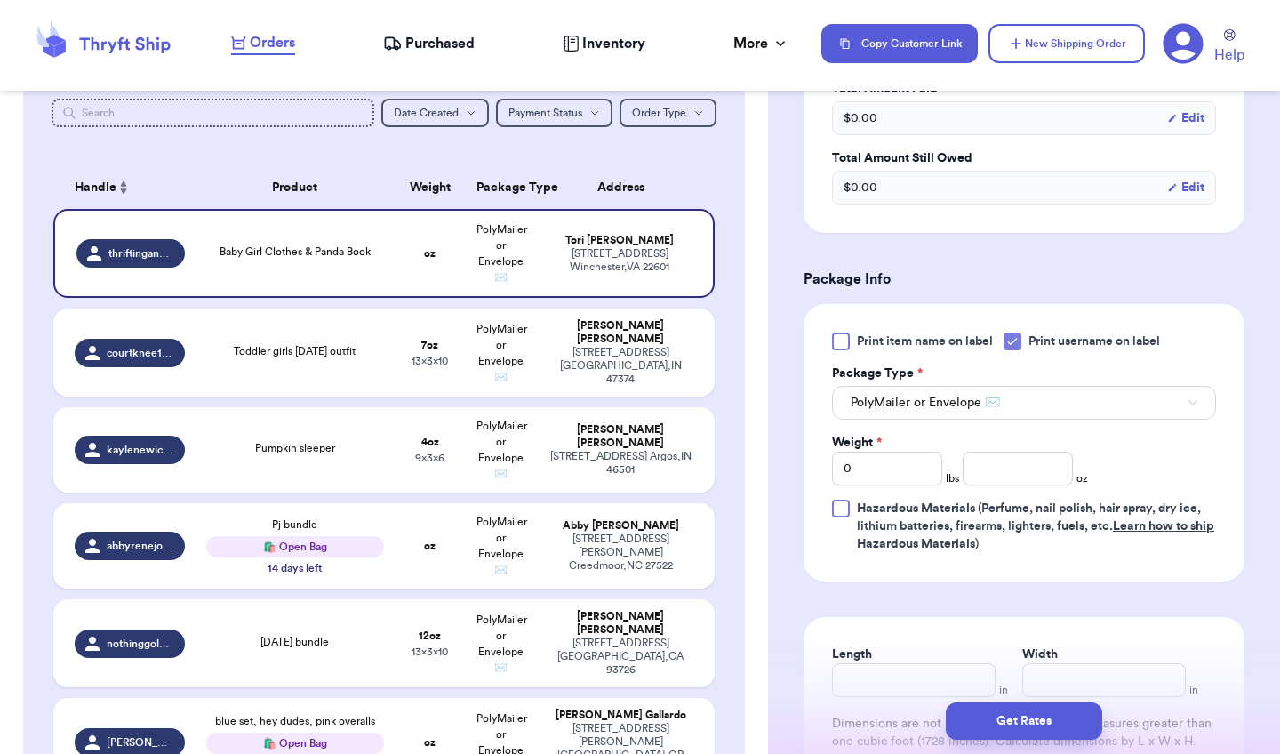
scroll to position [697, 0]
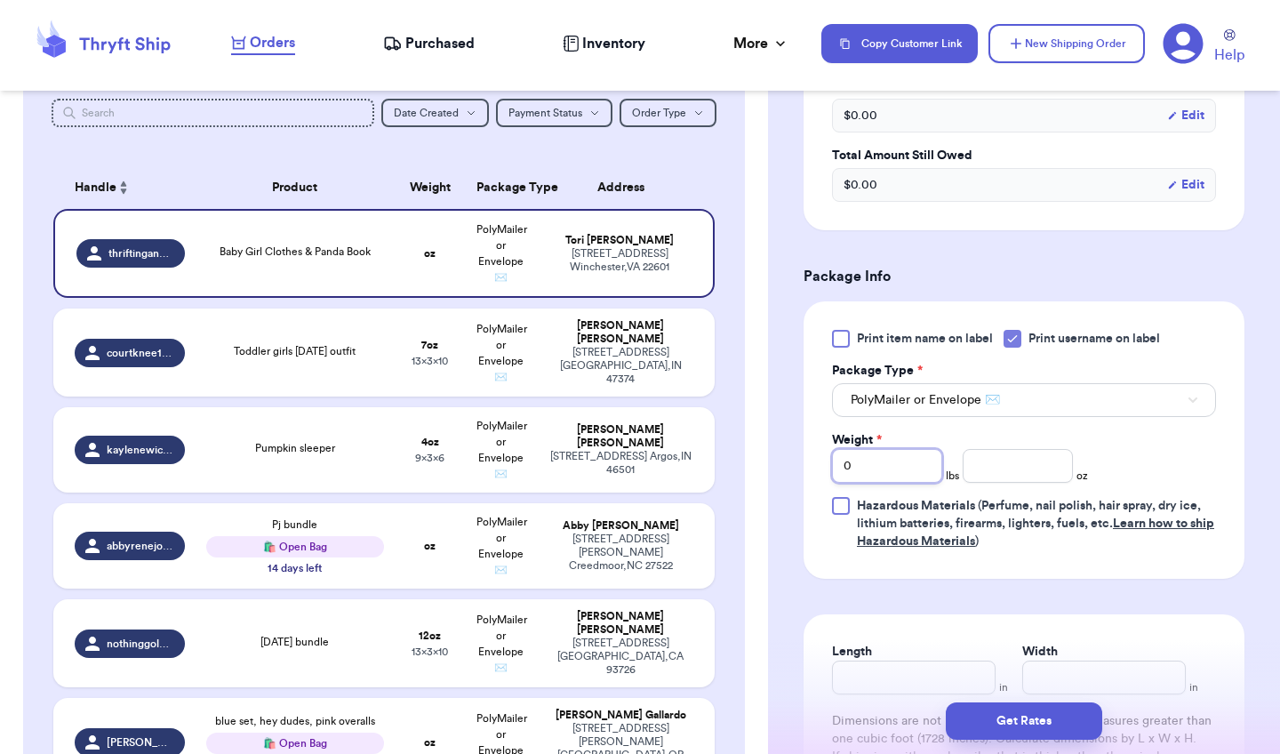
click at [893, 451] on input "0" at bounding box center [887, 466] width 110 height 34
type input "1"
click at [1018, 449] on input "number" at bounding box center [1017, 466] width 110 height 34
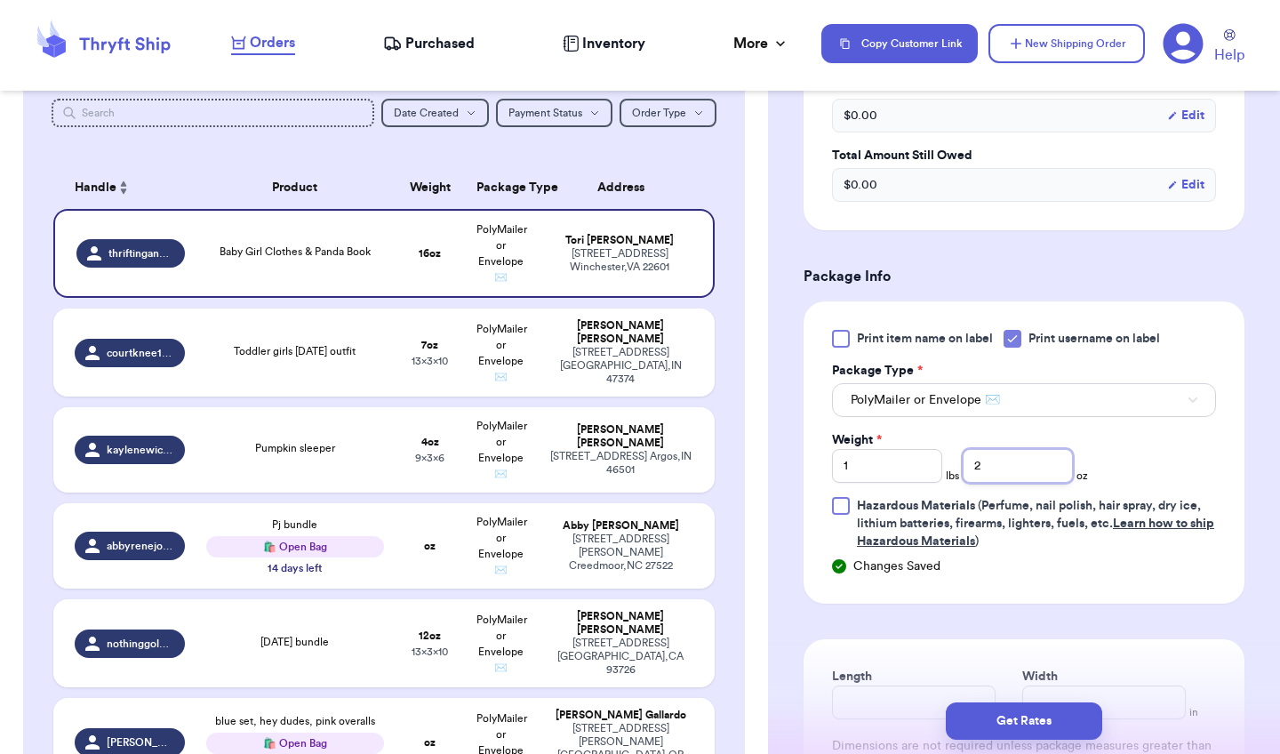
type input "2"
click at [897, 685] on input "Length" at bounding box center [913, 702] width 163 height 34
type input "12"
click at [1038, 685] on input "Width *" at bounding box center [1103, 702] width 163 height 34
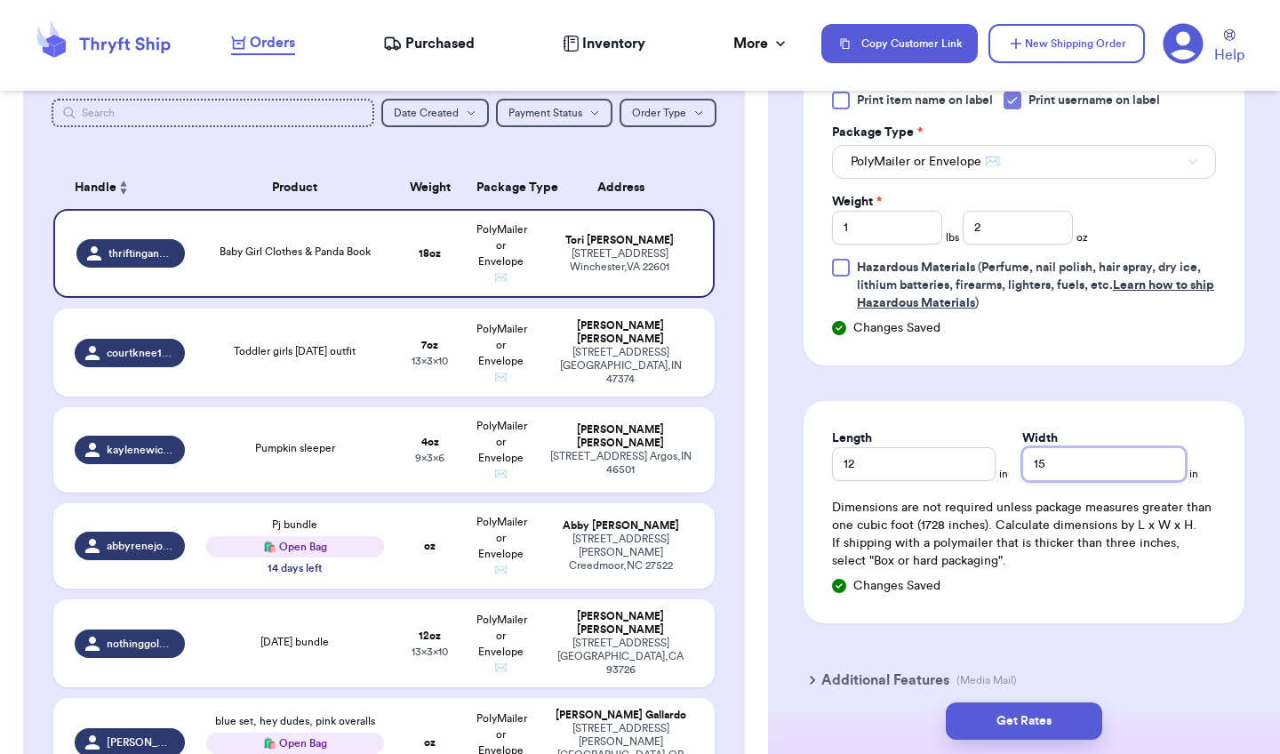
scroll to position [936, 0]
type input "15"
click at [1037, 713] on button "Get Rates" at bounding box center [1023, 720] width 156 height 37
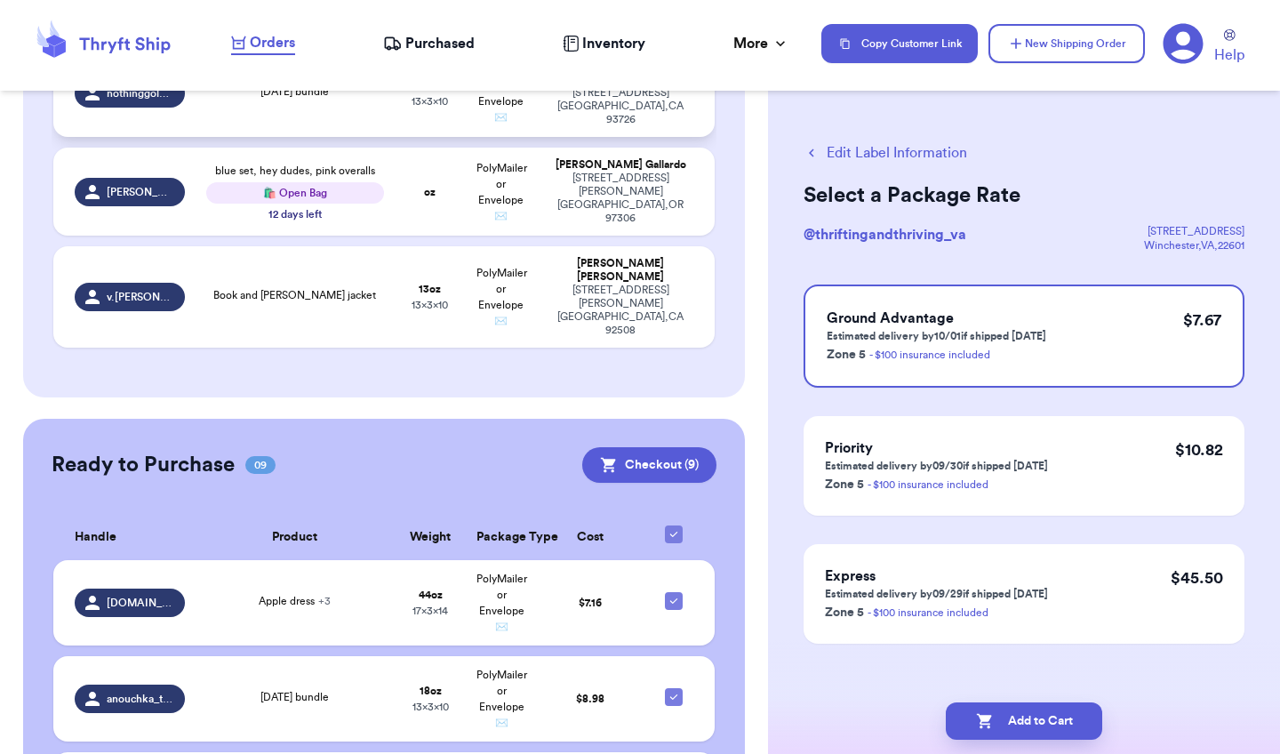
scroll to position [770, 0]
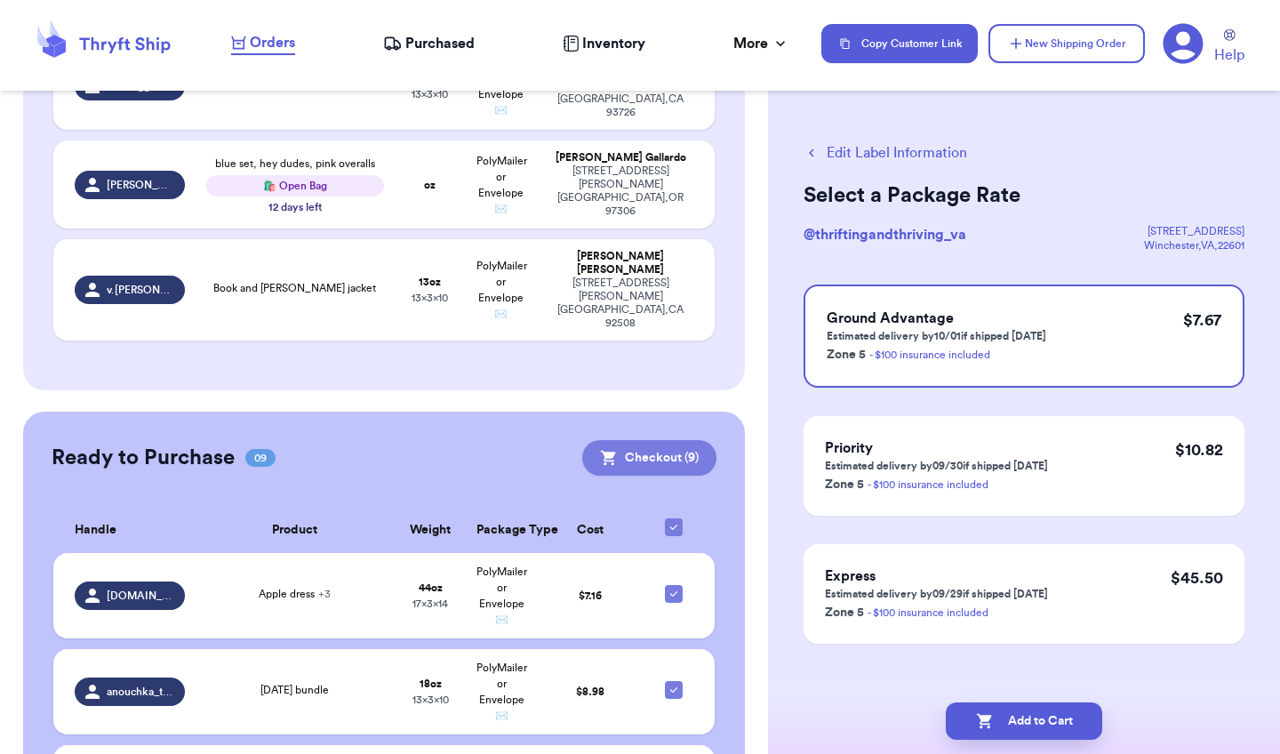
click at [647, 440] on button "Checkout ( 9 )" at bounding box center [649, 458] width 134 height 36
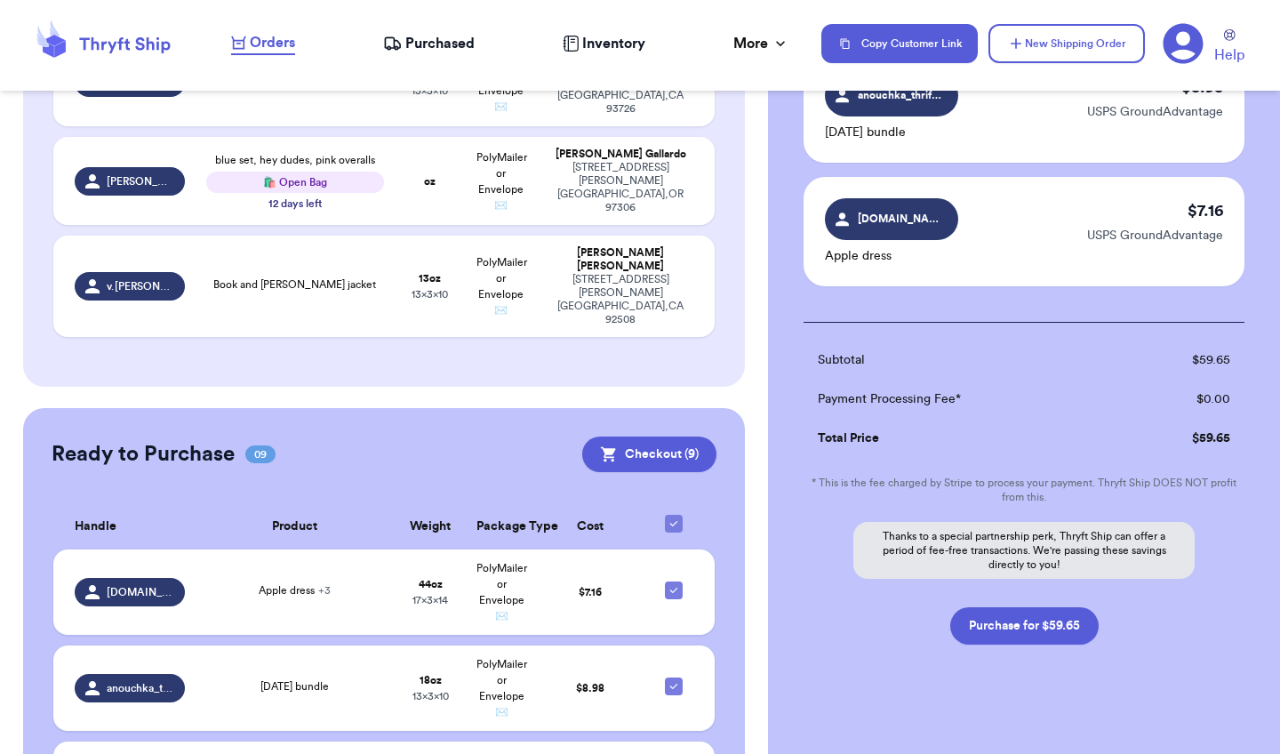
scroll to position [1047, 0]
click at [1184, 43] on icon at bounding box center [1182, 43] width 41 height 41
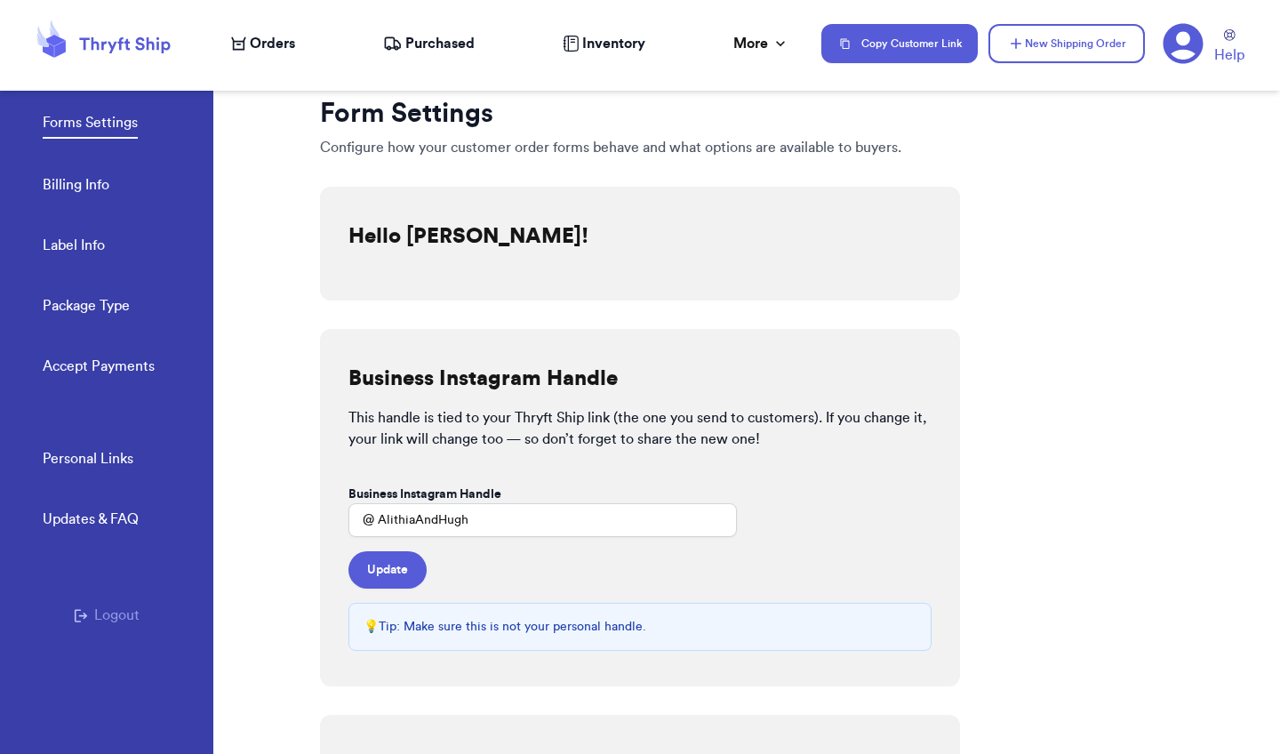
click at [70, 187] on link "Billing Info" at bounding box center [76, 186] width 67 height 25
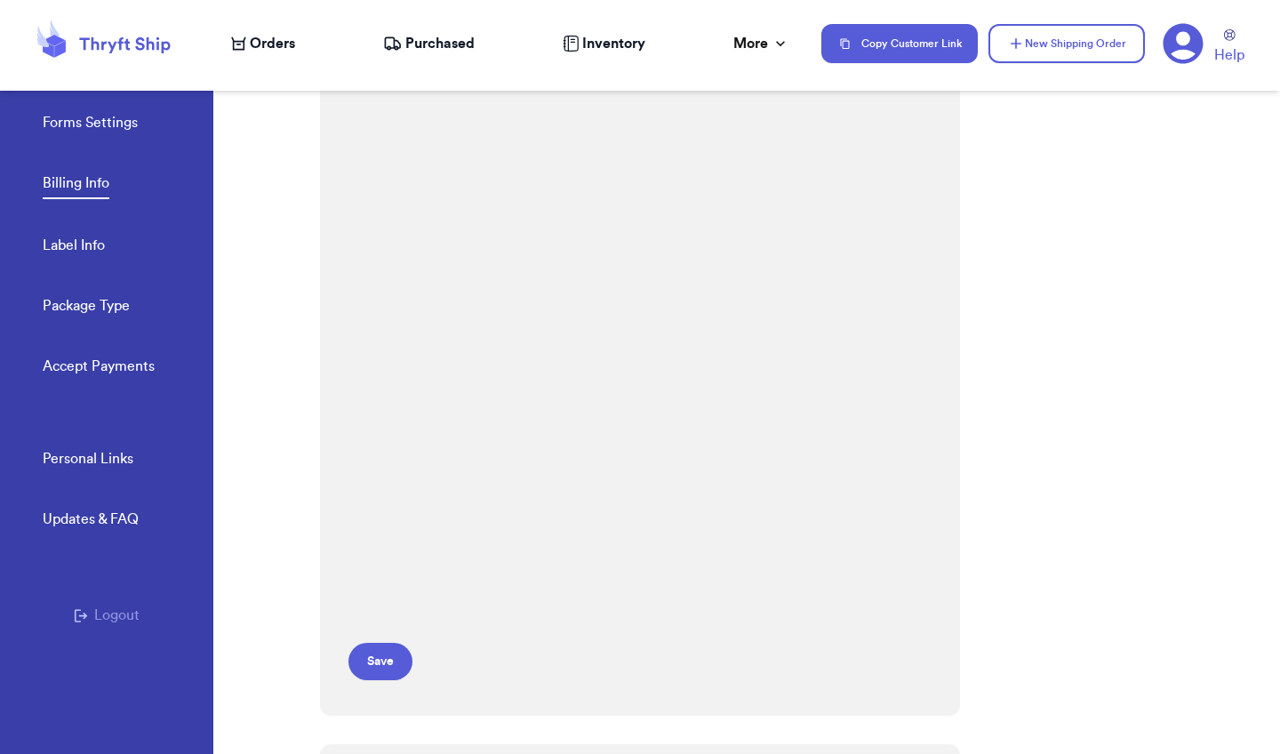
scroll to position [216, 0]
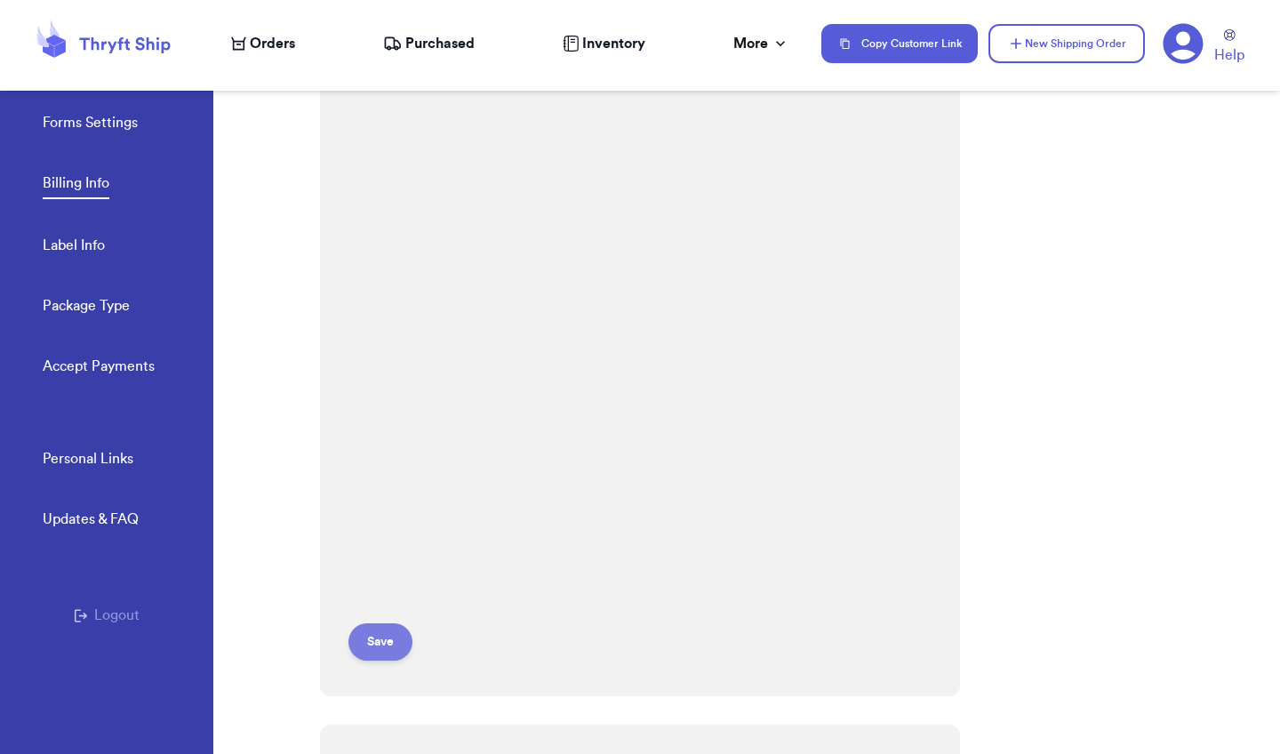
click at [379, 634] on button "Save" at bounding box center [380, 641] width 64 height 37
click at [394, 645] on button "Save" at bounding box center [380, 641] width 64 height 37
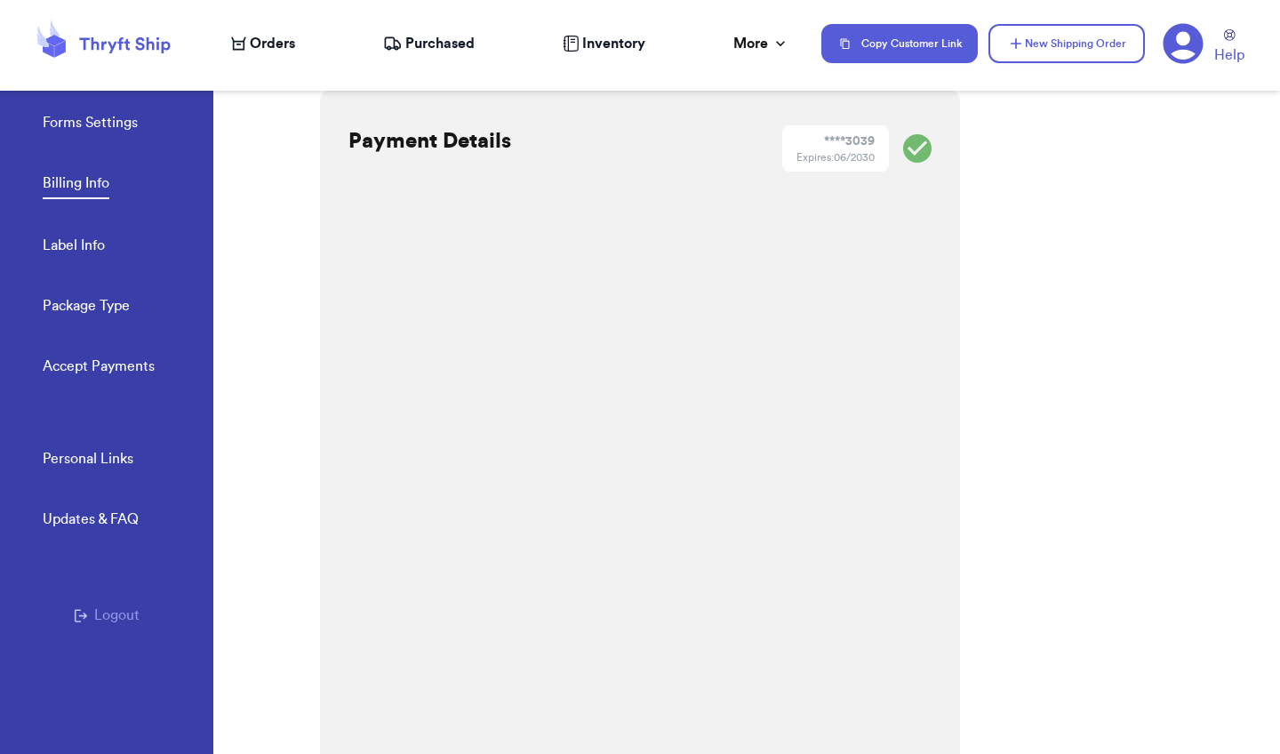
scroll to position [9, 0]
click at [265, 38] on span "Orders" at bounding box center [272, 43] width 45 height 21
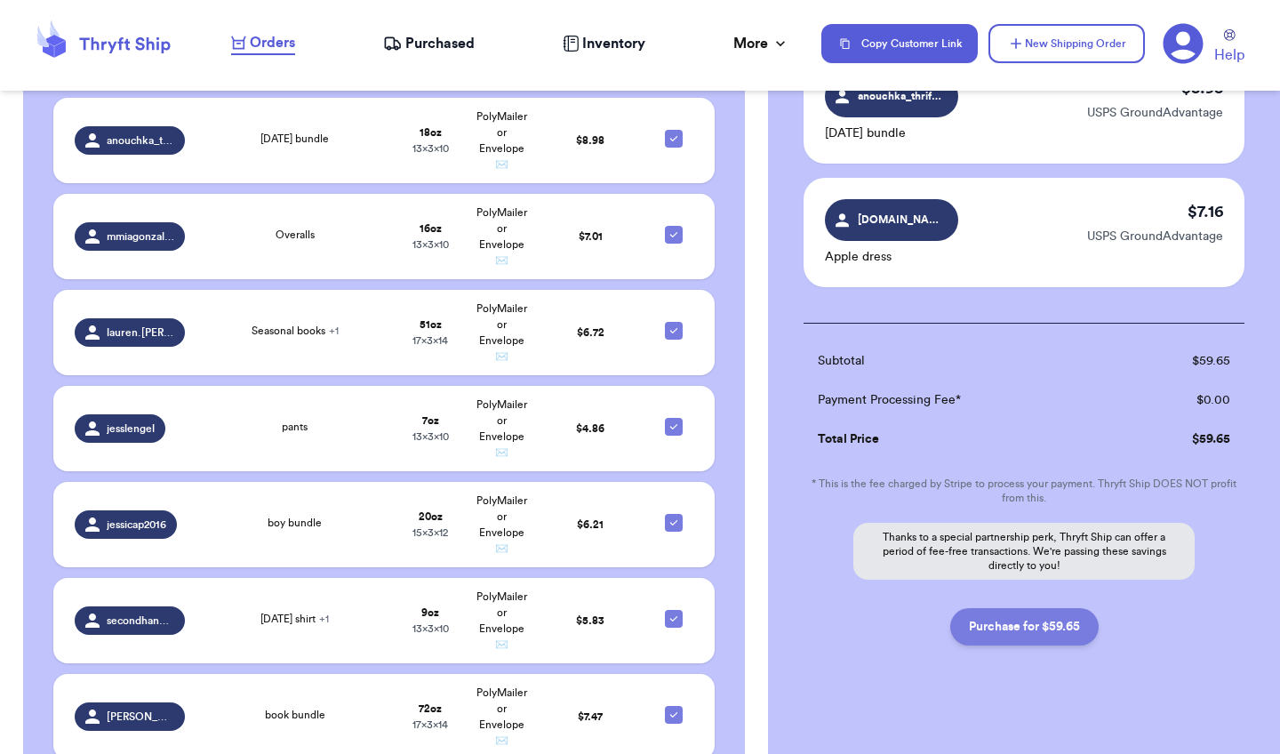
click at [1052, 612] on button "Purchase for $59.65" at bounding box center [1024, 626] width 148 height 37
checkbox input "false"
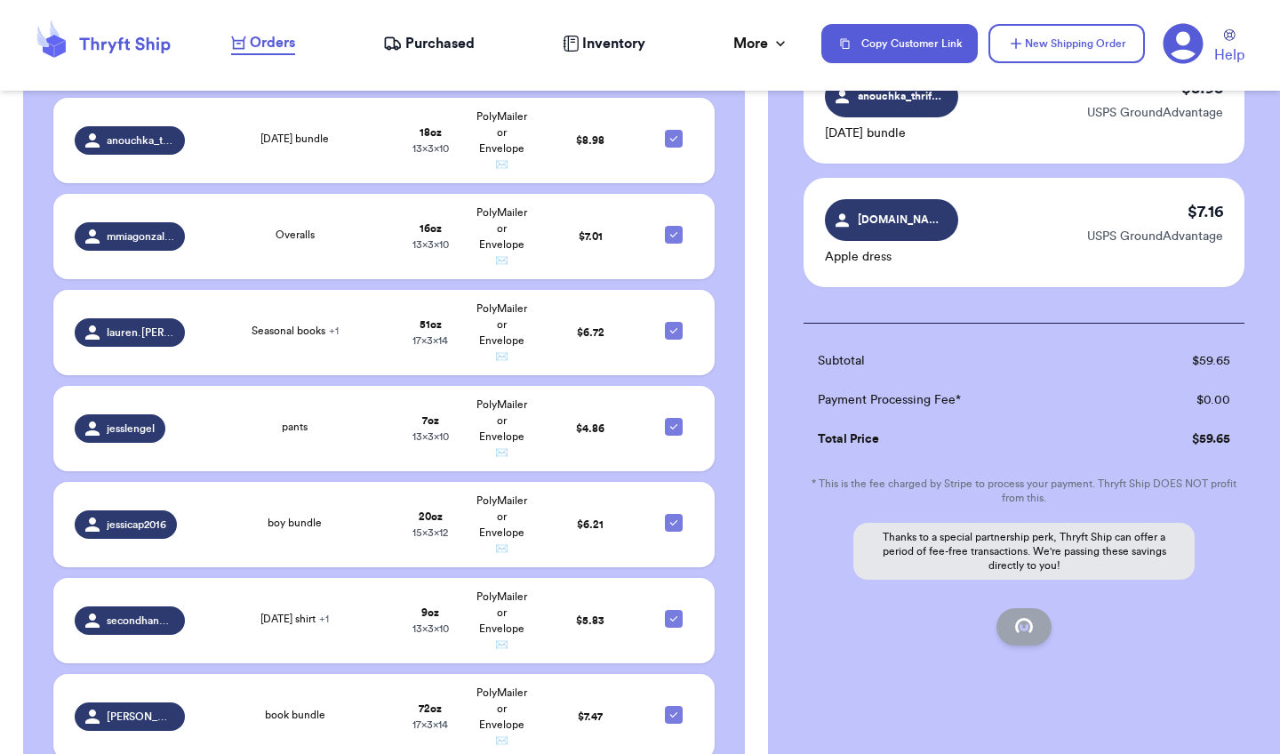
checkbox input "false"
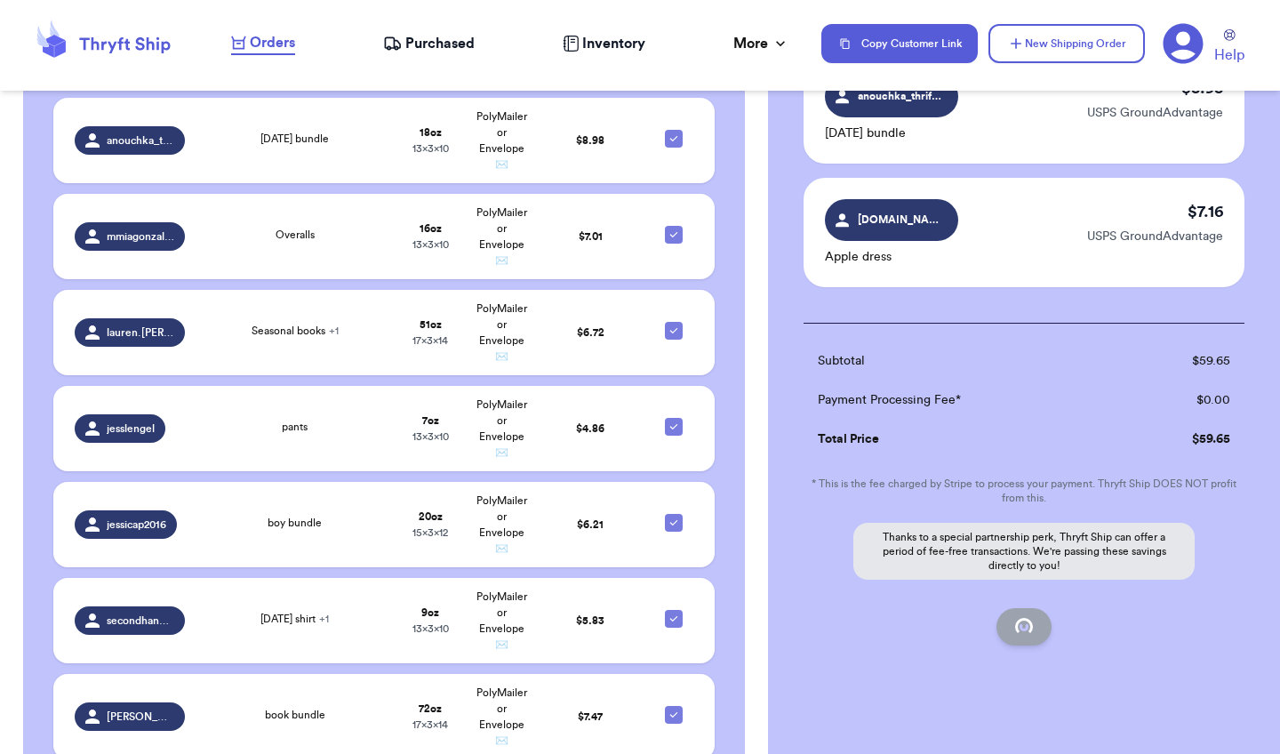
checkbox input "false"
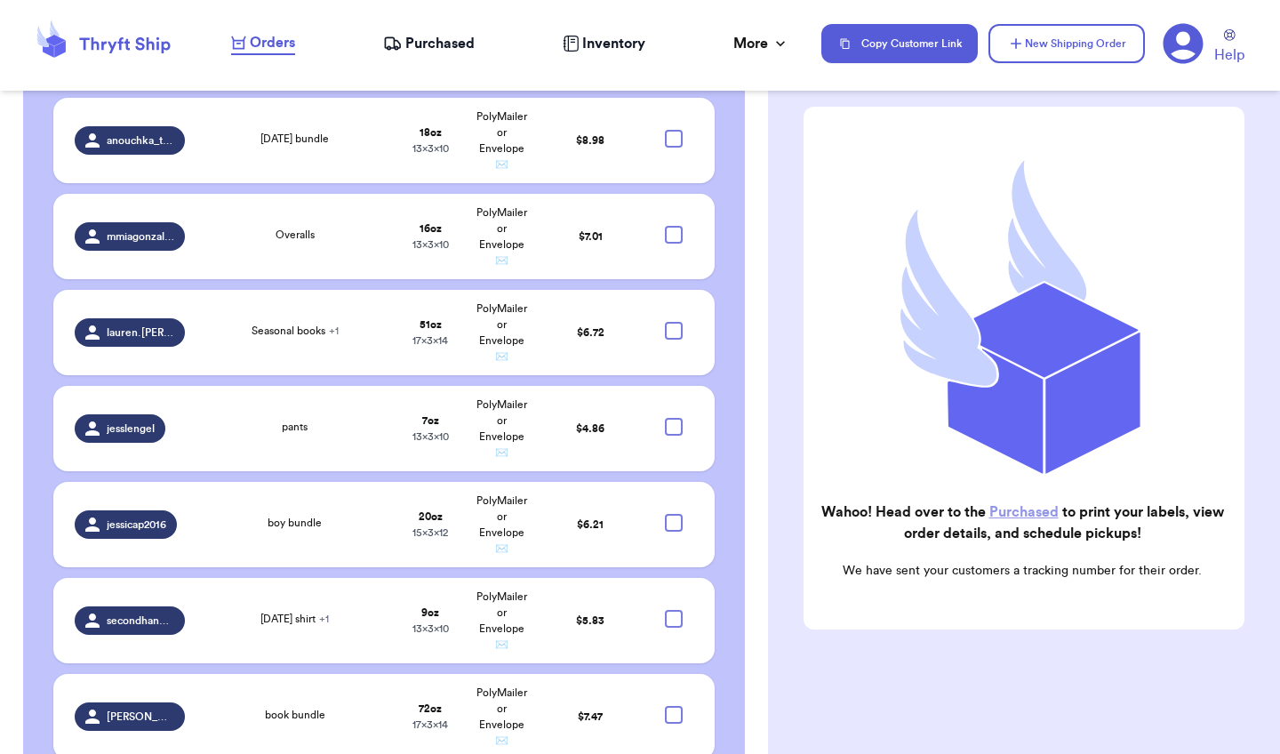
checkbox input "true"
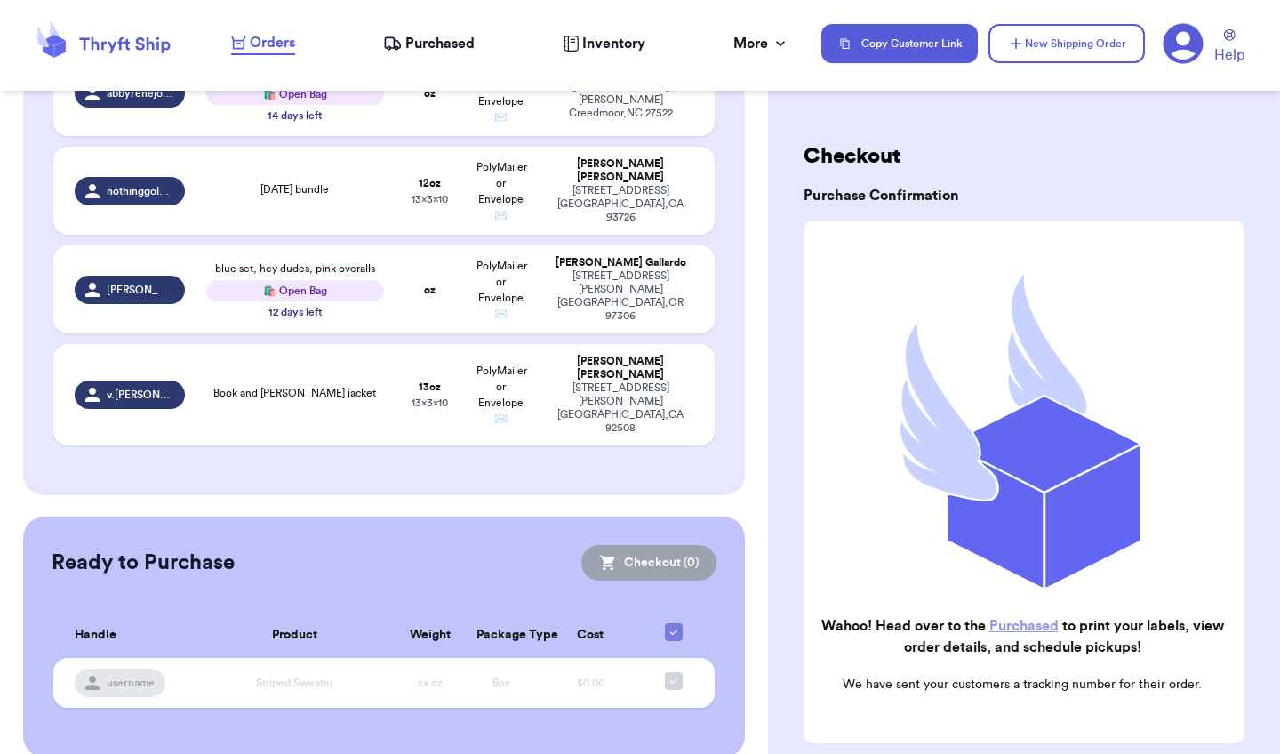
click at [405, 41] on span "Purchased" at bounding box center [439, 43] width 69 height 21
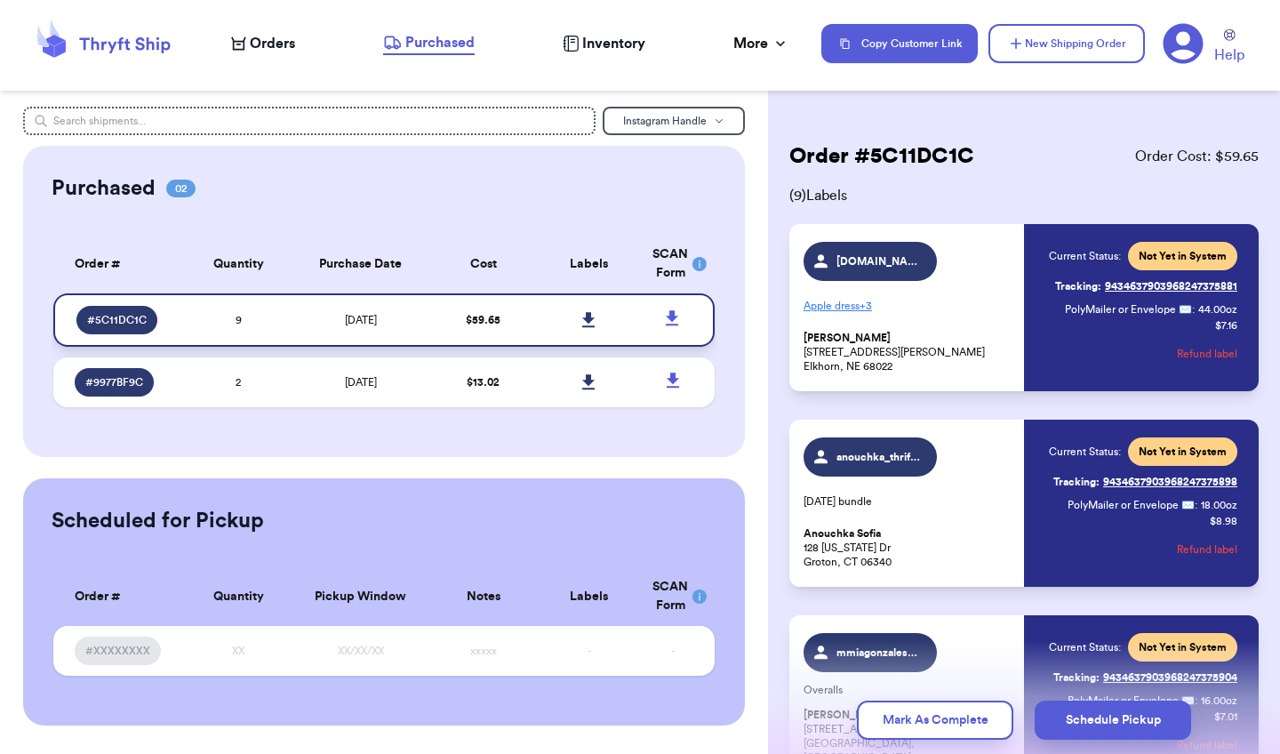
click at [592, 327] on icon at bounding box center [588, 319] width 12 height 15
click at [255, 36] on span "Orders" at bounding box center [272, 43] width 45 height 21
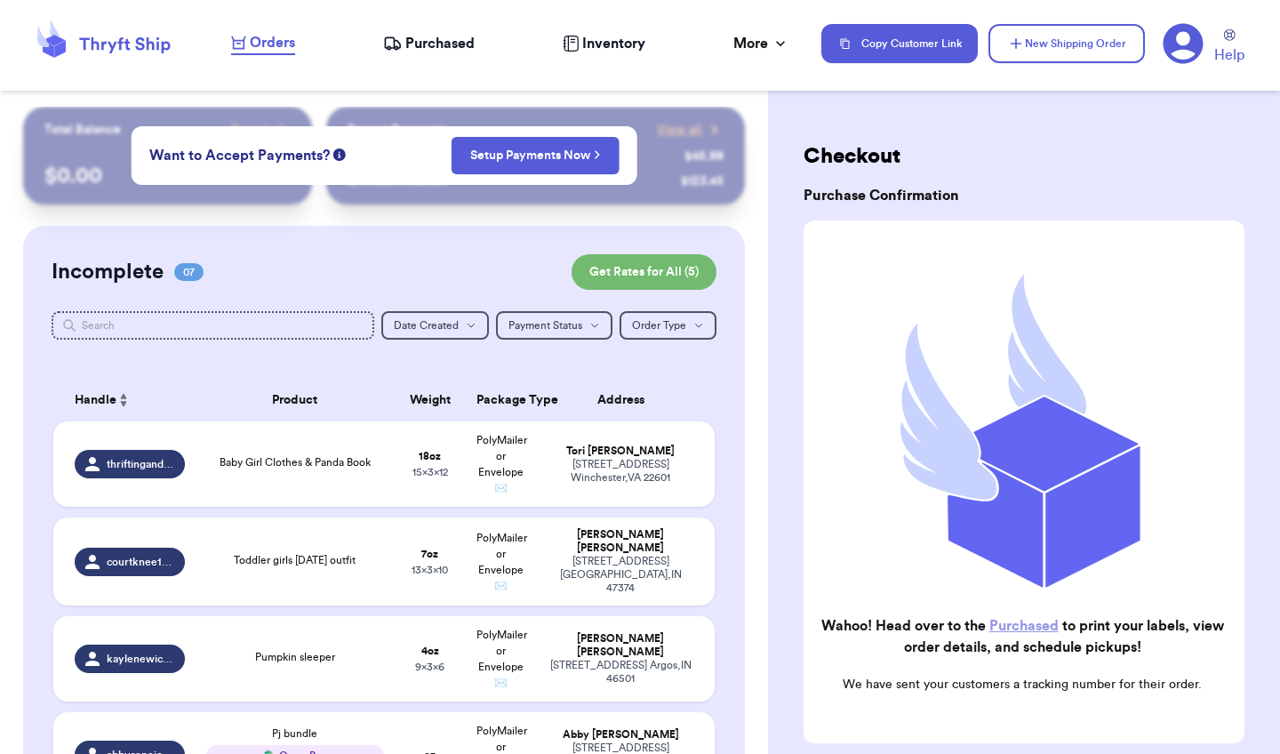
click at [437, 46] on span "Purchased" at bounding box center [439, 43] width 69 height 21
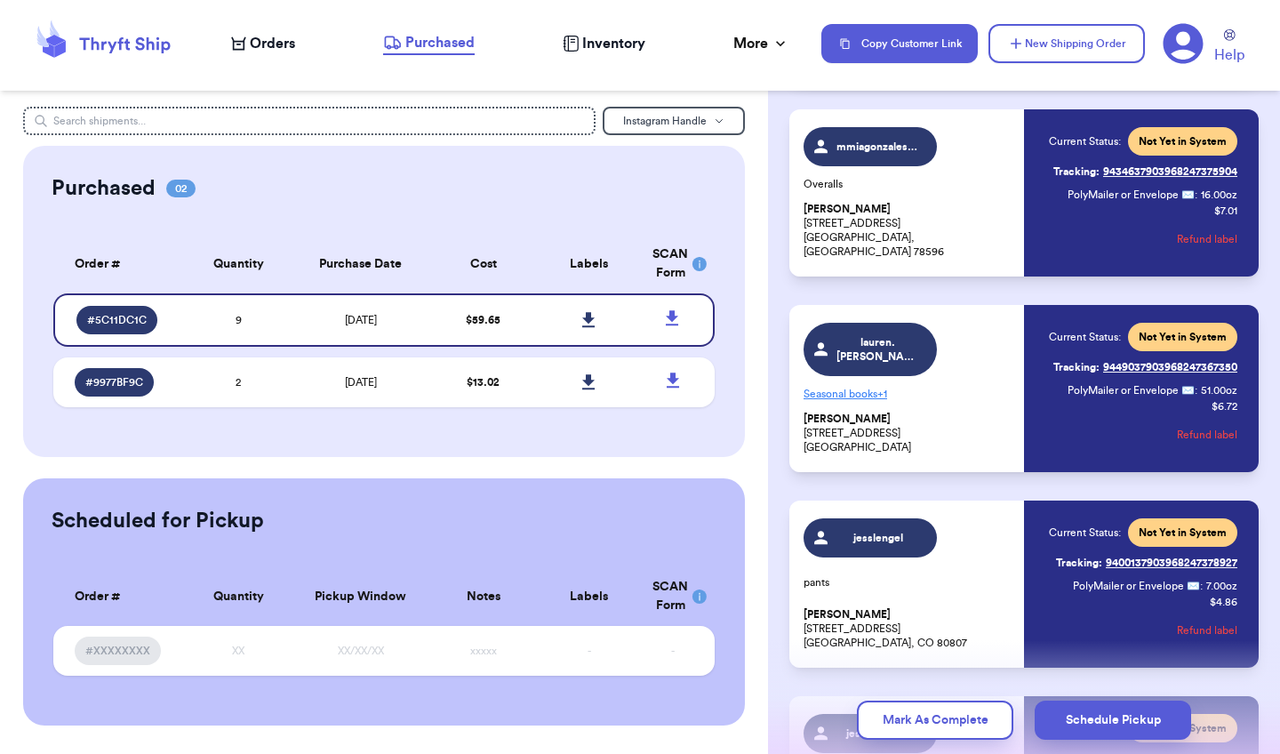
scroll to position [530, 0]
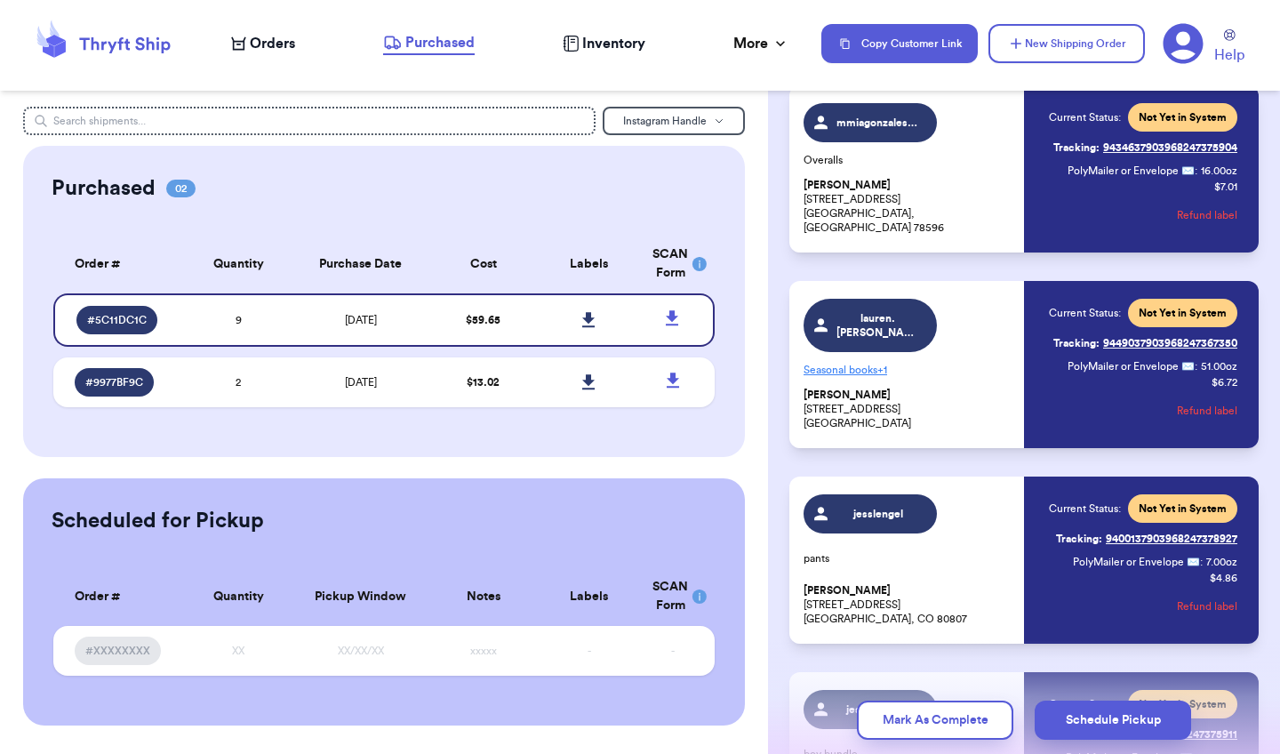
click at [877, 364] on span "+ 1" at bounding box center [882, 369] width 10 height 11
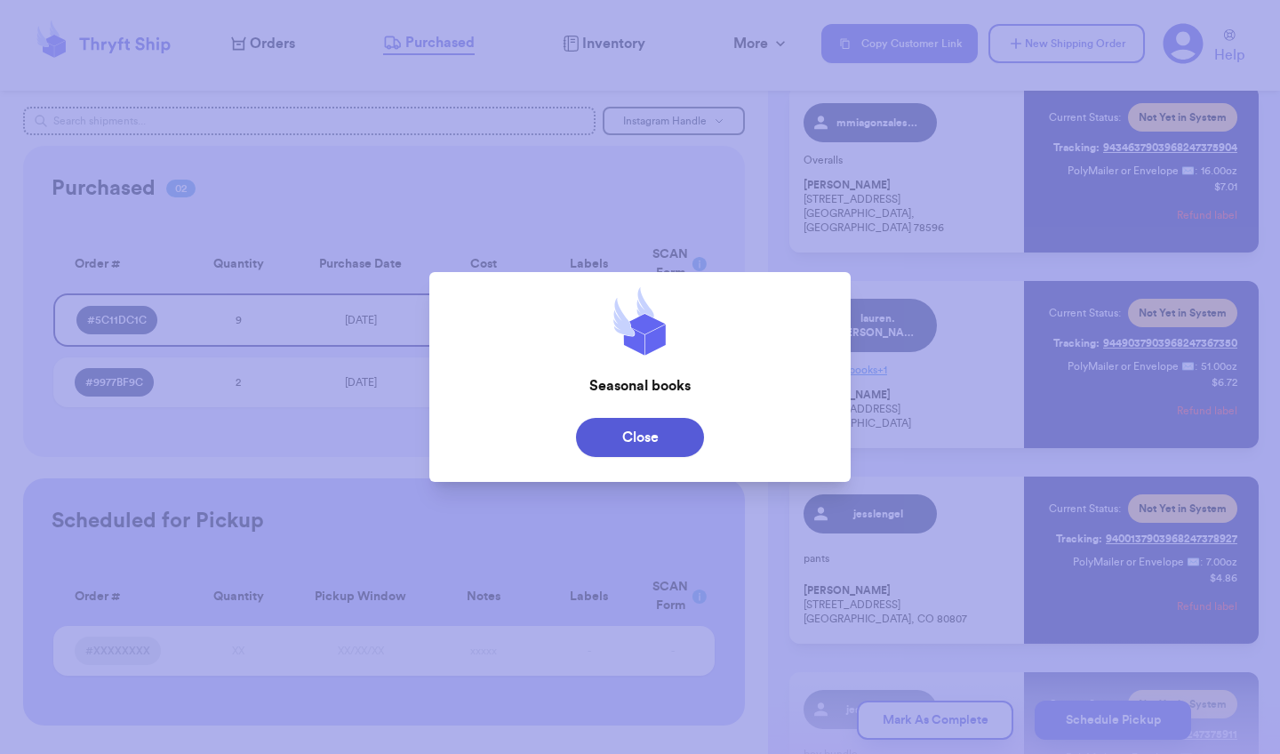
click at [963, 315] on div at bounding box center [640, 377] width 1280 height 754
click at [663, 435] on button "Close" at bounding box center [640, 437] width 128 height 39
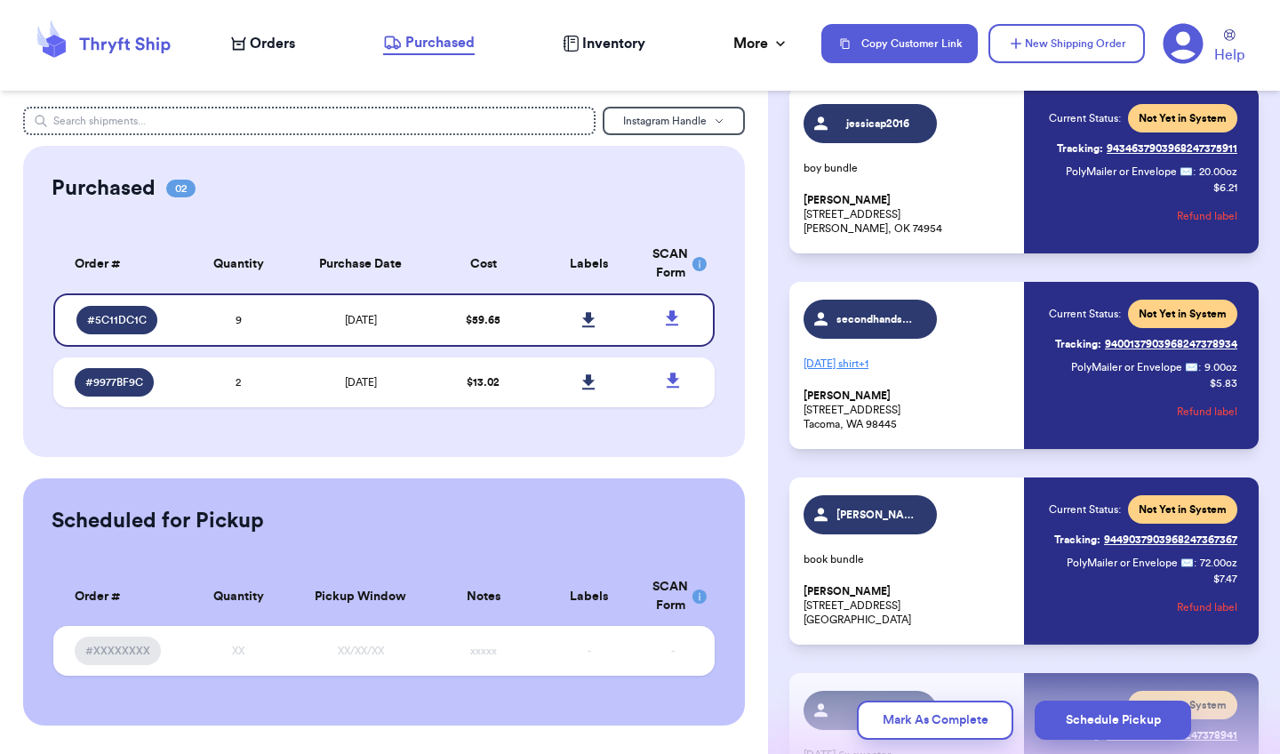
scroll to position [1124, 0]
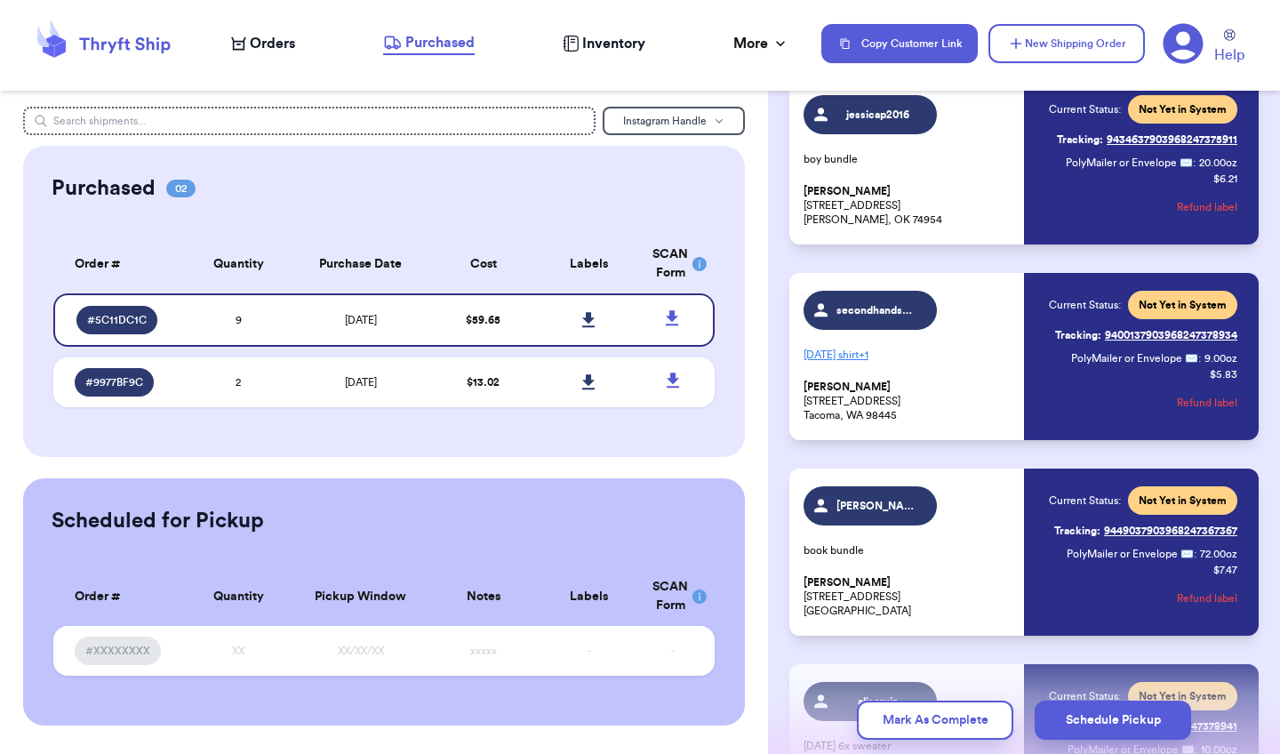
click at [877, 351] on p "Halloween shirt + 1" at bounding box center [908, 354] width 210 height 28
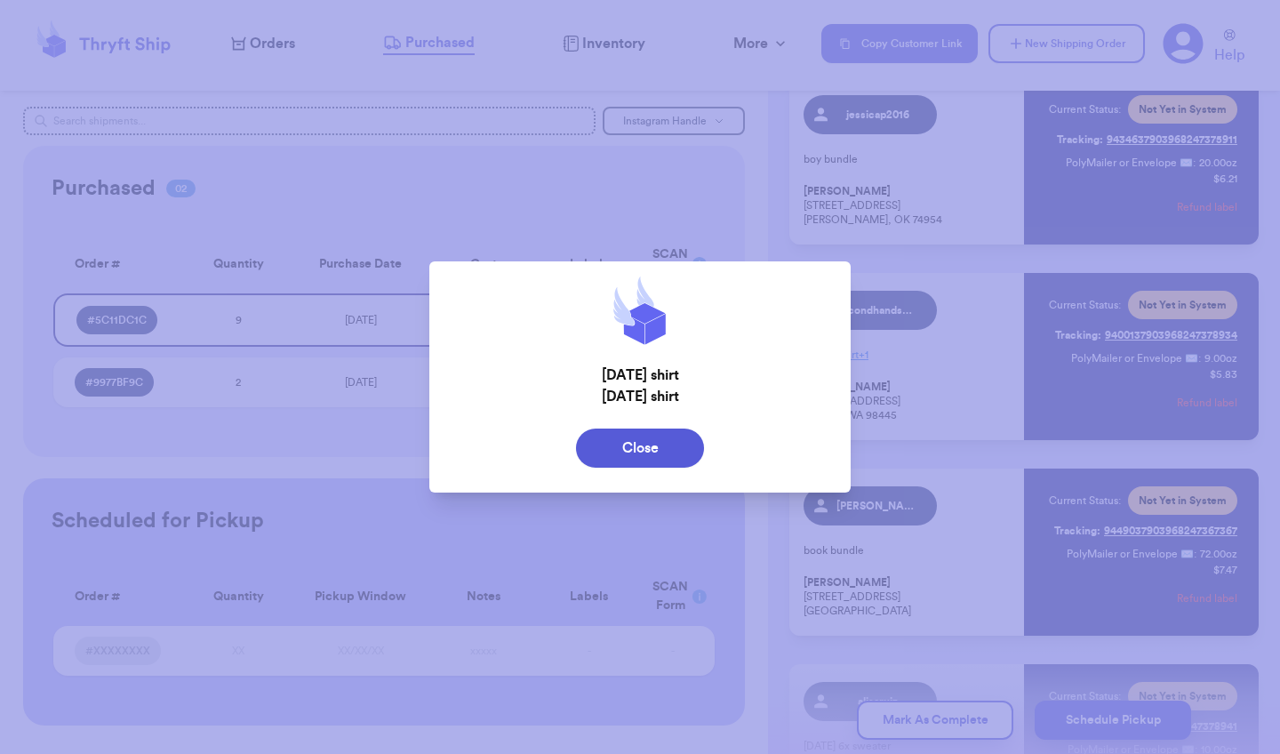
click at [978, 322] on div at bounding box center [640, 377] width 1280 height 754
click at [642, 442] on button "Close" at bounding box center [640, 447] width 128 height 39
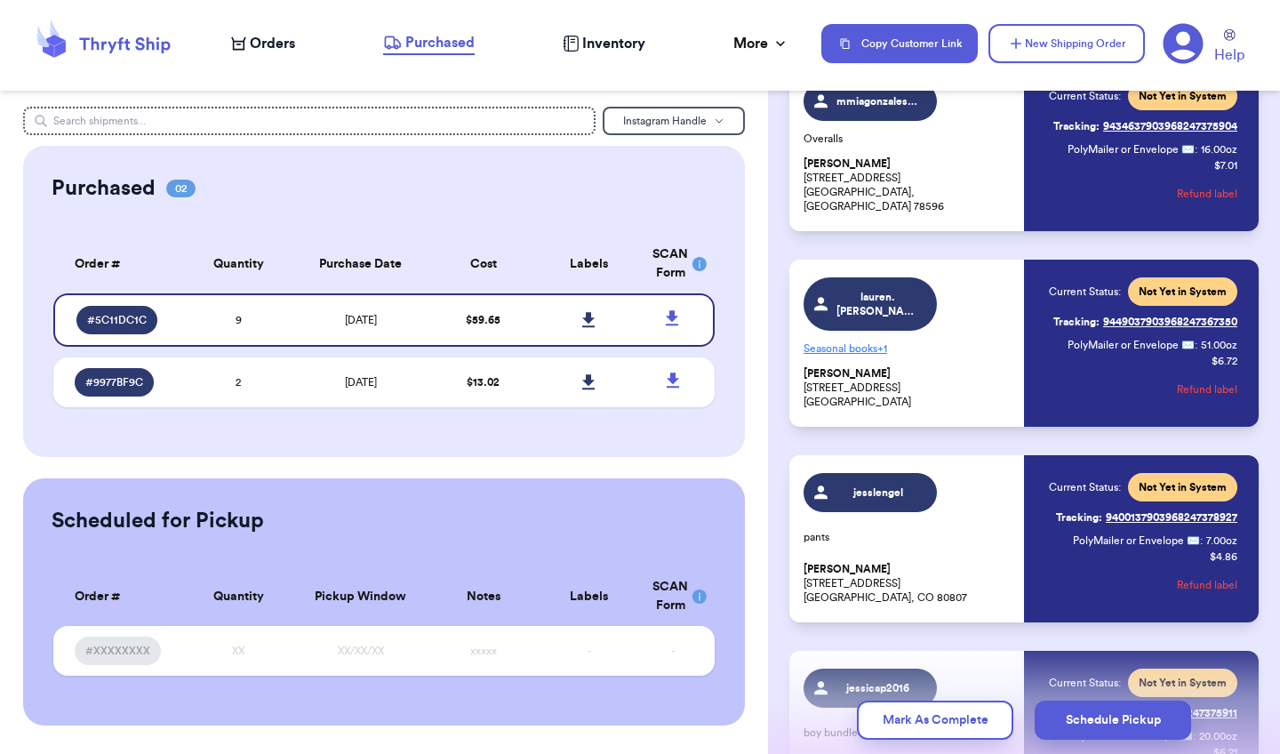
scroll to position [533, 0]
